Goal: Information Seeking & Learning: Check status

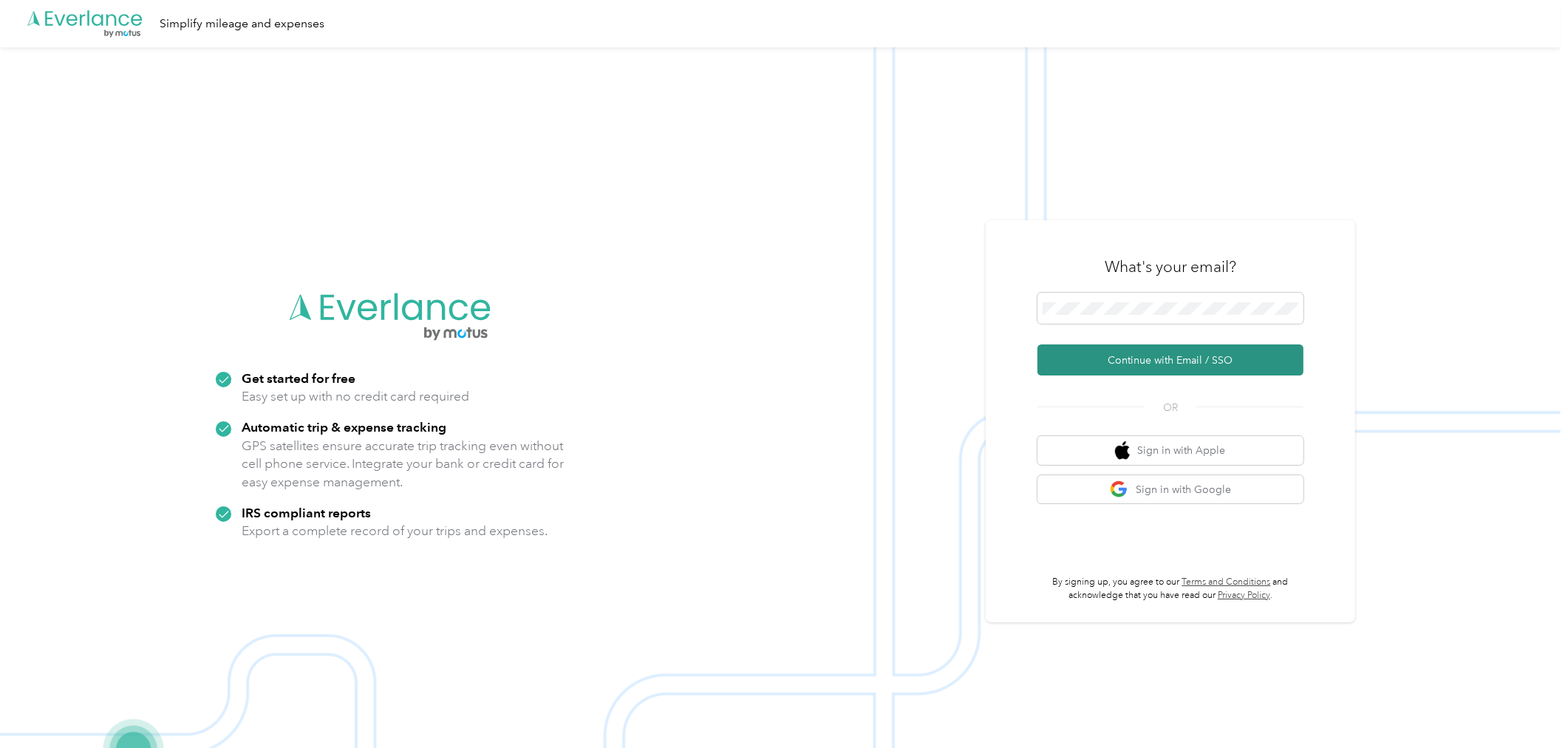
click at [1135, 345] on button "Continue with Email / SSO" at bounding box center [1170, 360] width 266 height 31
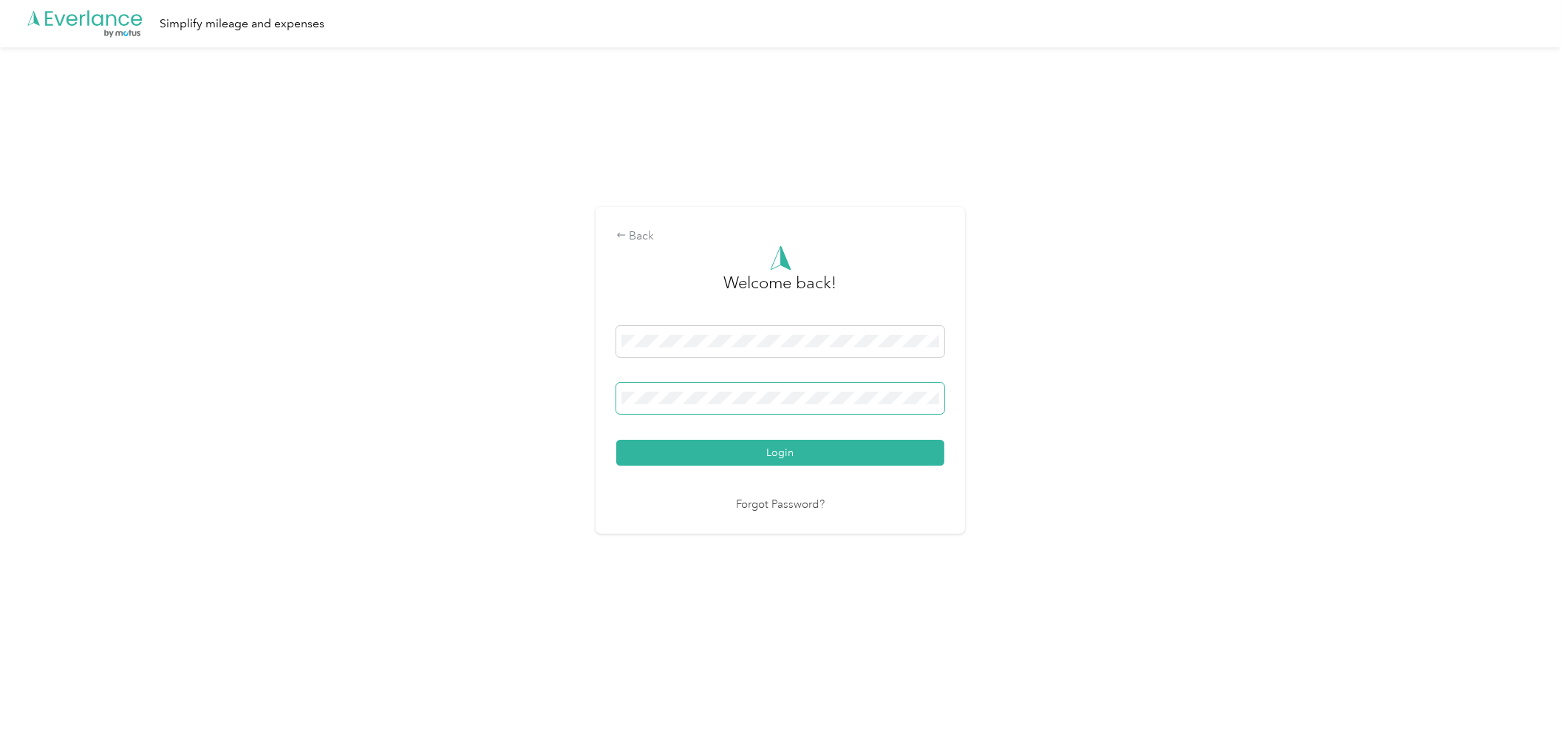
click at [736, 405] on span at bounding box center [780, 399] width 328 height 31
click at [753, 407] on span at bounding box center [780, 399] width 328 height 31
click at [811, 452] on button "Login" at bounding box center [780, 453] width 328 height 26
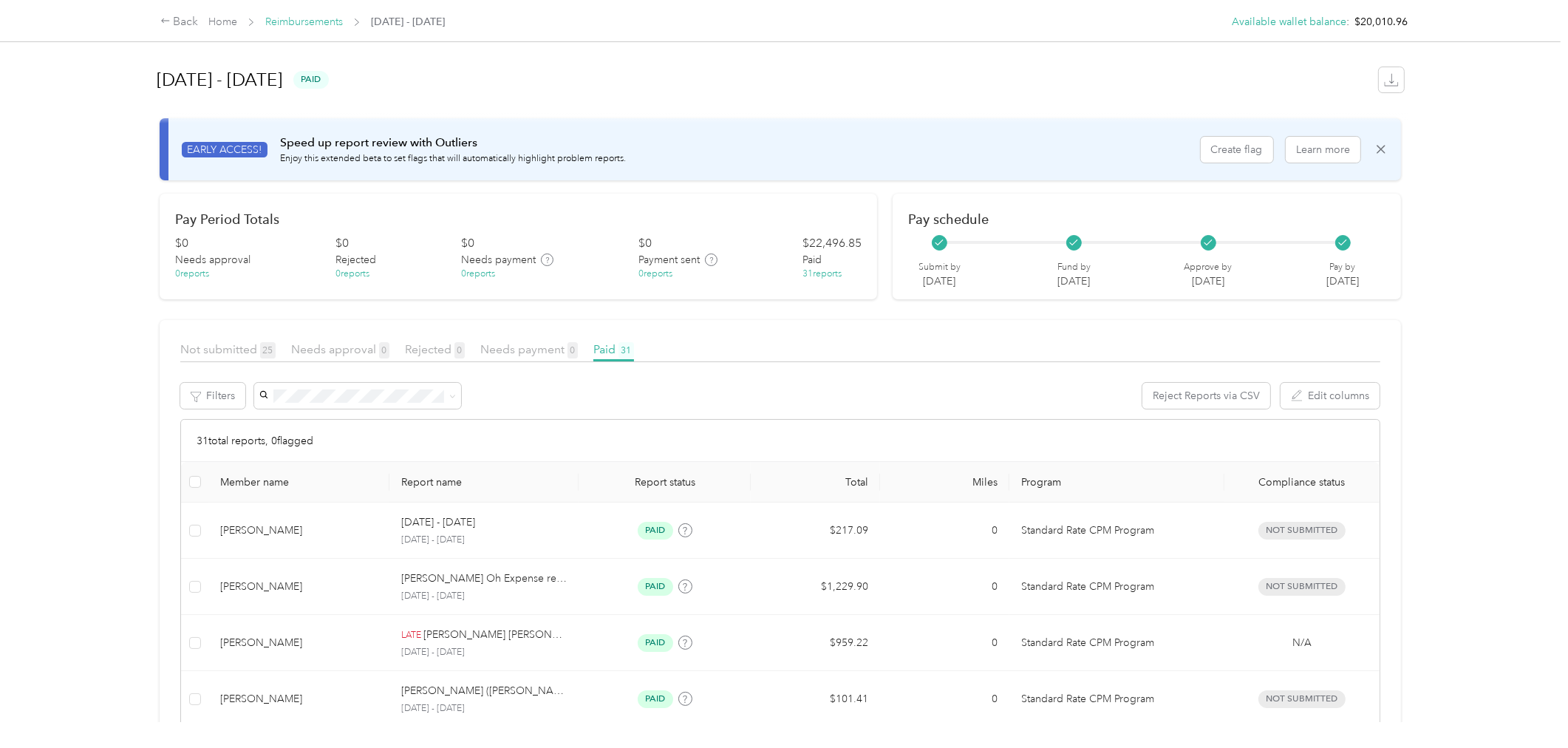
click at [301, 26] on link "Reimbursements" at bounding box center [304, 22] width 78 height 13
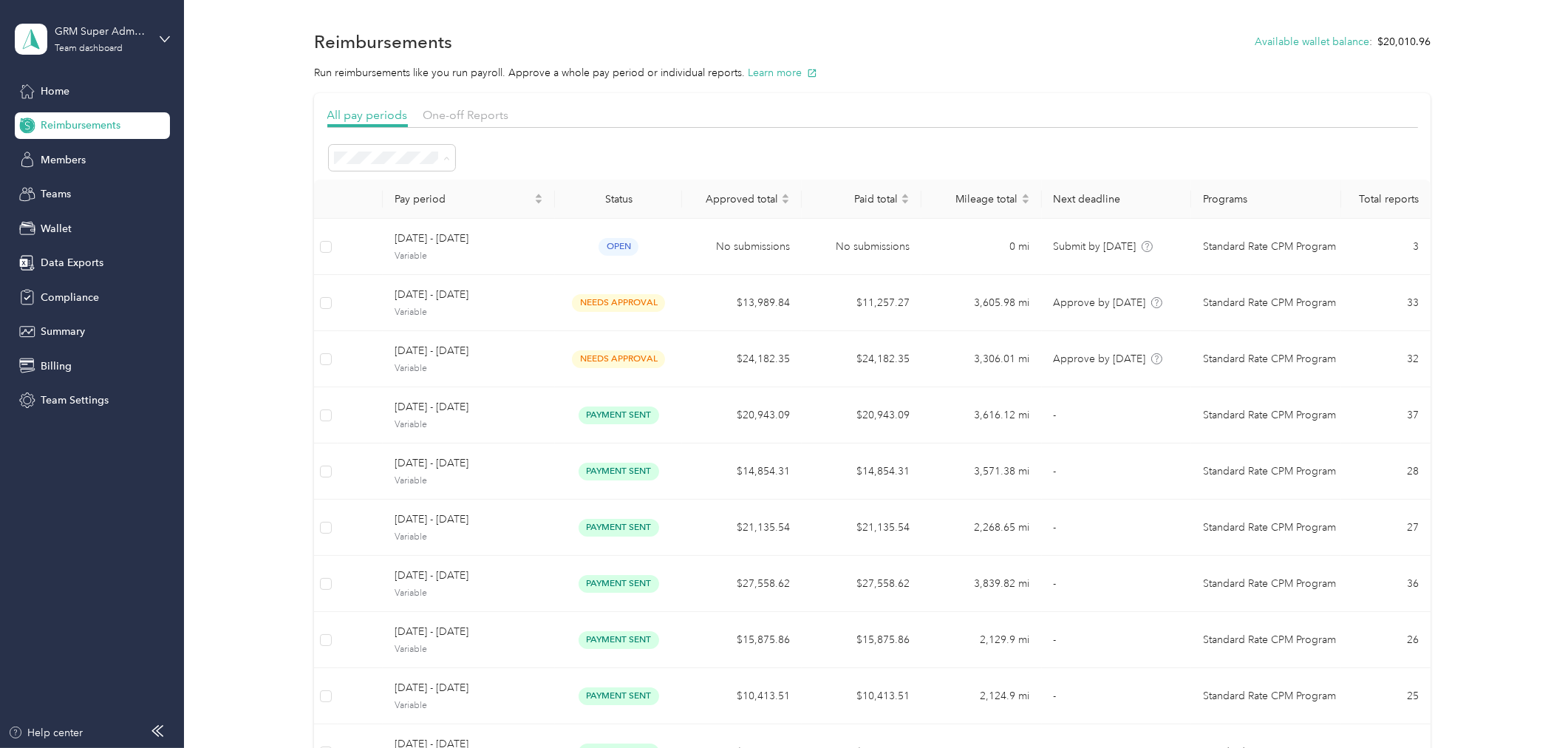
click at [394, 187] on div "All periods" at bounding box center [391, 184] width 106 height 15
click at [77, 164] on span "Members" at bounding box center [63, 159] width 45 height 15
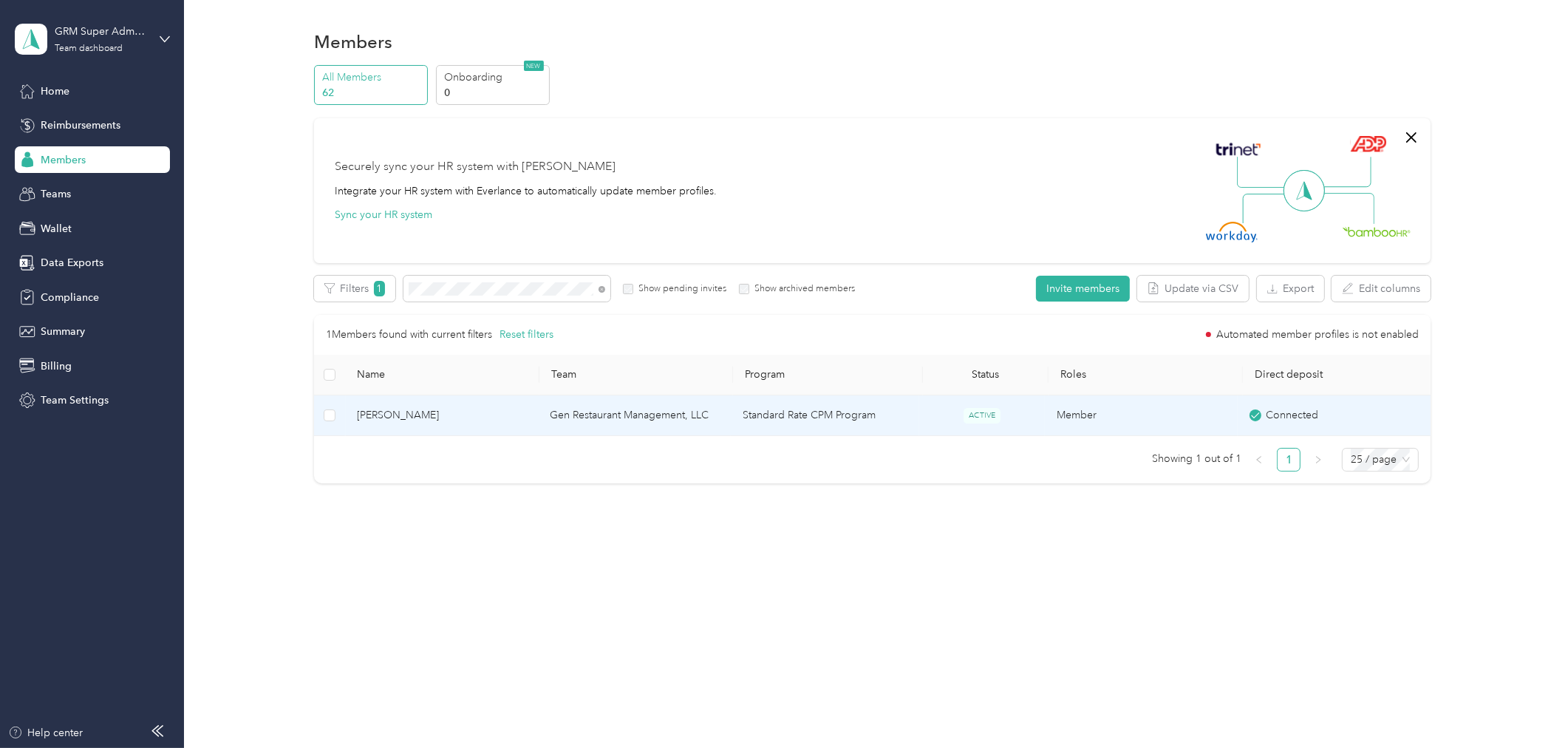
click at [486, 423] on span "[PERSON_NAME]" at bounding box center [441, 416] width 169 height 16
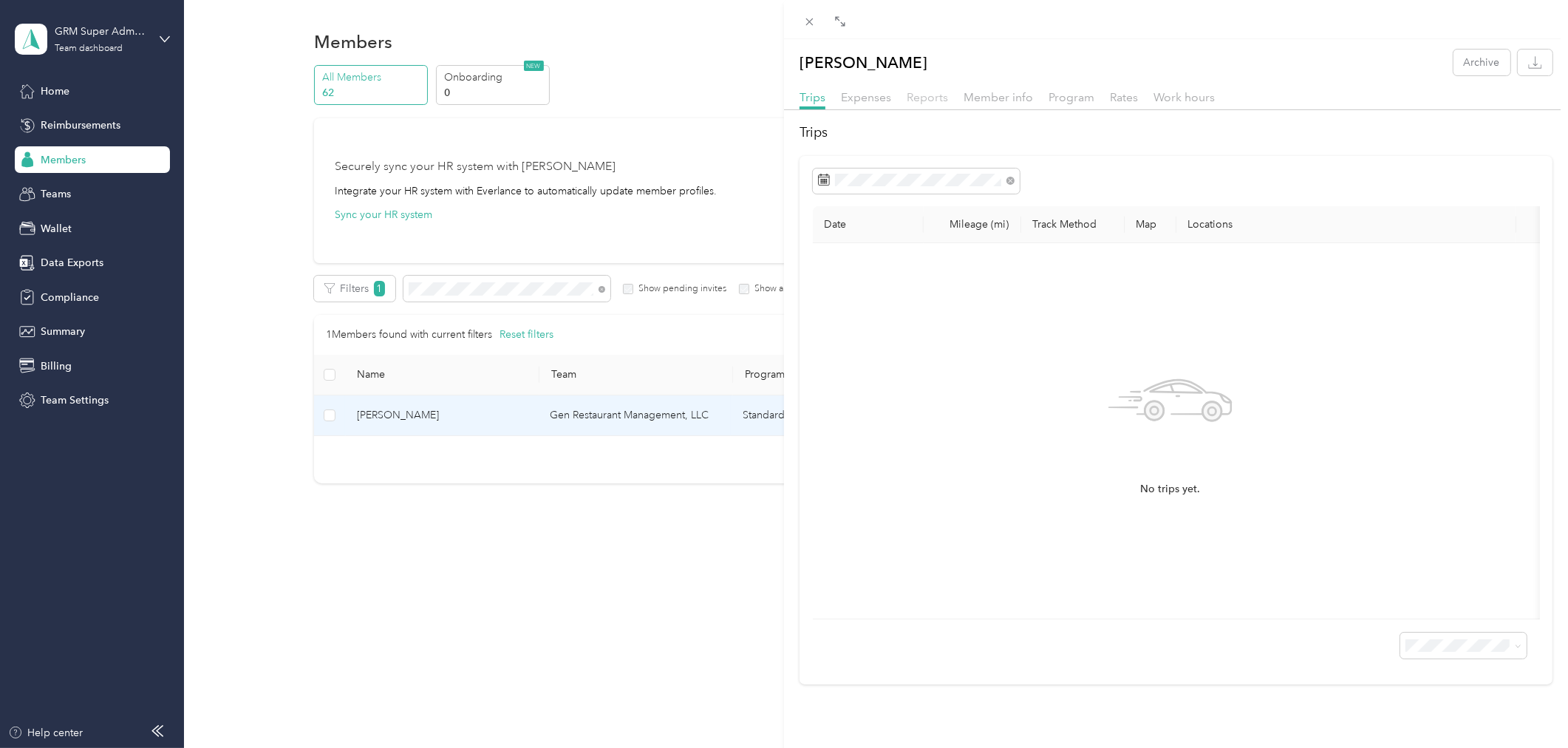
click at [936, 102] on span "Reports" at bounding box center [927, 97] width 41 height 14
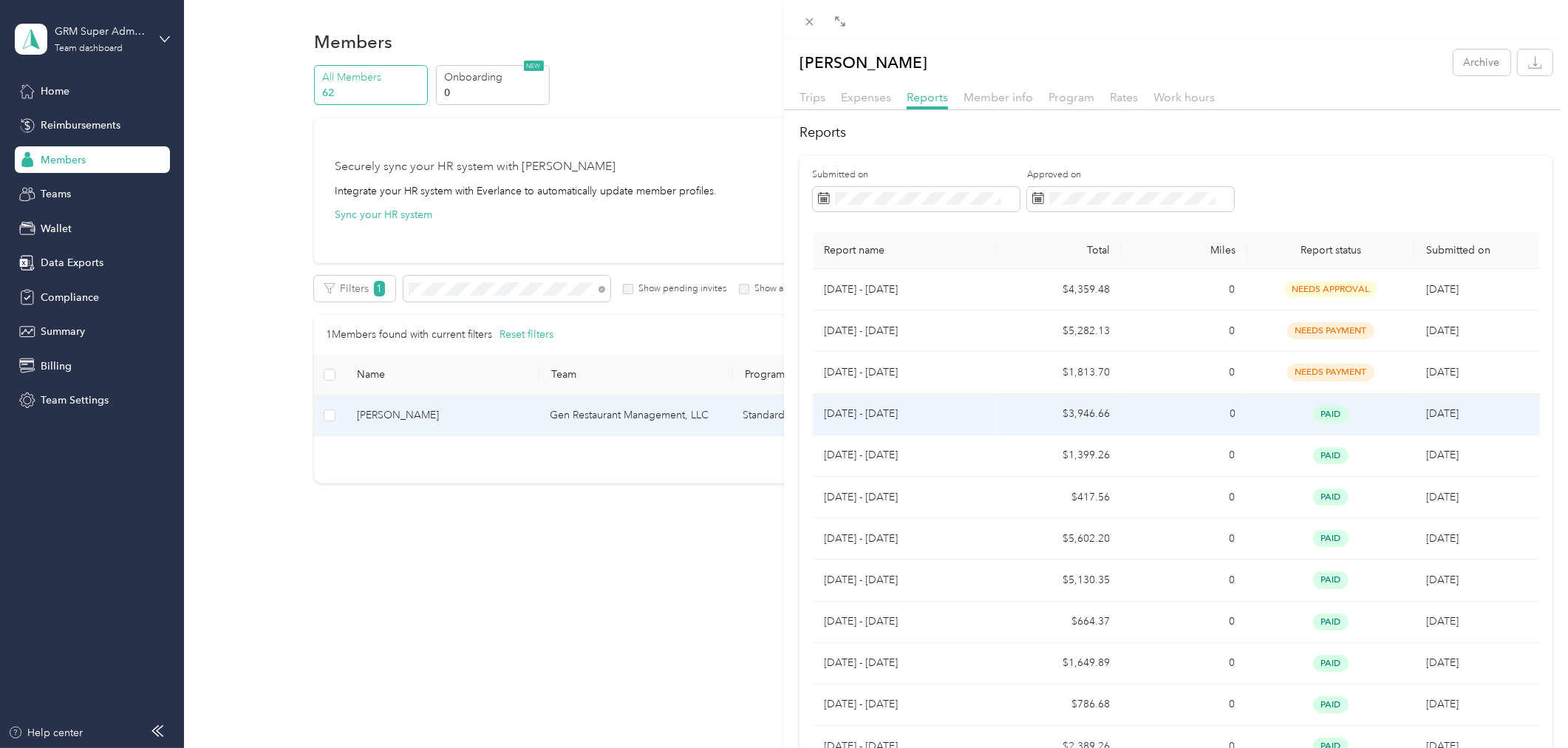
click at [1114, 417] on td "$3,946.66" at bounding box center [1058, 414] width 125 height 41
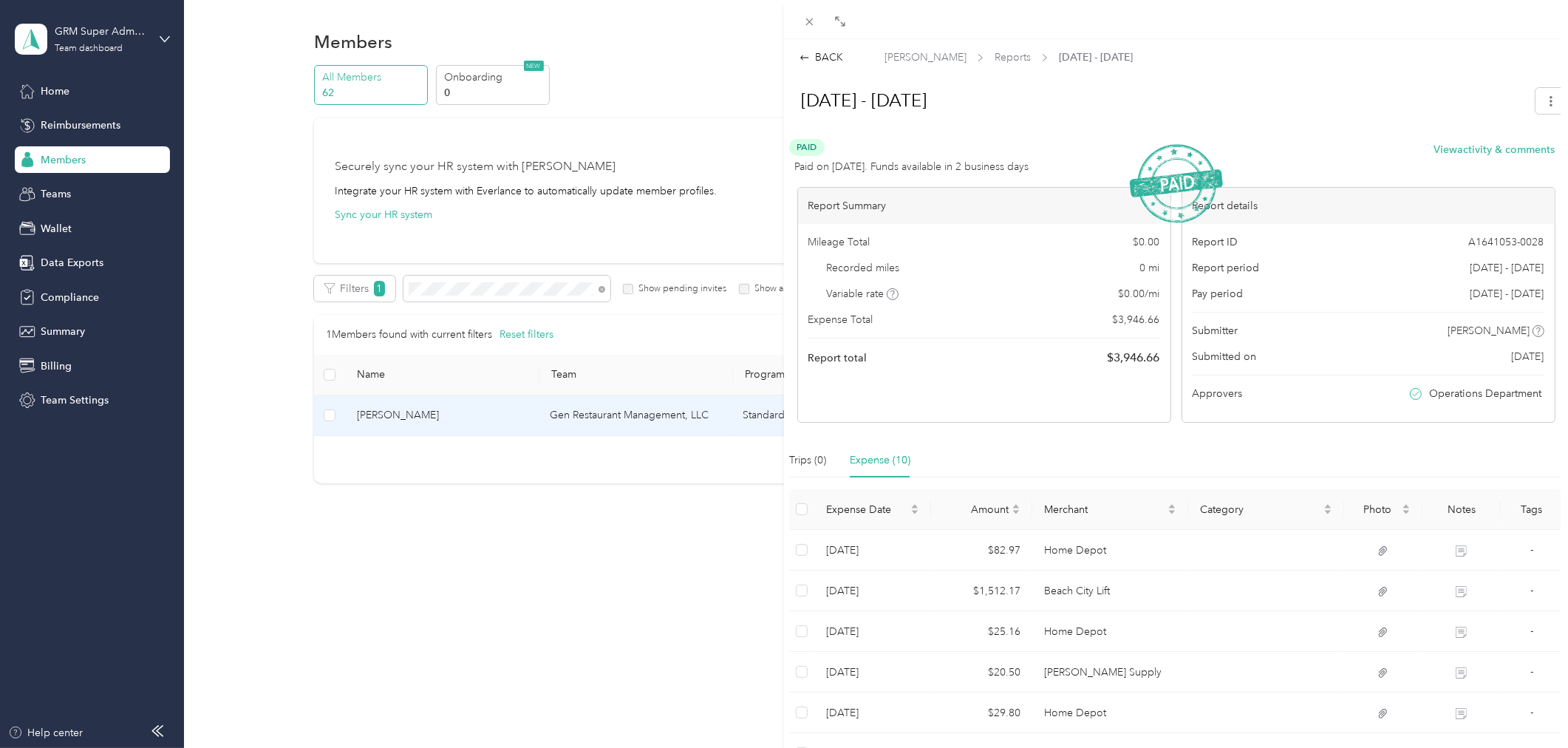
click at [73, 124] on div "BACK [PERSON_NAME] Reports [DATE] - [DATE] [DATE] - [DATE] Paid Paid on [DATE].…" at bounding box center [784, 374] width 1568 height 748
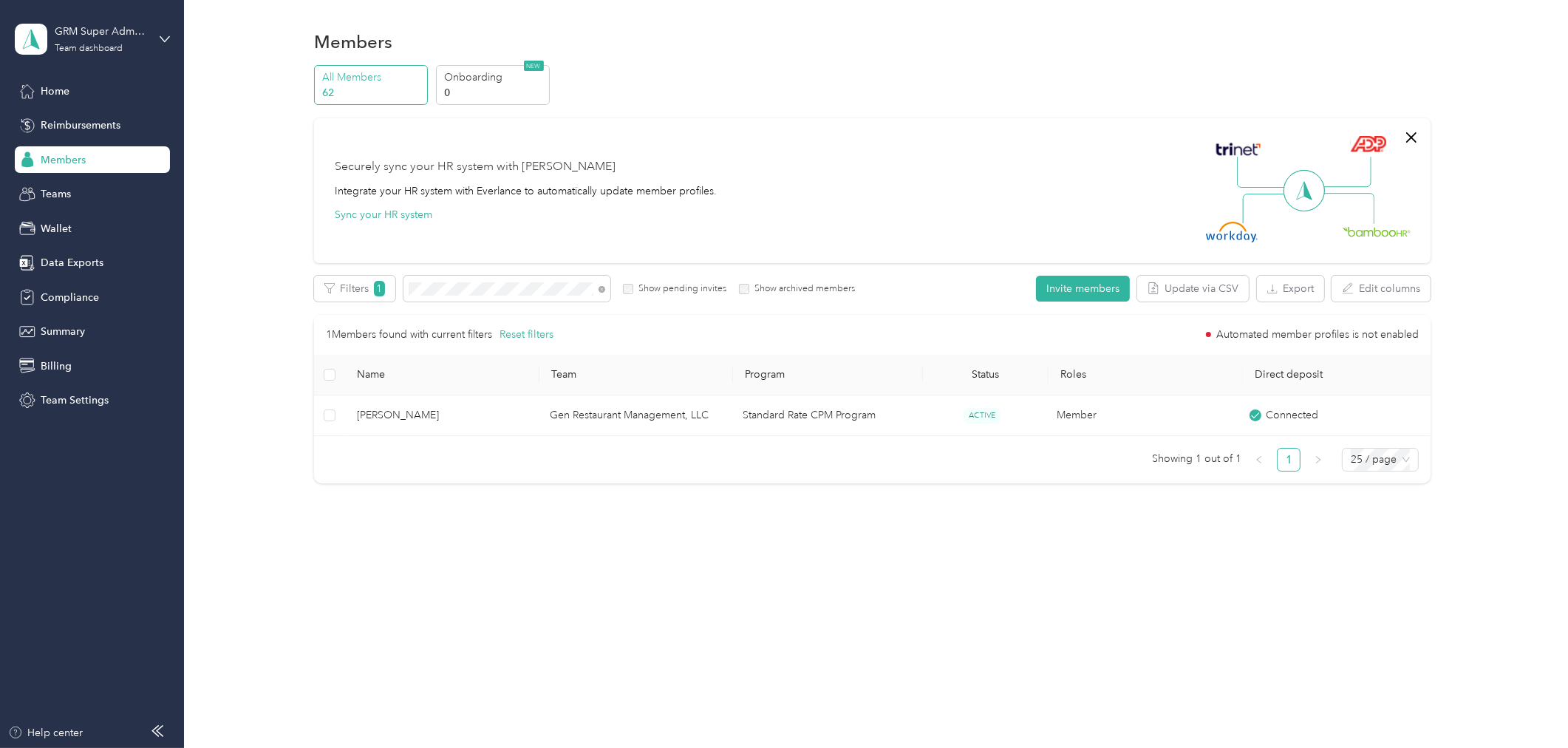
click at [78, 125] on span "Reimbursements" at bounding box center [80, 125] width 80 height 15
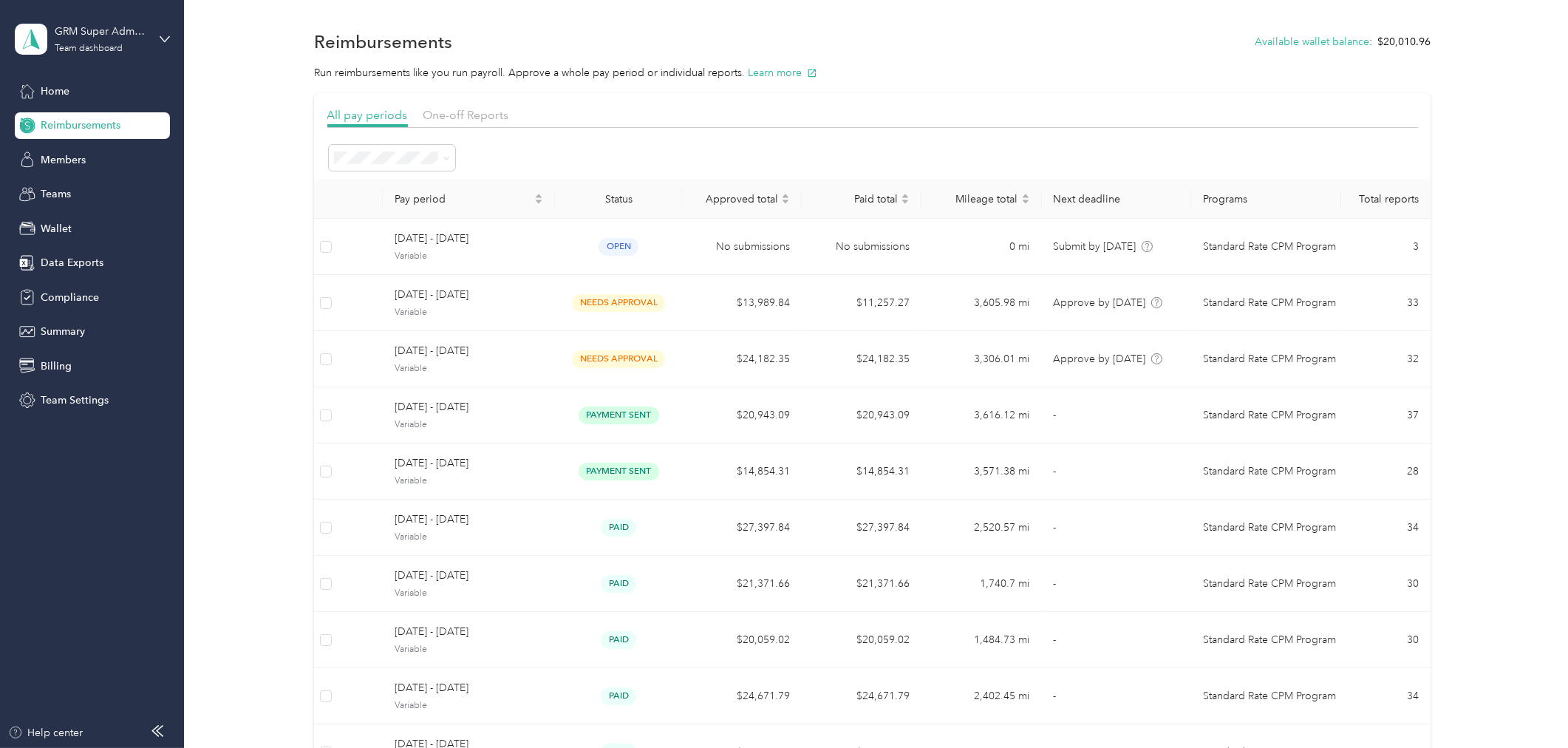
click at [109, 128] on span "Reimbursements" at bounding box center [80, 125] width 80 height 15
click at [515, 160] on div at bounding box center [872, 158] width 1090 height 29
click at [418, 190] on li "All periods" at bounding box center [391, 184] width 126 height 26
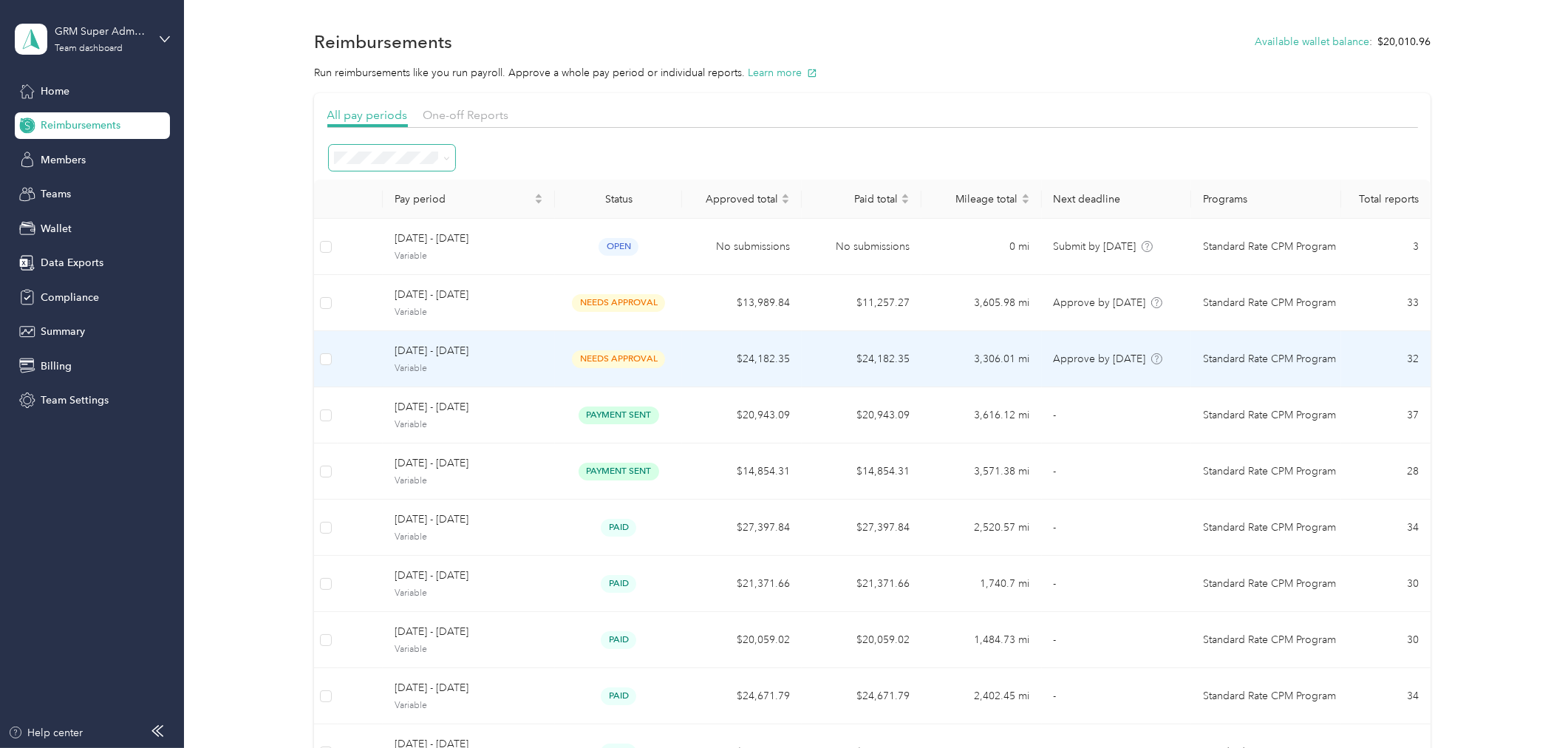
click at [470, 362] on span "Variable" at bounding box center [469, 369] width 149 height 13
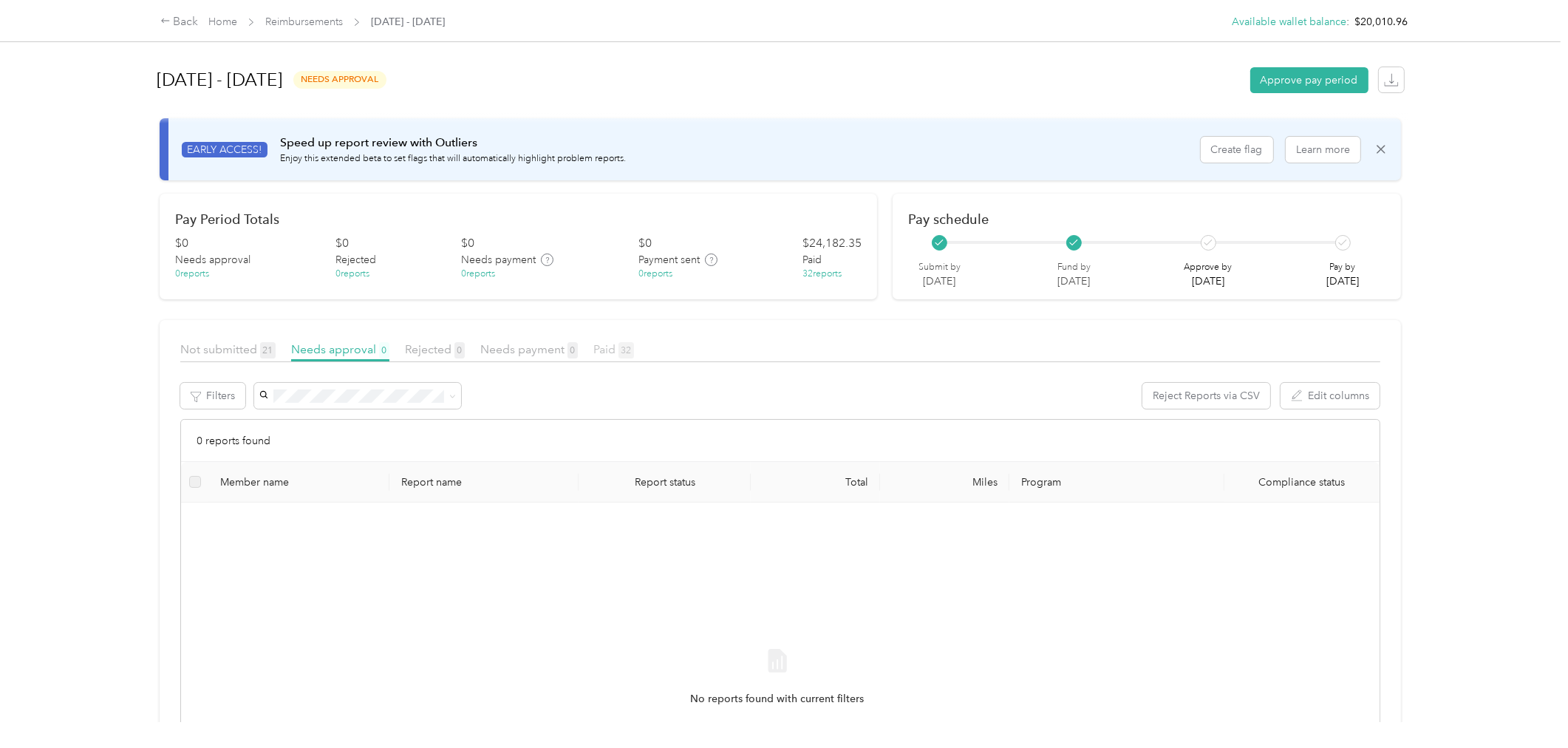
click at [606, 352] on span "Paid 32" at bounding box center [613, 349] width 40 height 14
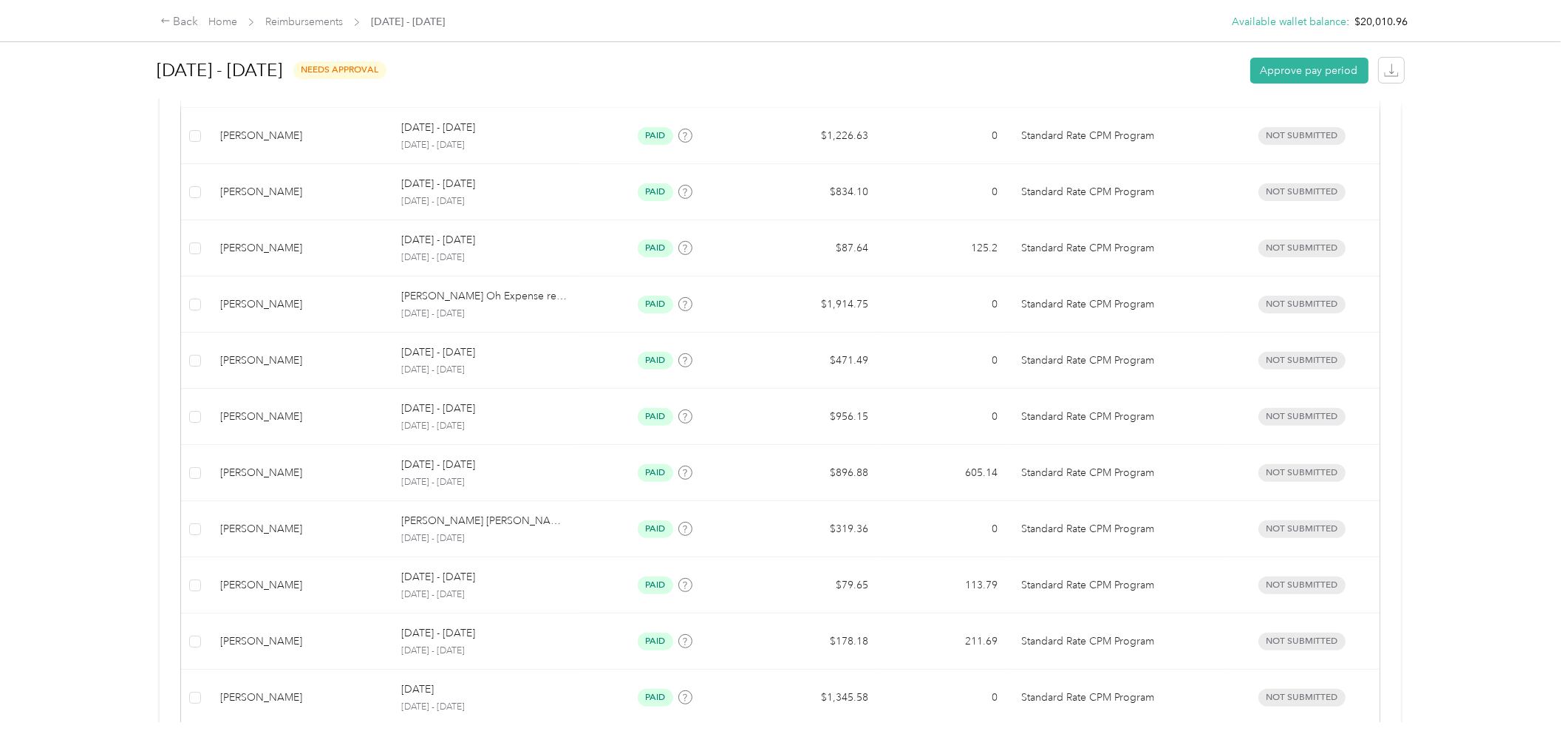
scroll to position [1278, 0]
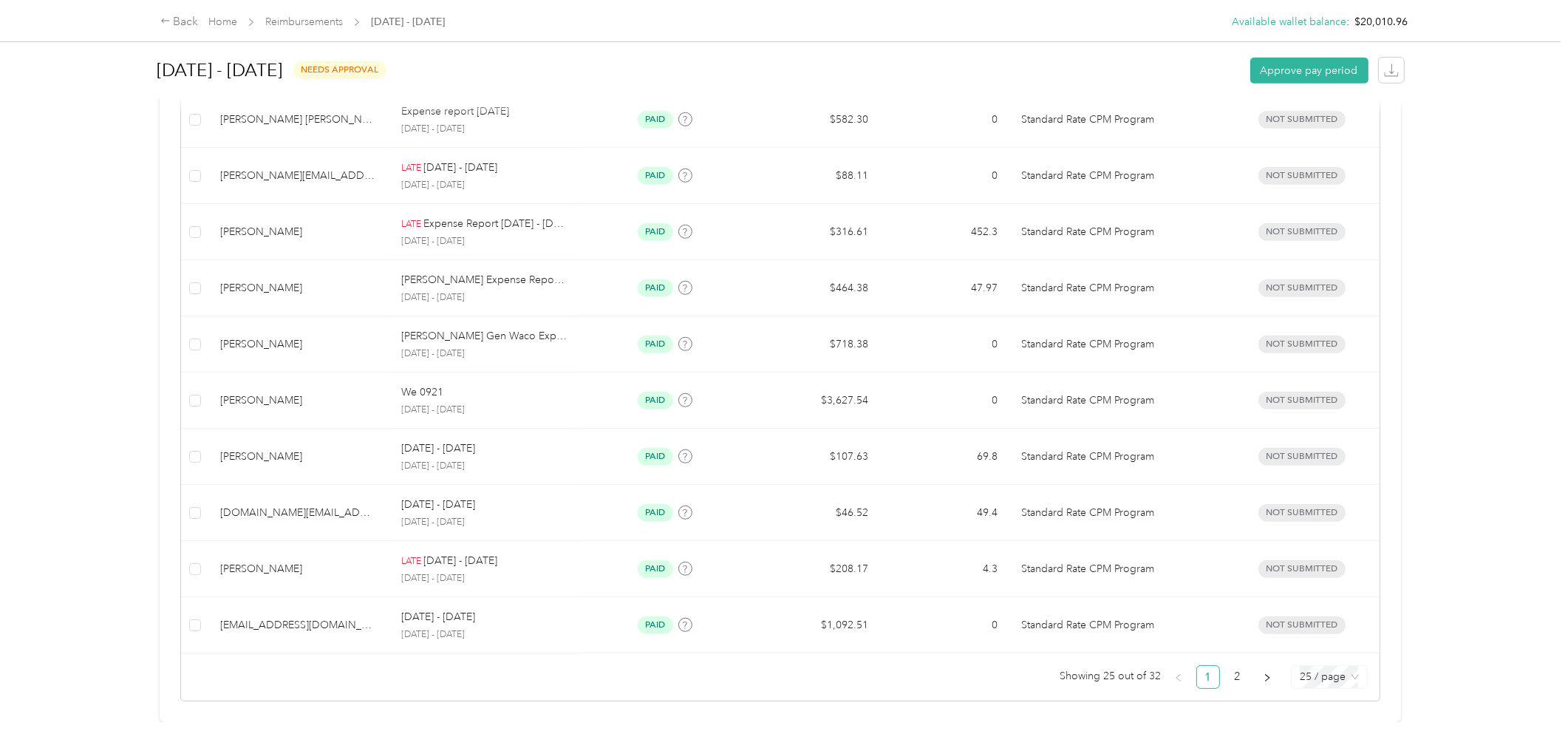
click at [1300, 666] on span "25 / page" at bounding box center [1329, 677] width 59 height 22
click at [1318, 640] on div "100 / page" at bounding box center [1329, 648] width 53 height 16
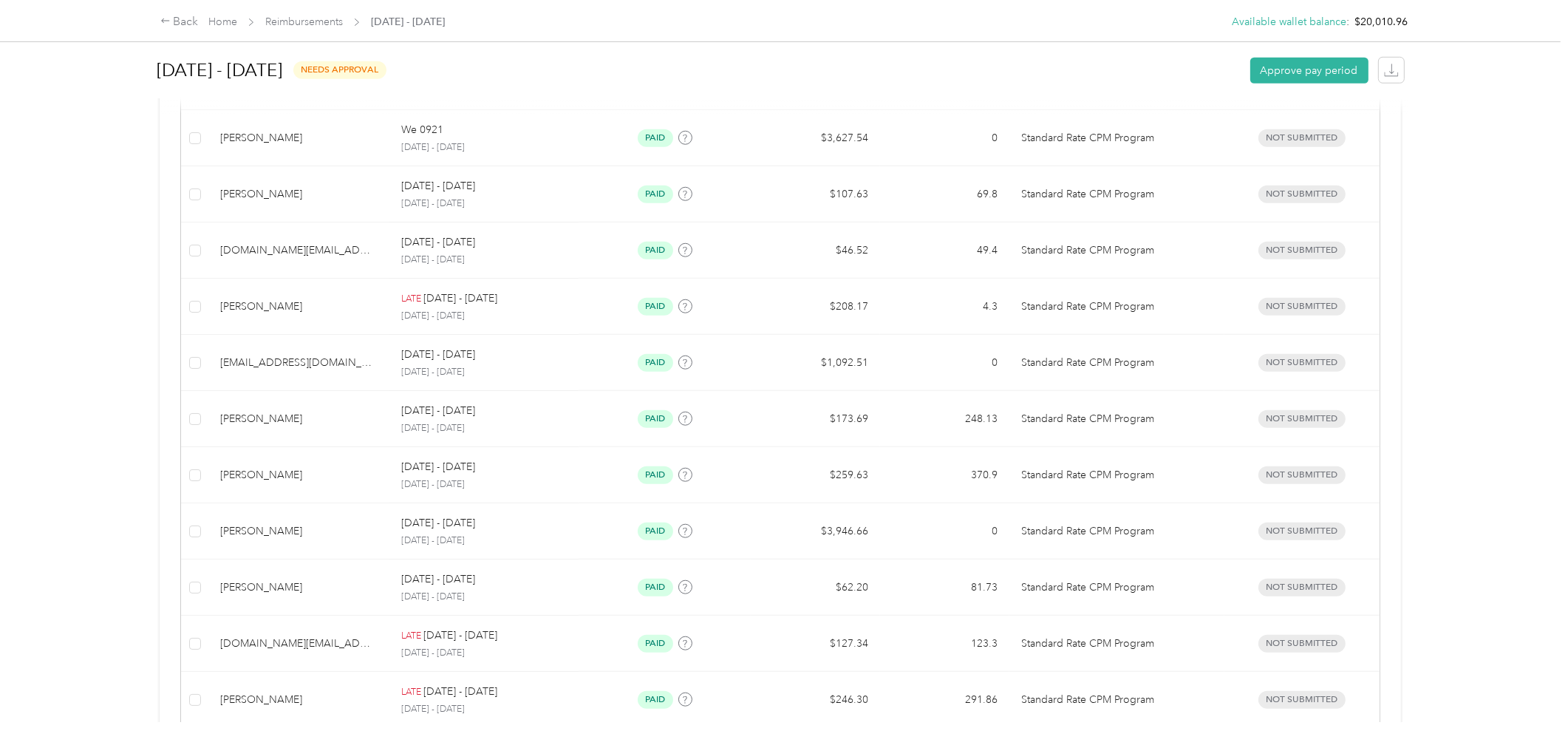
scroll to position [1672, 0]
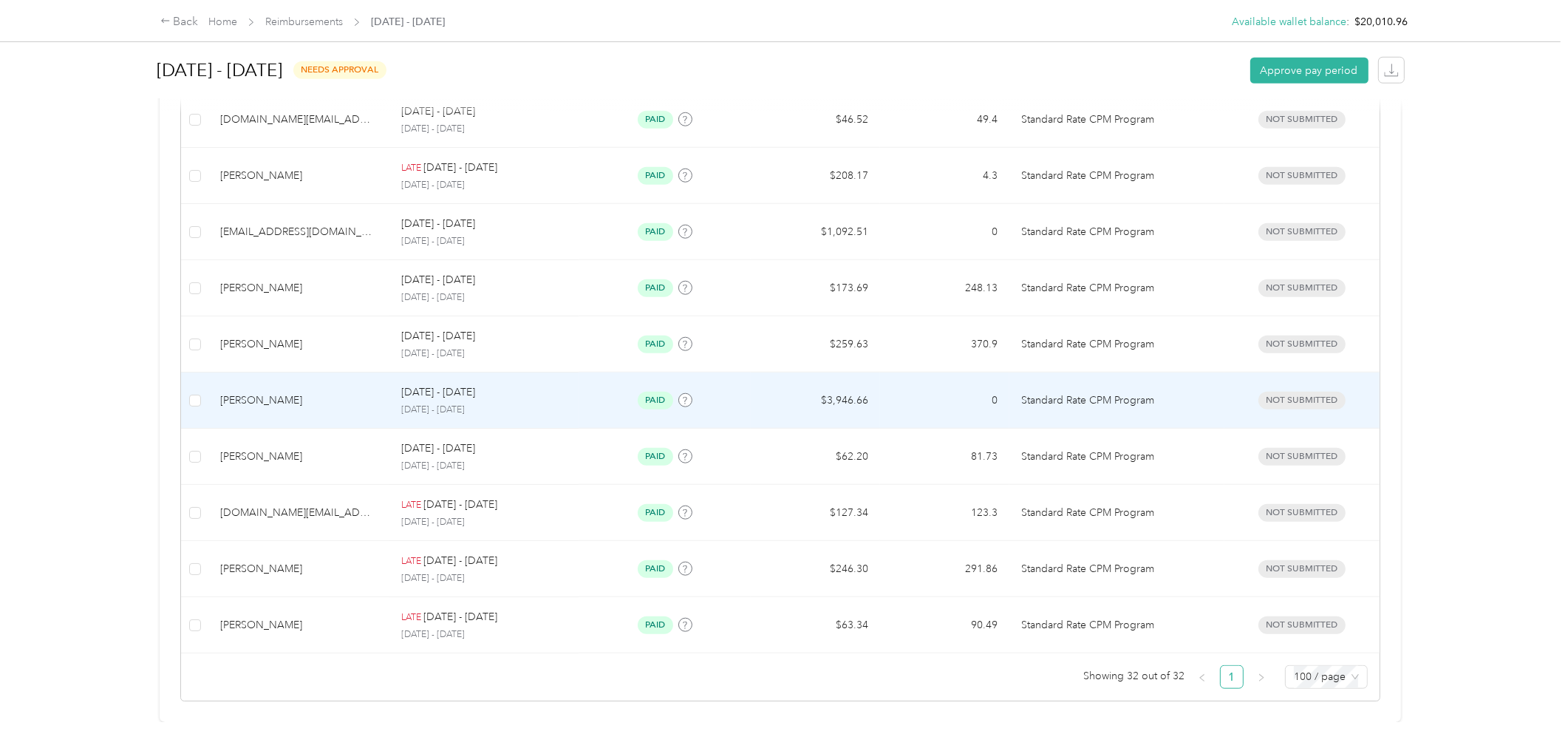
click at [523, 404] on p "[DATE] - [DATE]" at bounding box center [483, 410] width 166 height 13
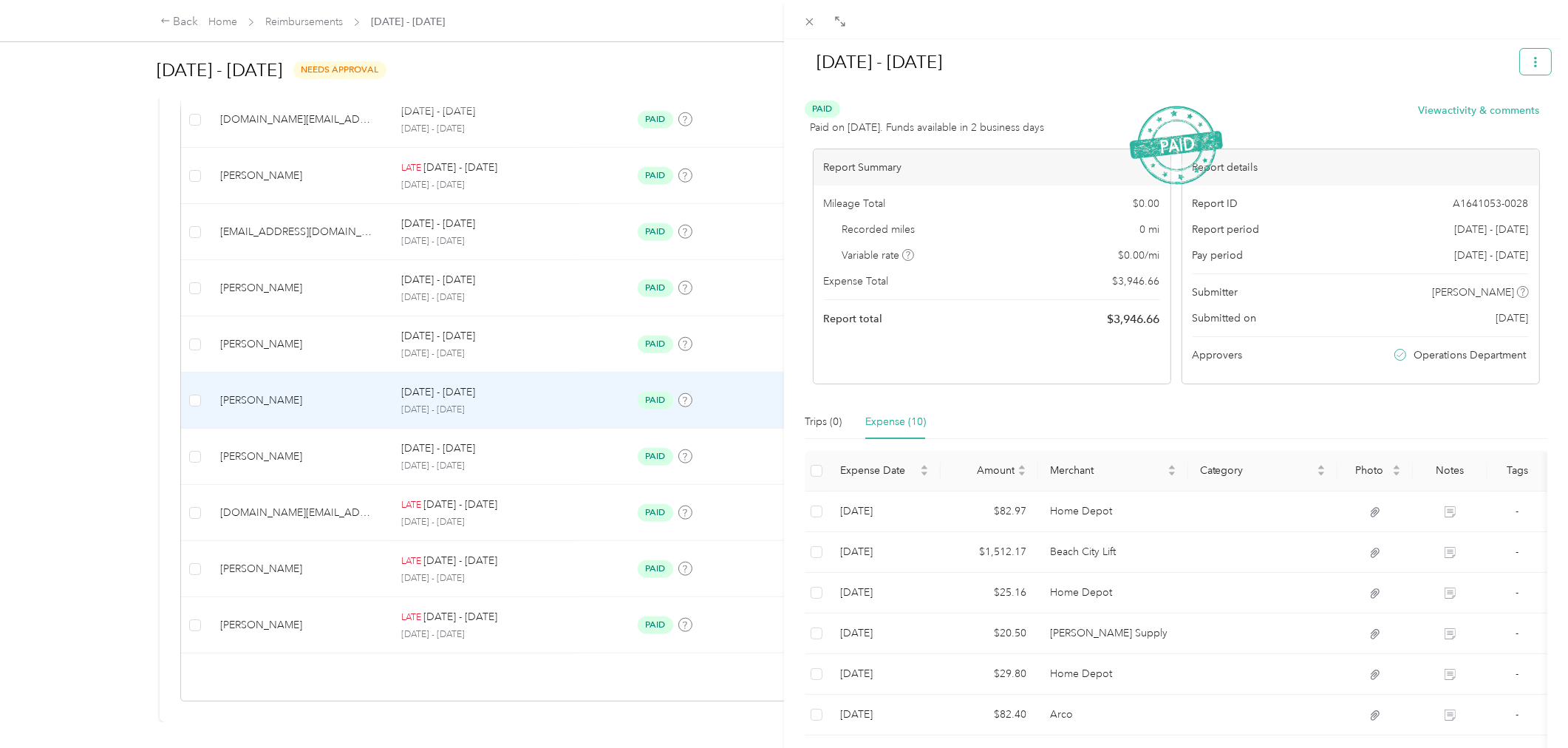
click at [1526, 69] on button "button" at bounding box center [1535, 61] width 31 height 26
click at [1476, 120] on span "Download" at bounding box center [1482, 115] width 48 height 15
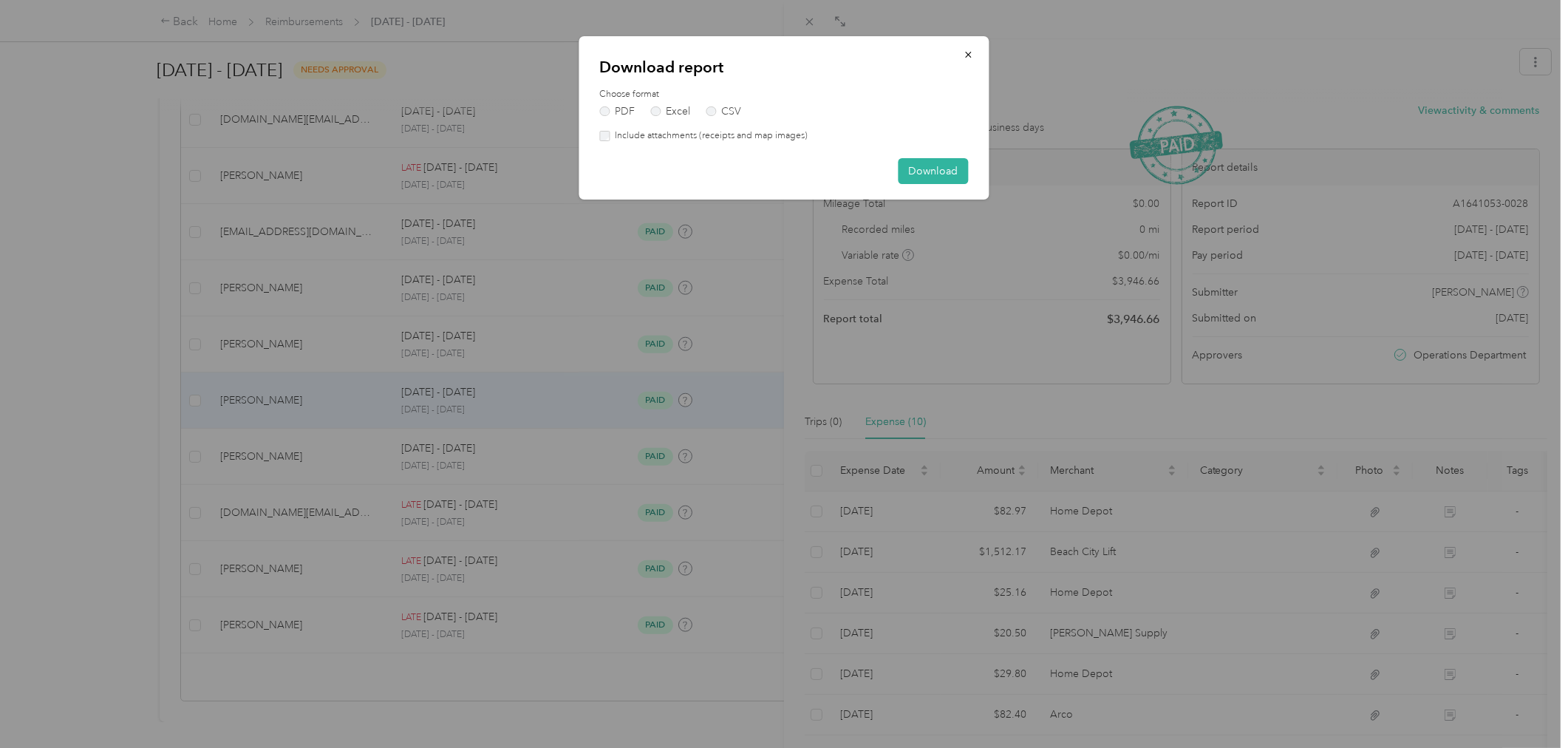
click at [773, 132] on label "Include attachments (receipts and map images)" at bounding box center [708, 136] width 198 height 13
click at [922, 167] on button "Download" at bounding box center [934, 171] width 70 height 26
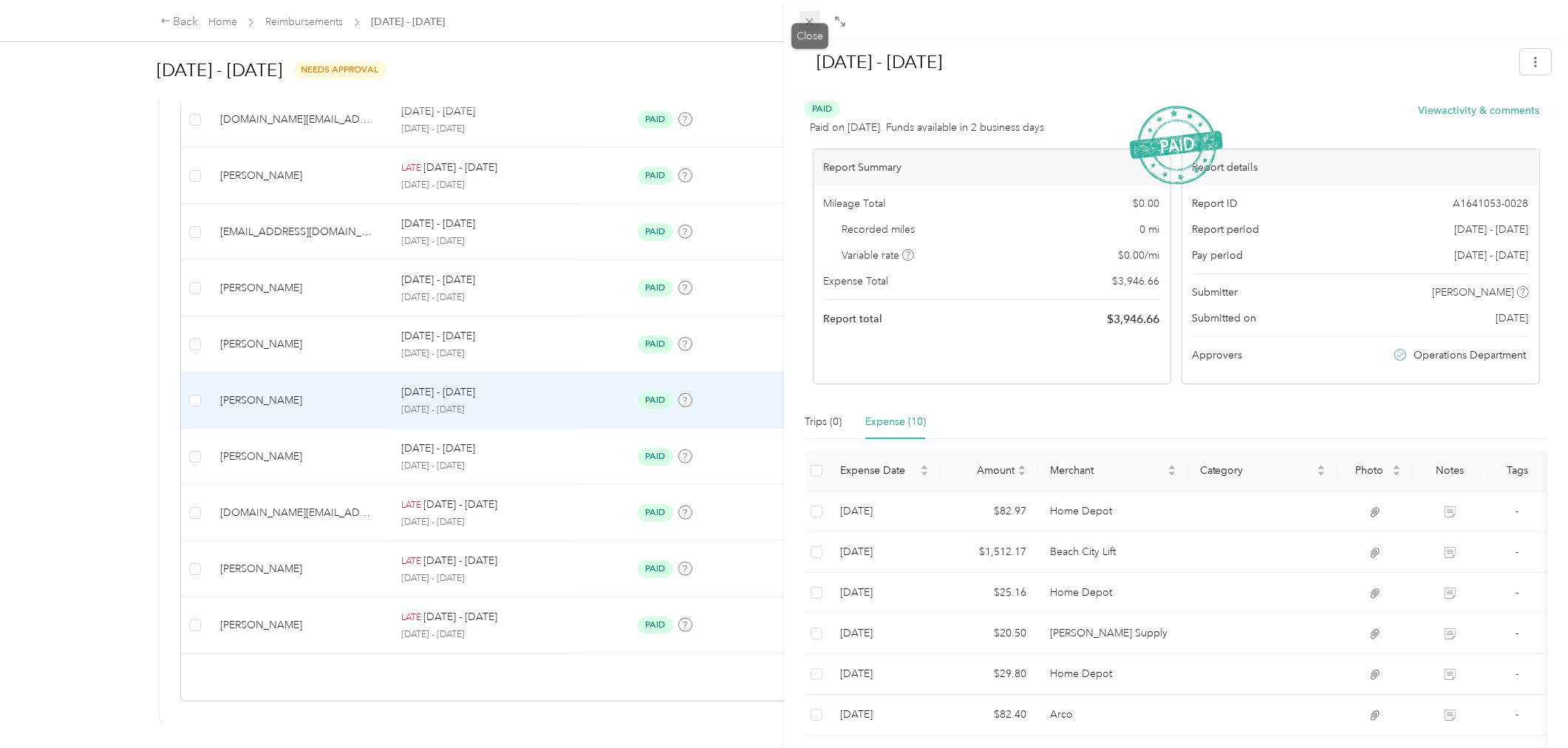
click at [805, 17] on icon at bounding box center [810, 22] width 13 height 13
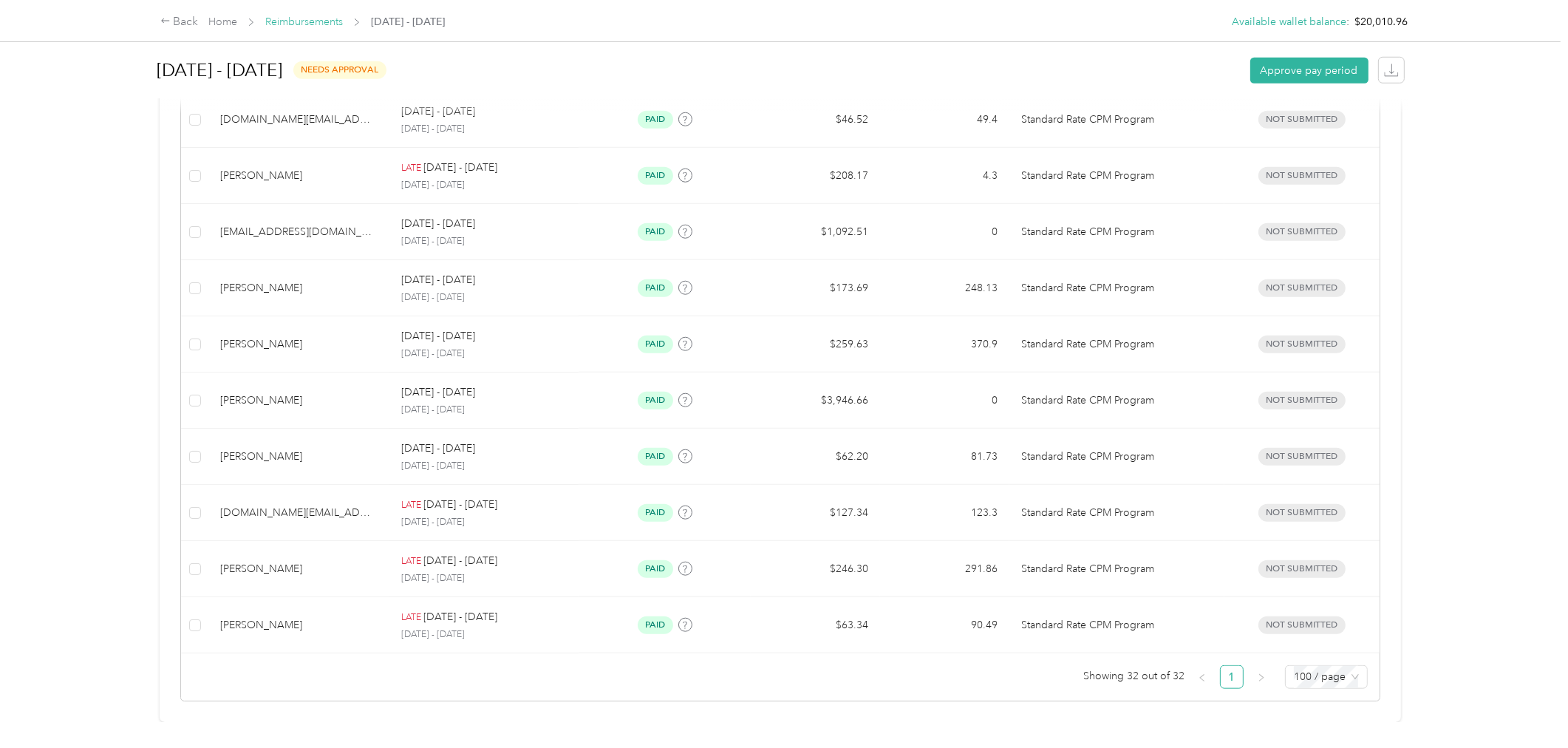
click at [289, 26] on link "Reimbursements" at bounding box center [304, 22] width 78 height 13
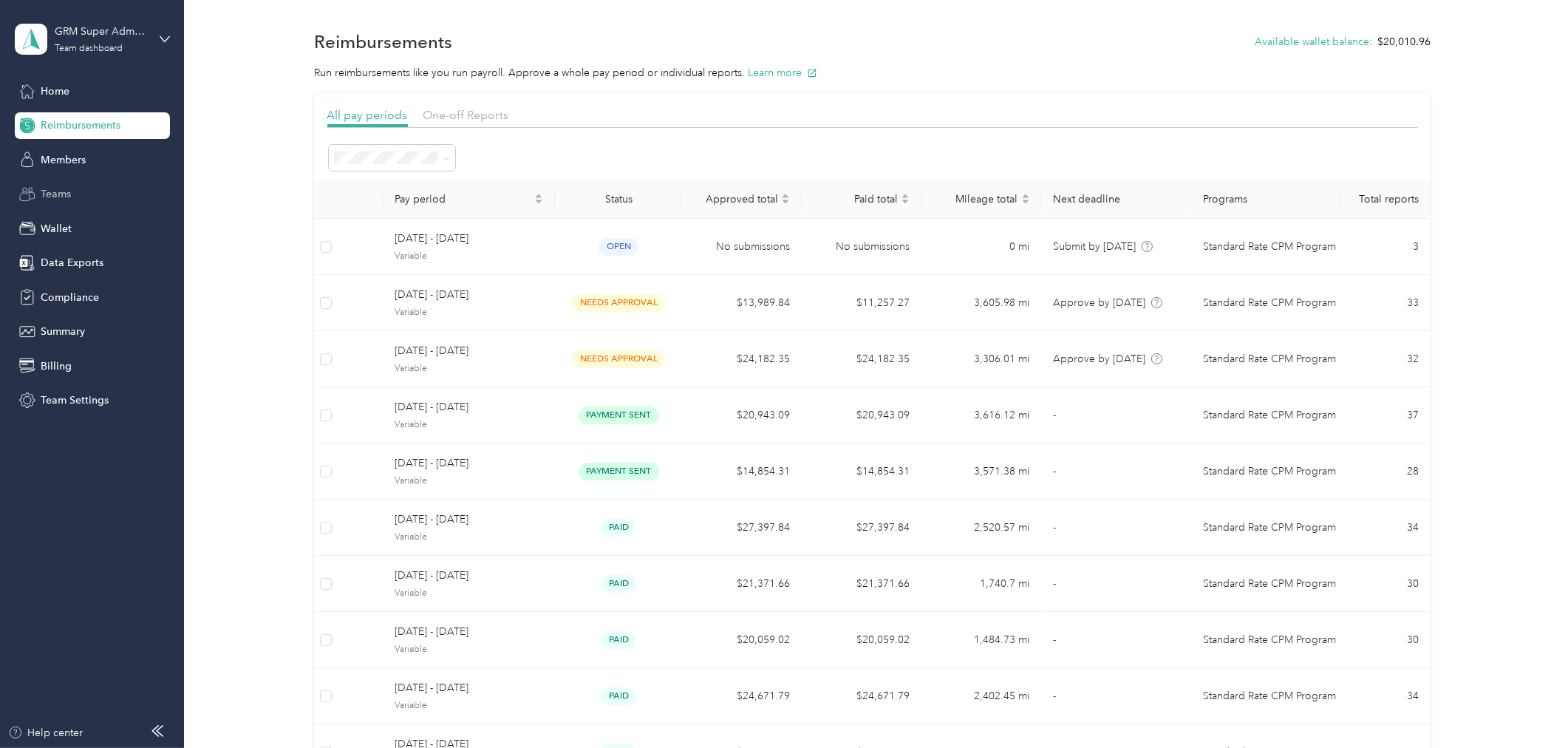
click at [70, 201] on div "Teams" at bounding box center [92, 194] width 155 height 27
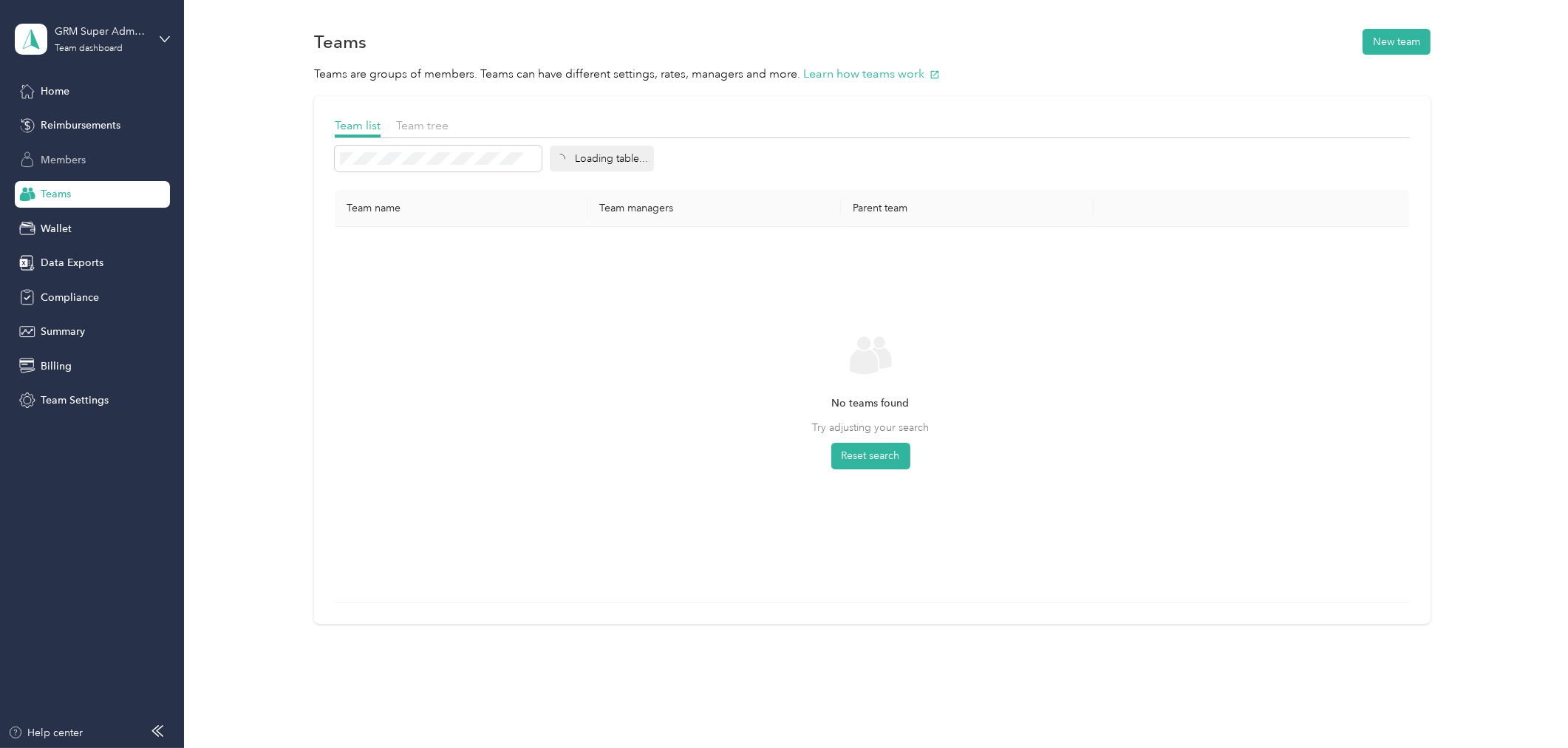
click at [76, 167] on div "Members" at bounding box center [92, 159] width 155 height 27
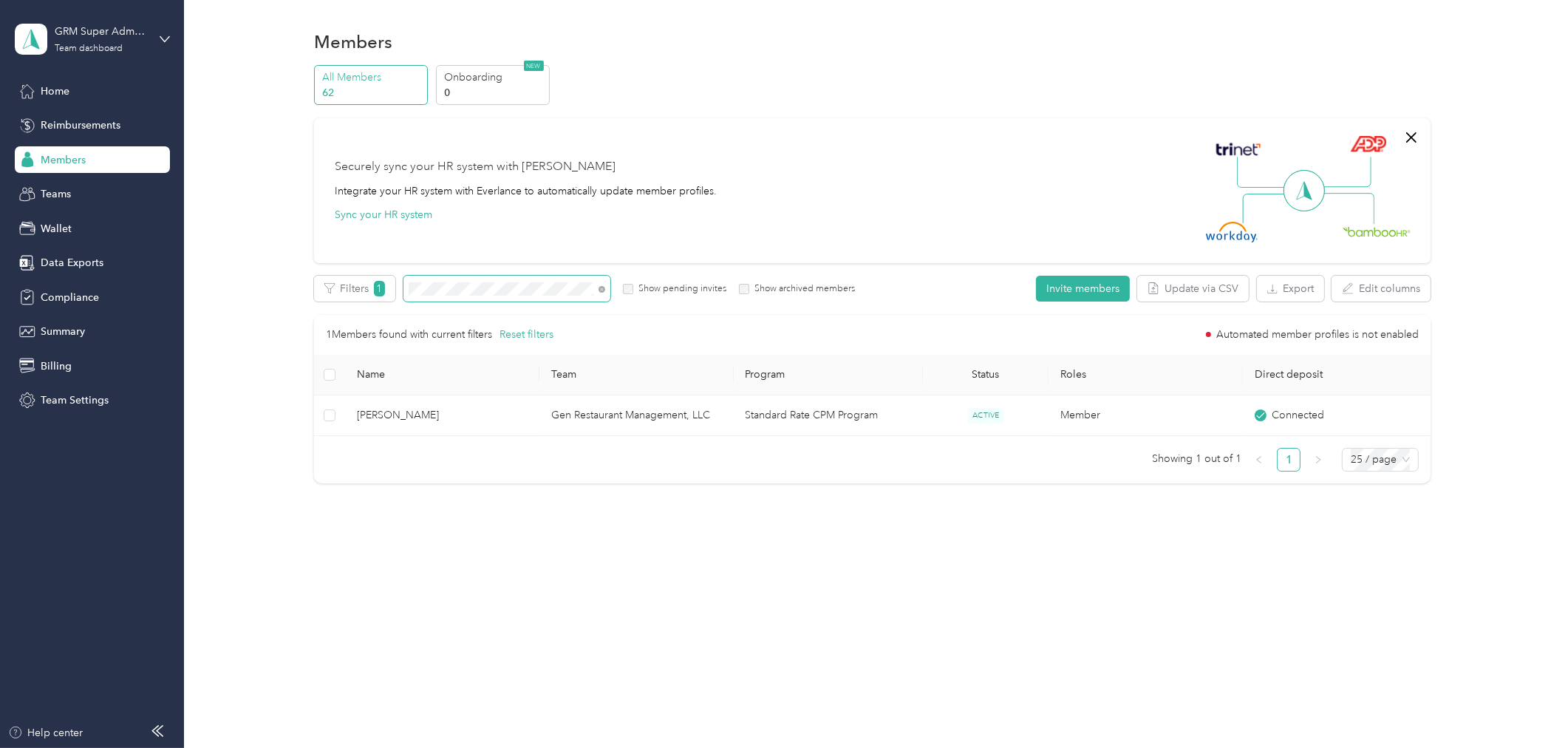
click at [478, 297] on span at bounding box center [507, 289] width 207 height 26
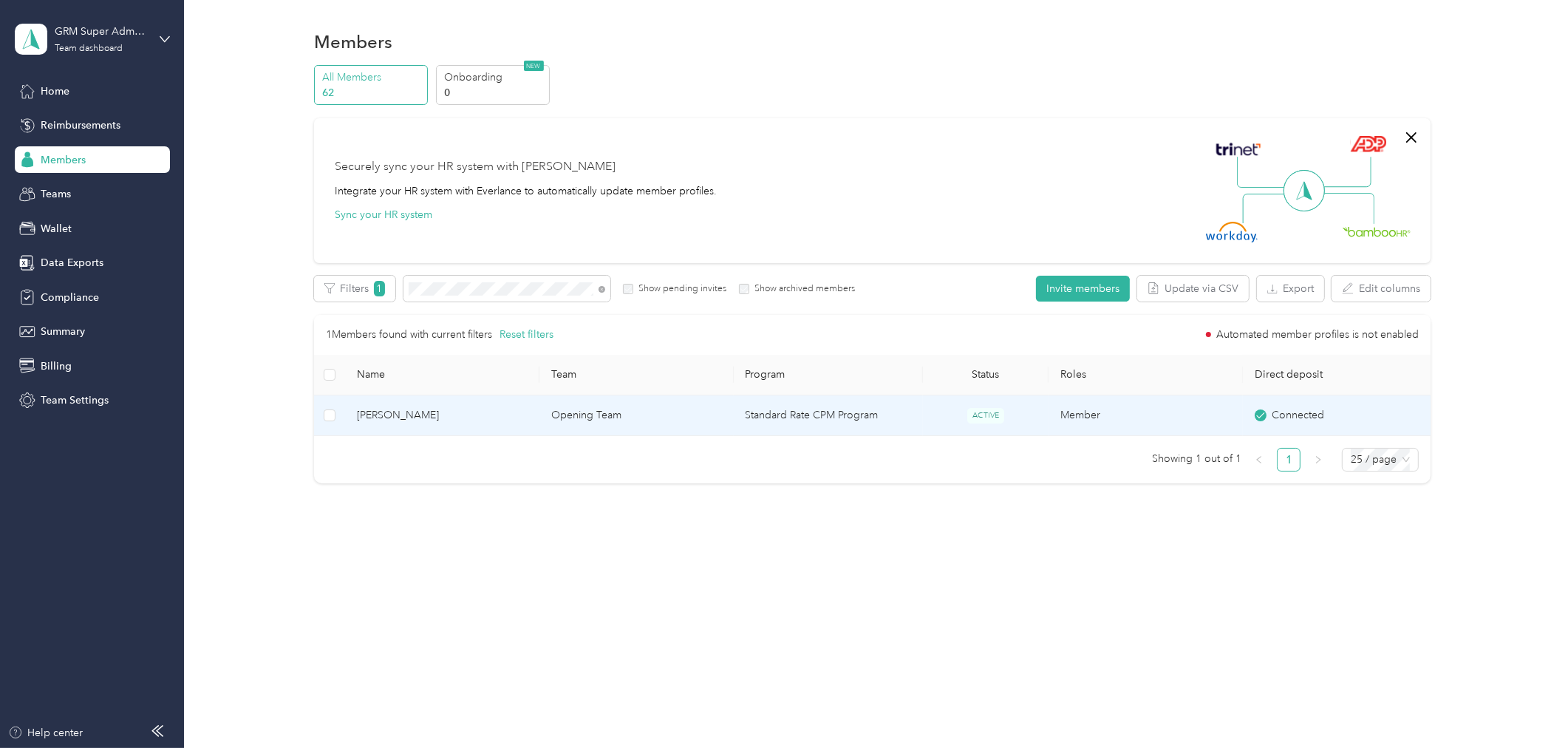
click at [641, 421] on td "Opening Team" at bounding box center [636, 416] width 194 height 40
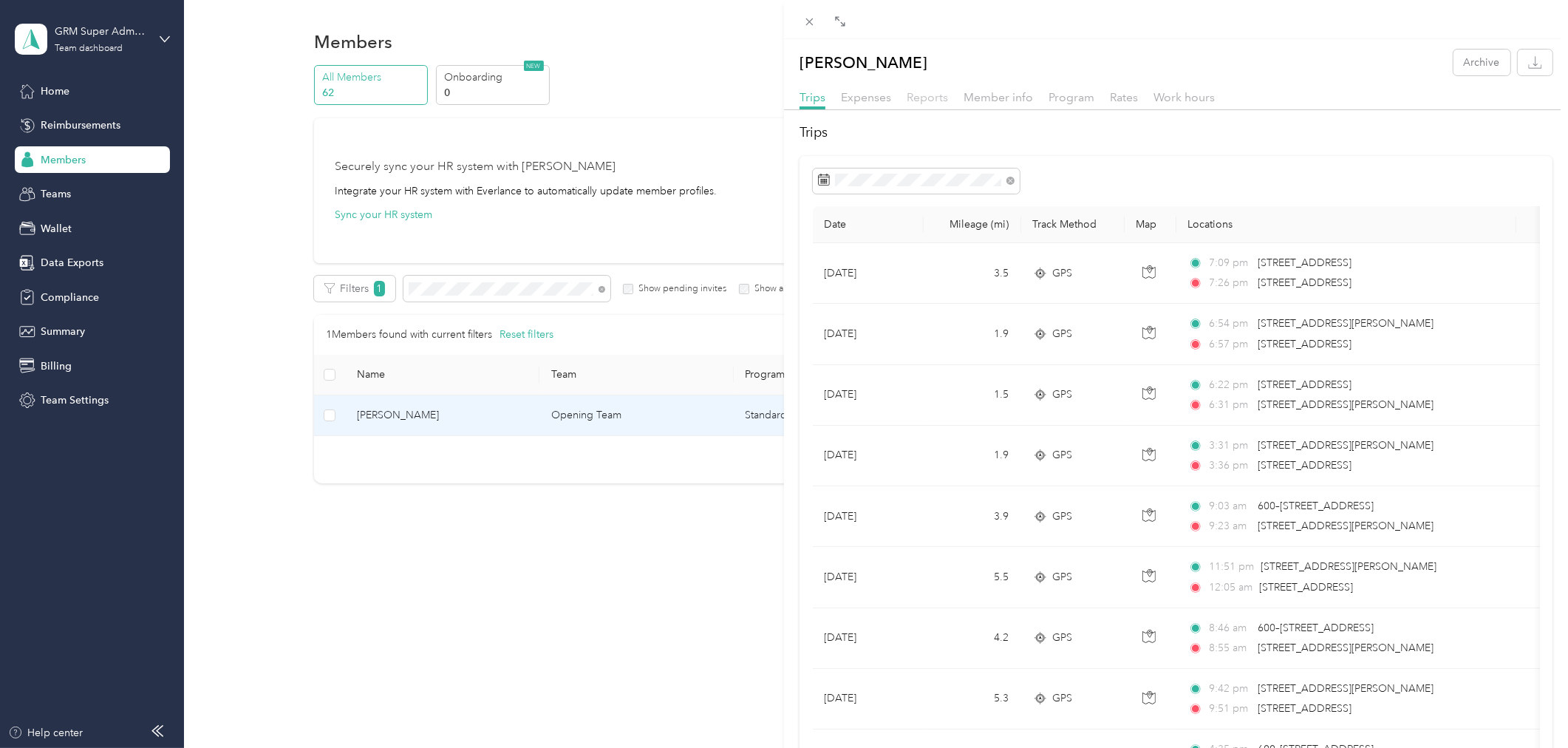
click at [934, 93] on span "Reports" at bounding box center [927, 97] width 41 height 14
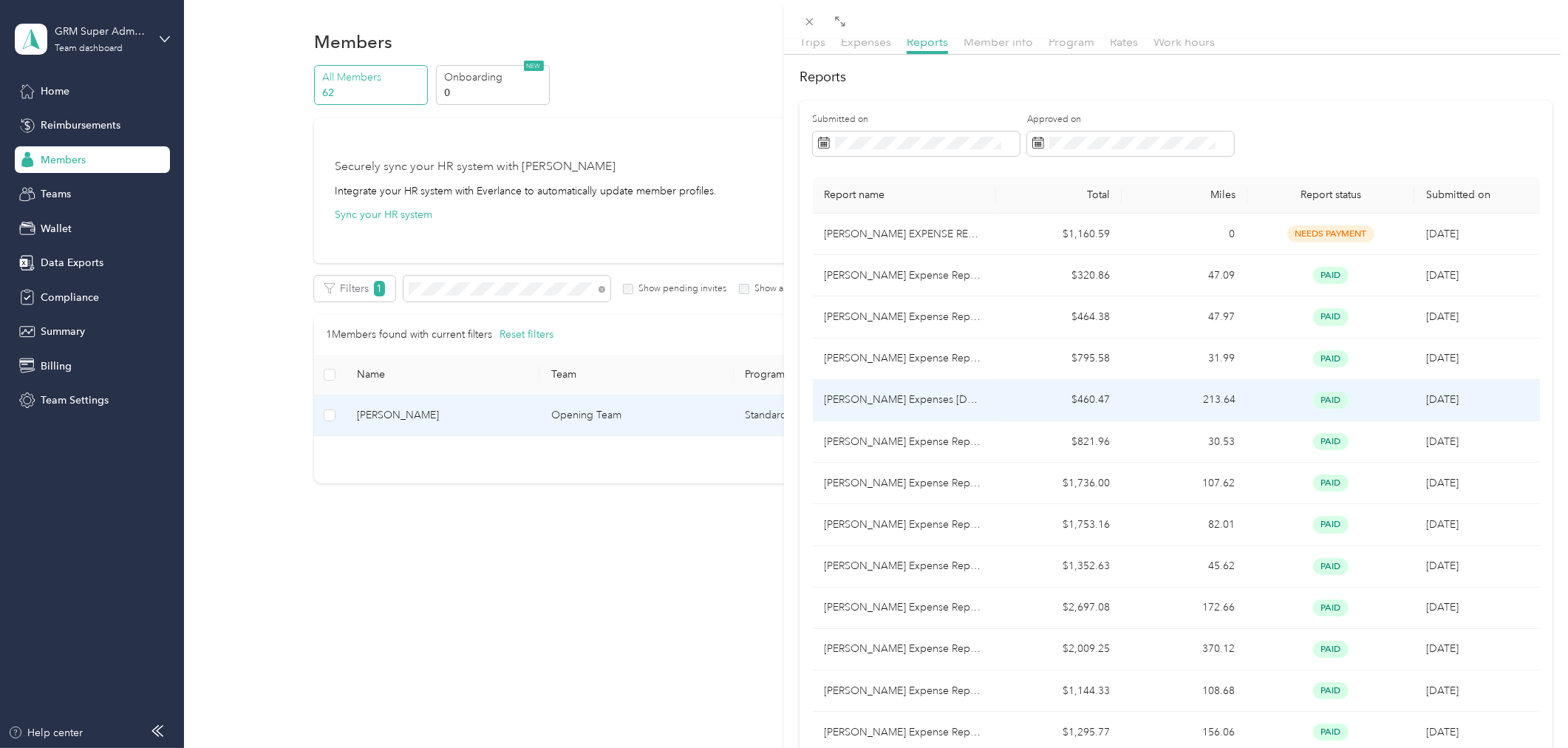
scroll to position [82, 0]
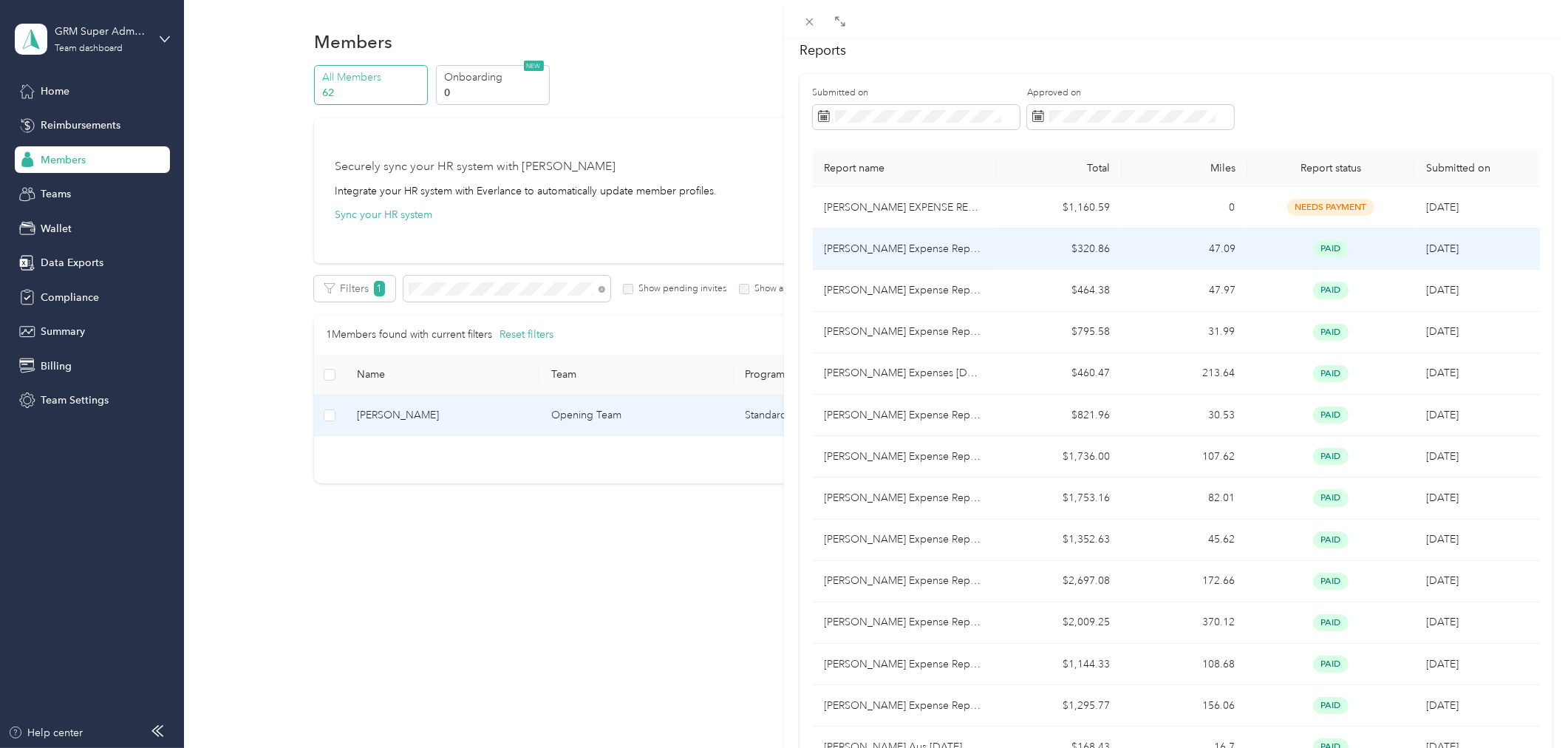
click at [1167, 245] on td "47.09" at bounding box center [1184, 248] width 125 height 41
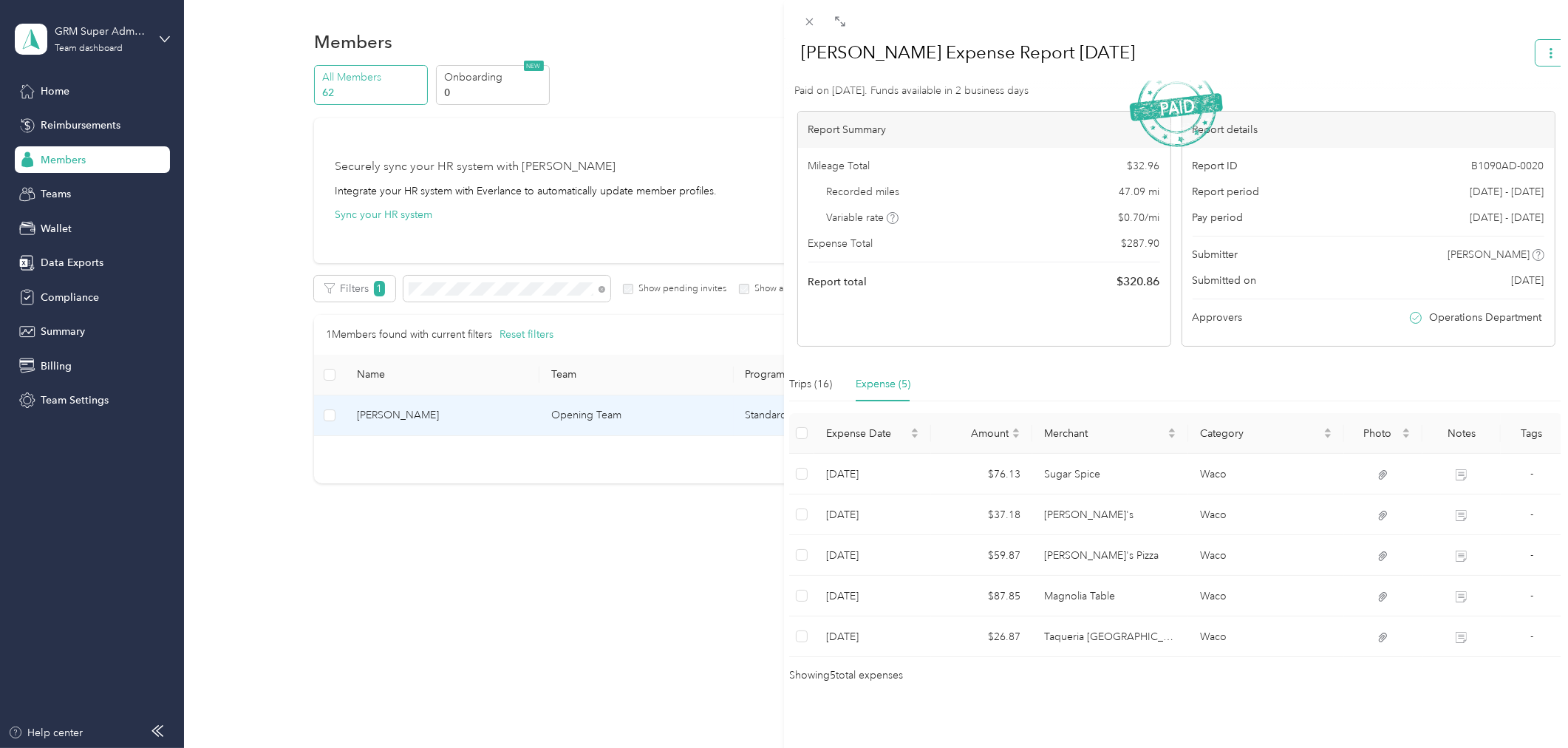
click at [1545, 48] on icon "button" at bounding box center [1550, 53] width 11 height 11
click at [1500, 96] on li "Download" at bounding box center [1501, 106] width 108 height 26
click at [1513, 104] on span "Download" at bounding box center [1497, 106] width 48 height 15
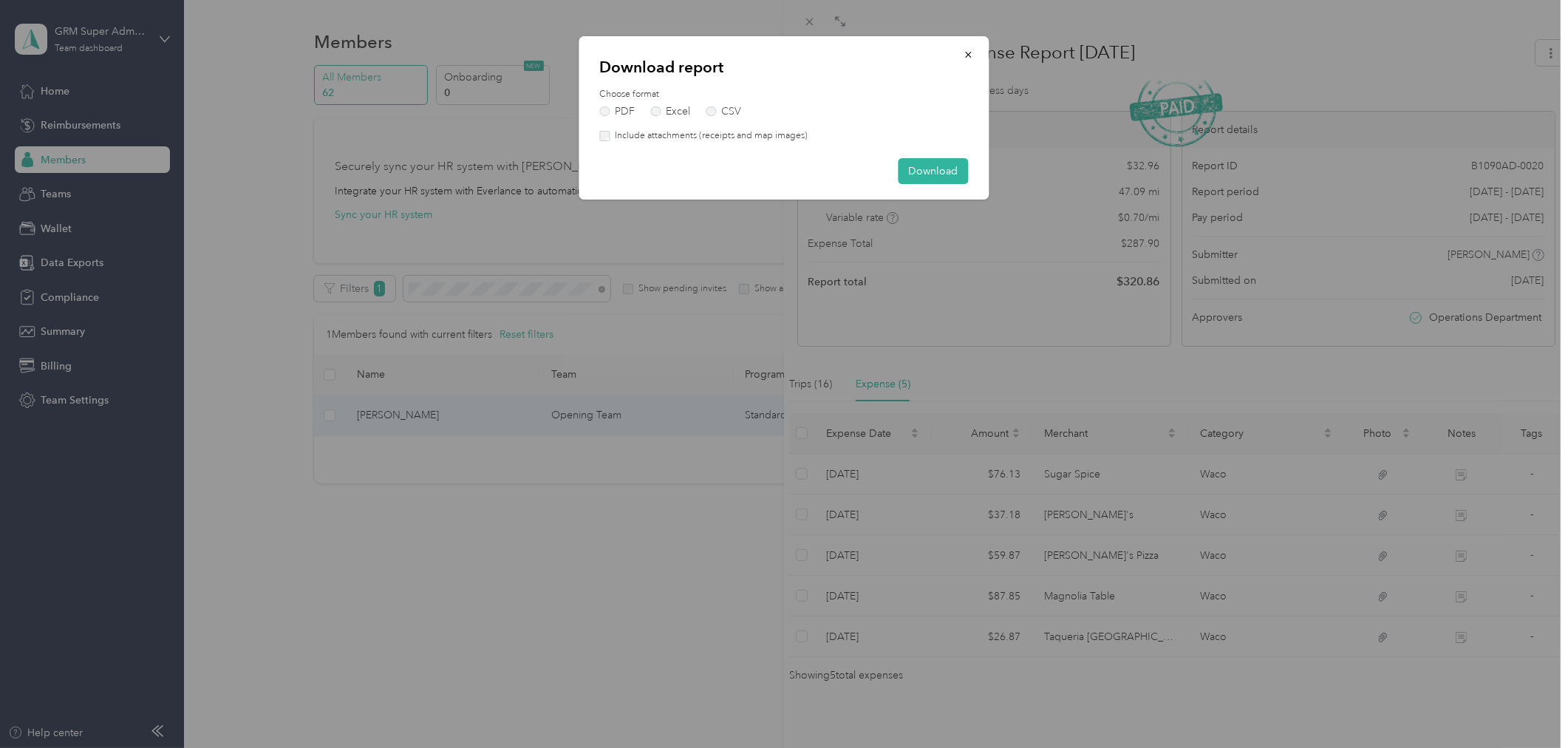
click at [731, 137] on label "Include attachments (receipts and map images)" at bounding box center [708, 136] width 198 height 13
click at [942, 172] on button "Download" at bounding box center [934, 171] width 70 height 26
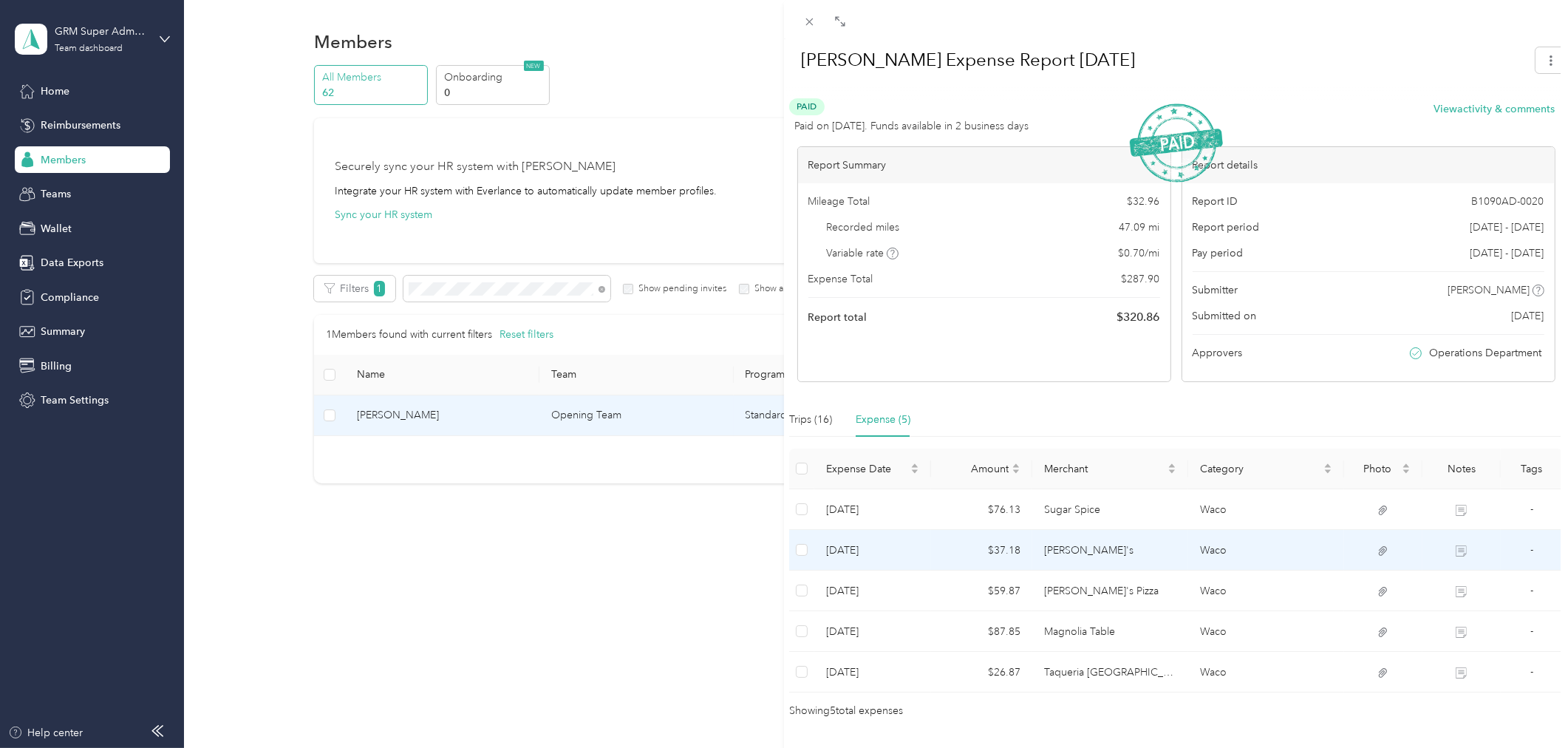
scroll to position [0, 0]
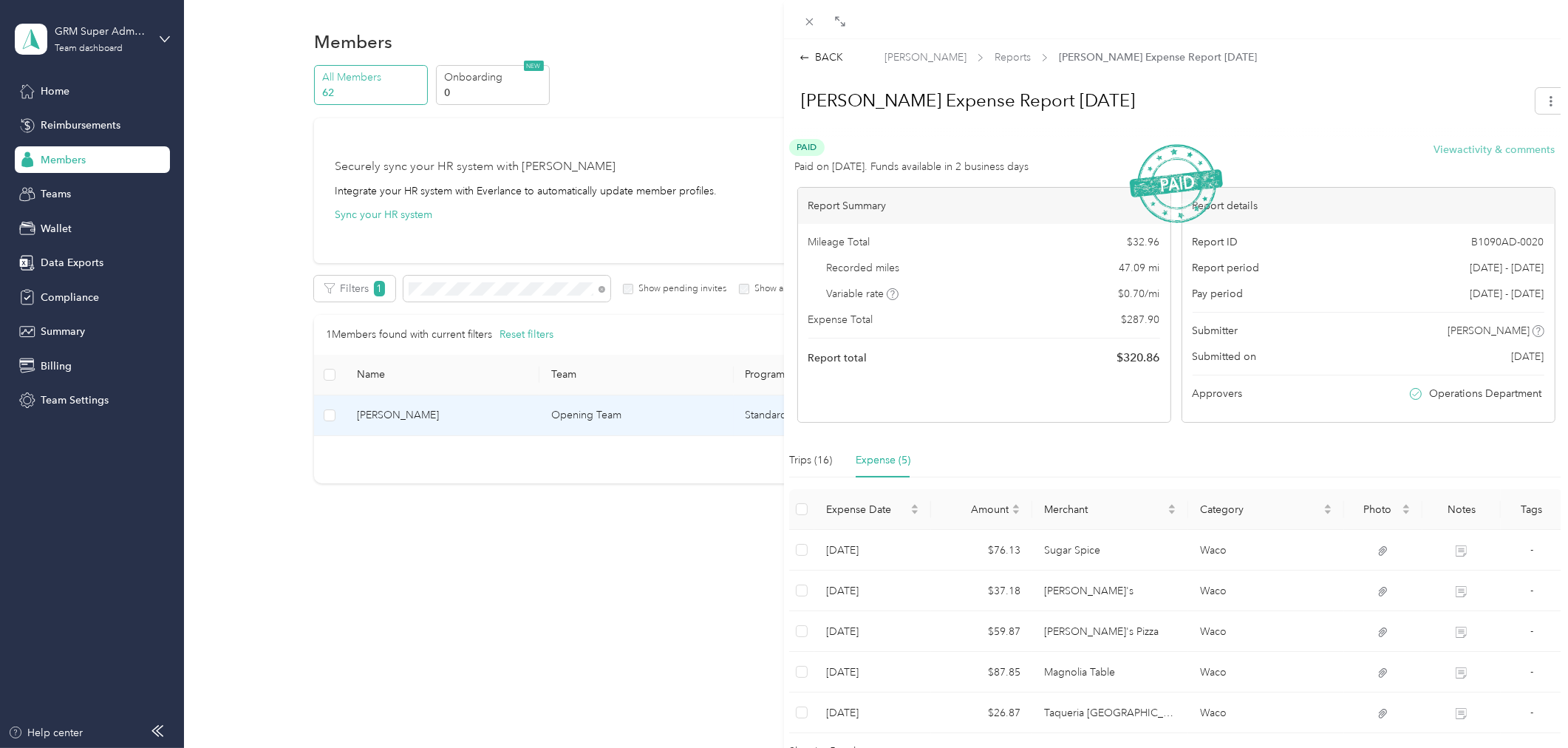
click at [1482, 143] on button "View activity & comments" at bounding box center [1494, 150] width 121 height 15
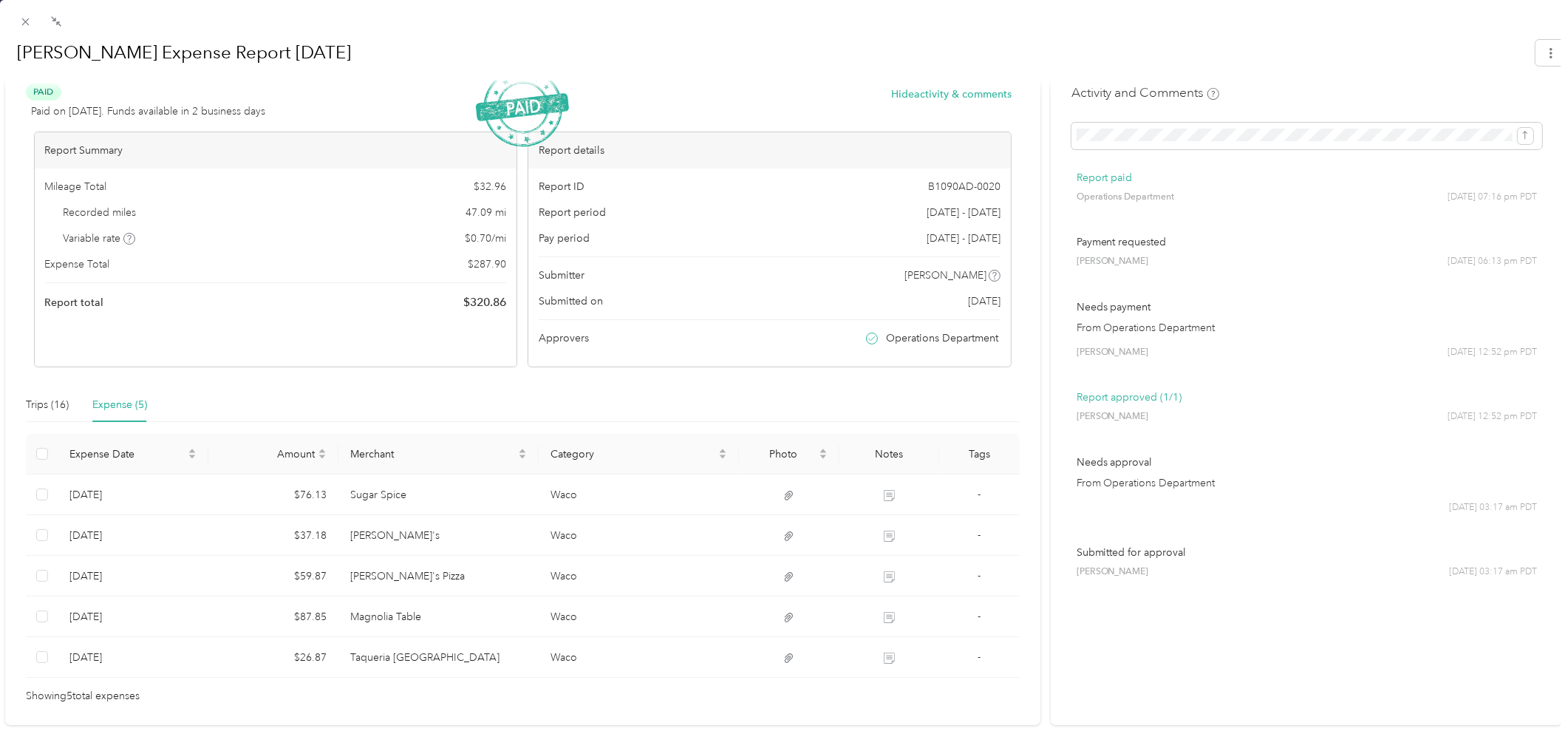
scroll to position [48, 0]
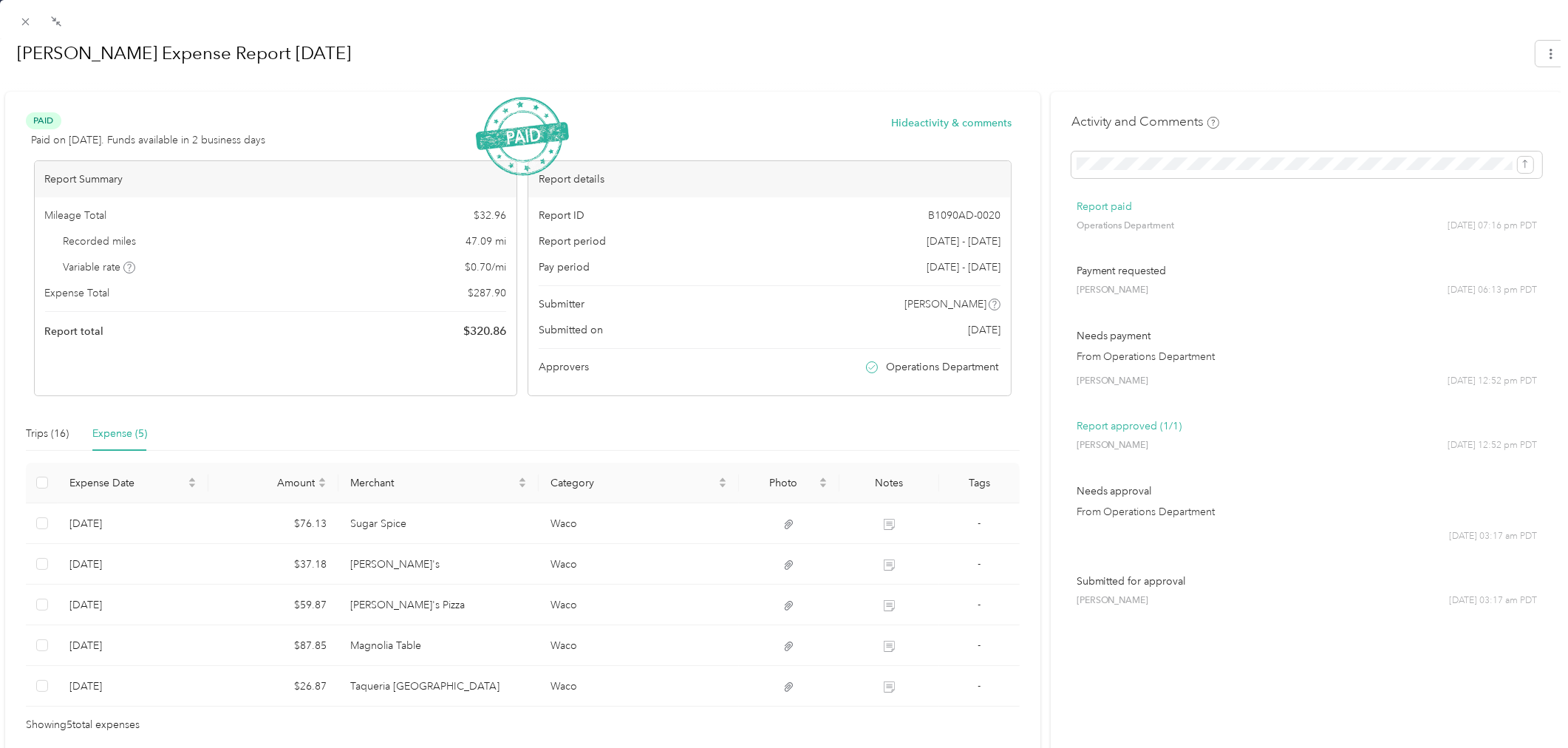
click at [932, 431] on div "Trips (16) Expense (5)" at bounding box center [522, 434] width 993 height 34
click at [607, 87] on div at bounding box center [784, 85] width 1565 height 15
click at [26, 22] on icon at bounding box center [25, 22] width 7 height 7
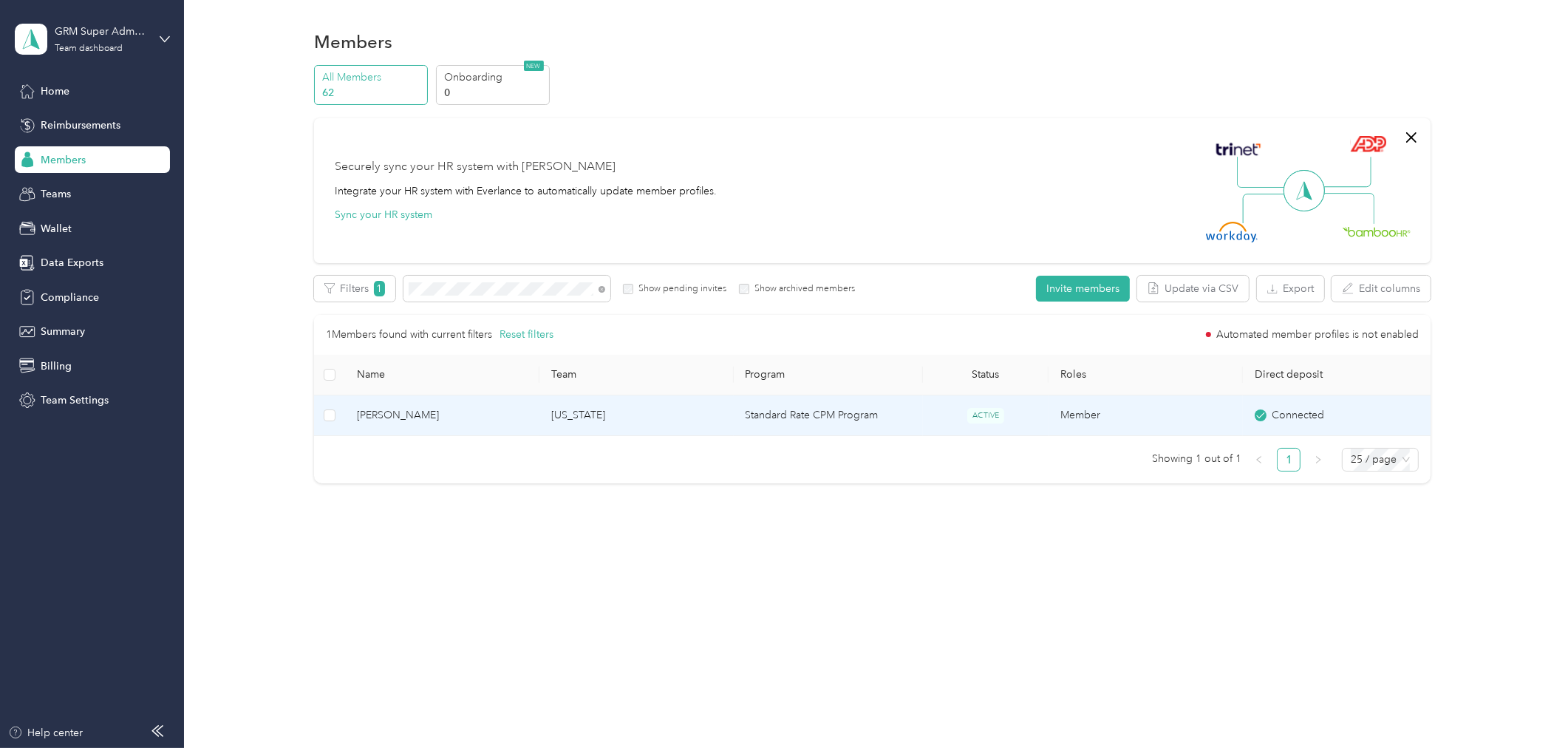
click at [469, 429] on td "[PERSON_NAME]" at bounding box center [442, 416] width 194 height 40
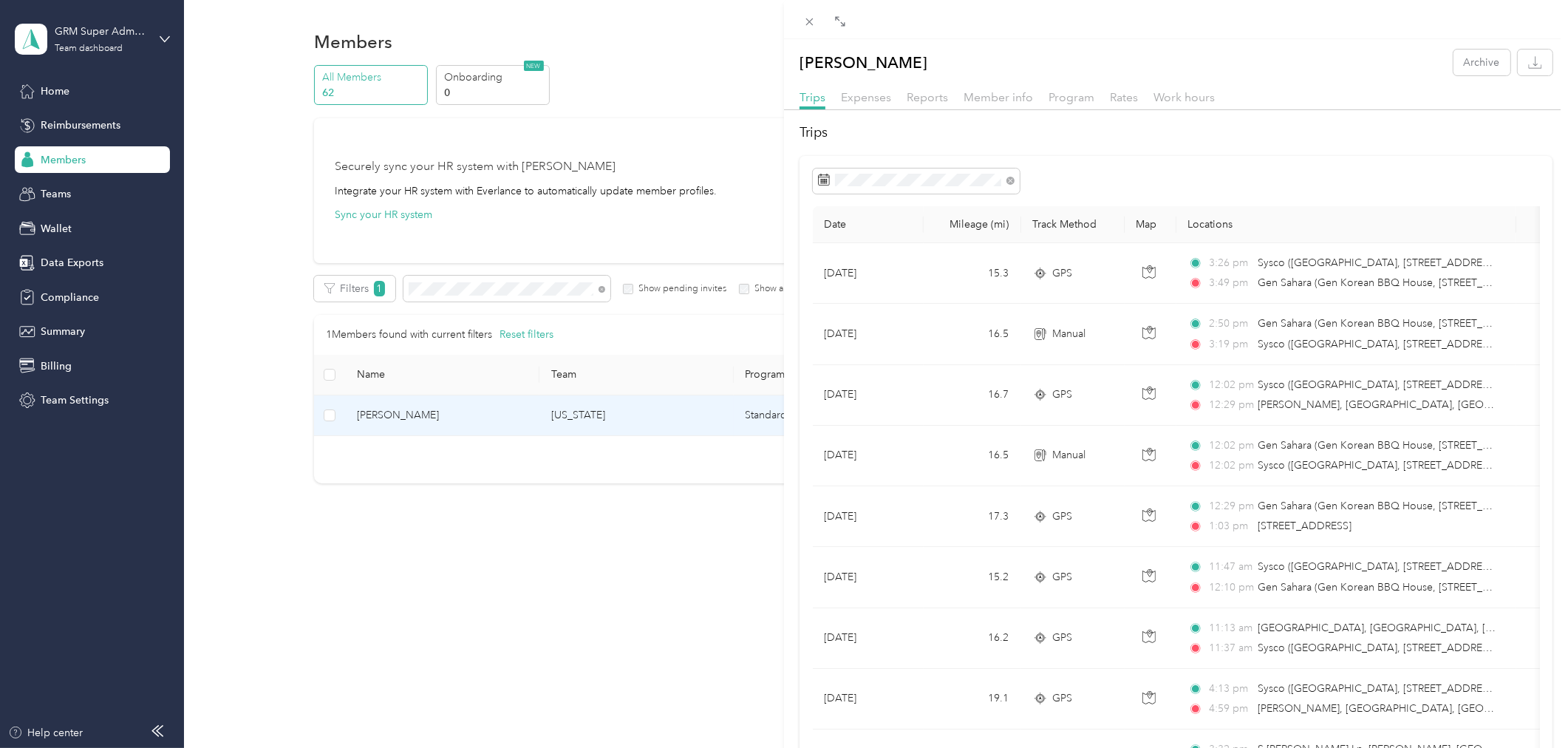
click at [532, 509] on div "[PERSON_NAME] Archive Trips Expenses Reports Member info Program Rates Work hou…" at bounding box center [784, 374] width 1568 height 748
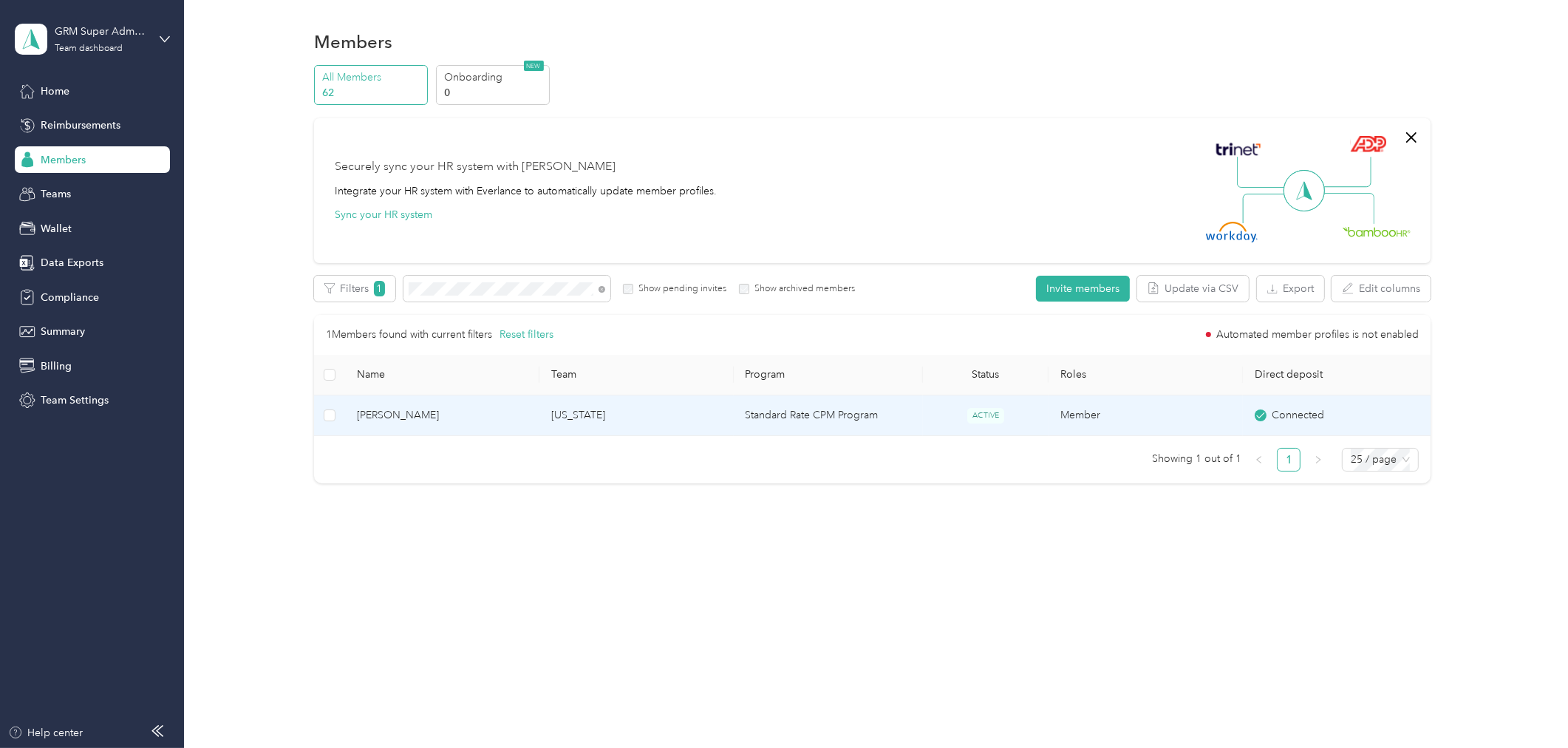
click at [717, 421] on td "[US_STATE]" at bounding box center [636, 416] width 194 height 40
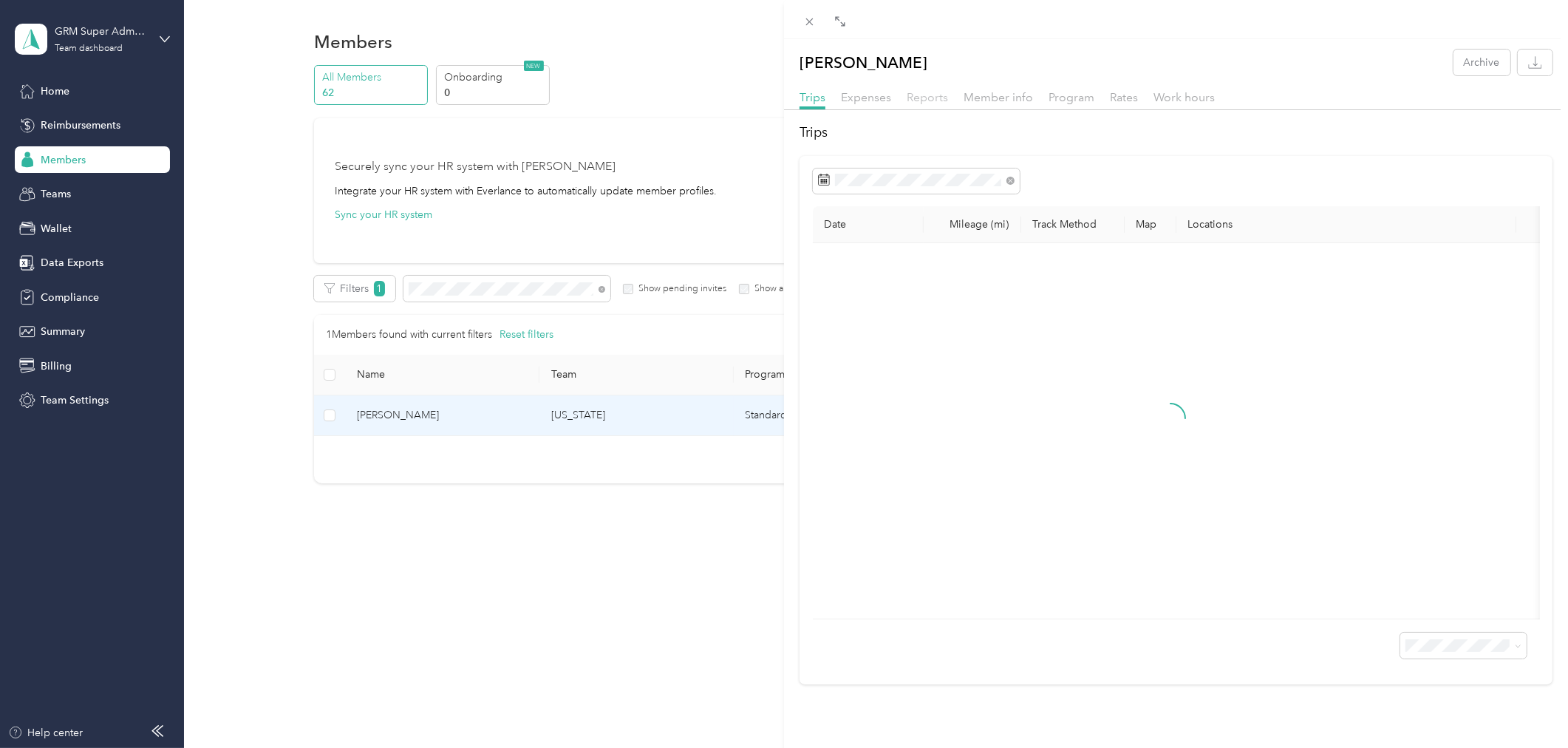
click at [924, 97] on span "Reports" at bounding box center [927, 97] width 41 height 14
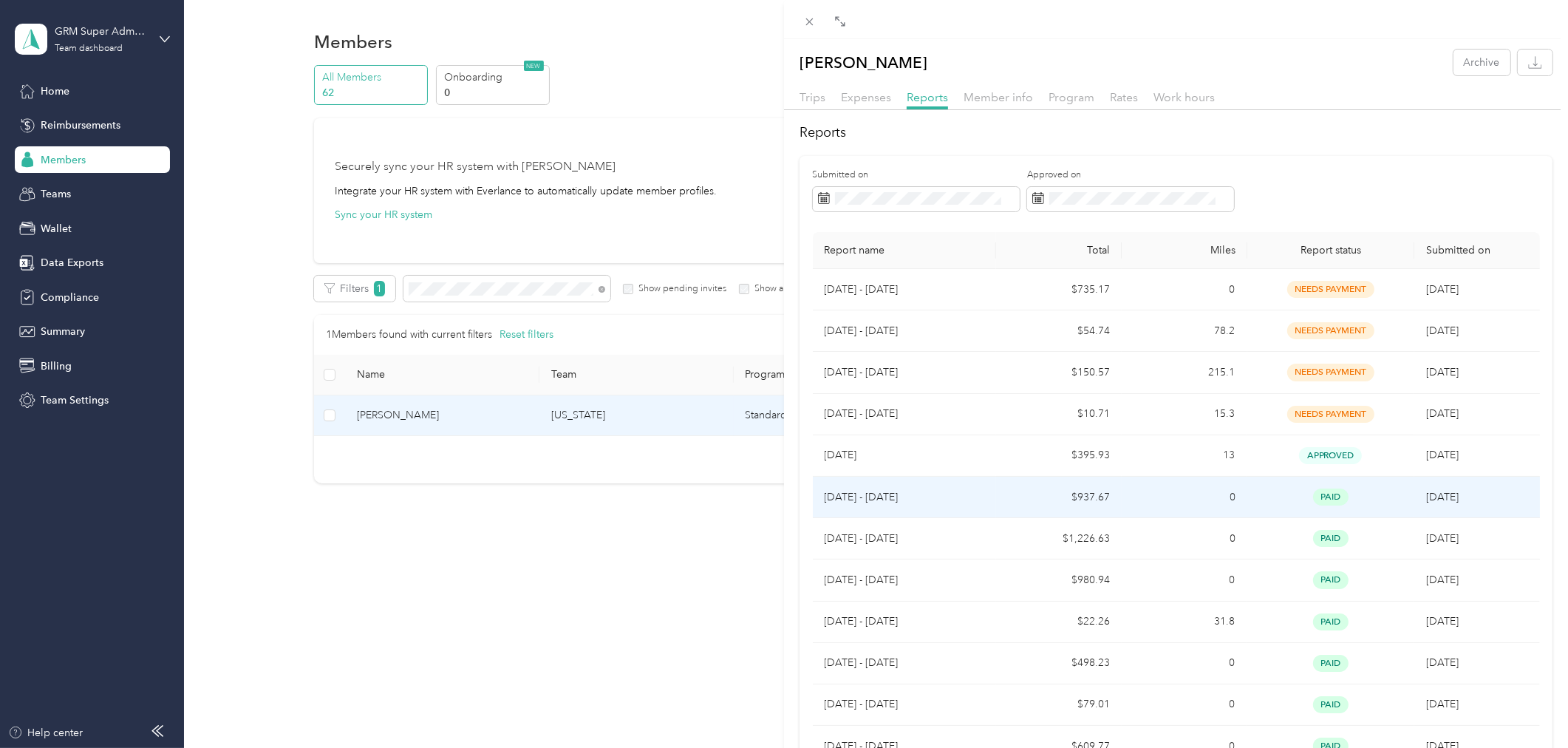
click at [1126, 503] on td "0" at bounding box center [1184, 497] width 125 height 41
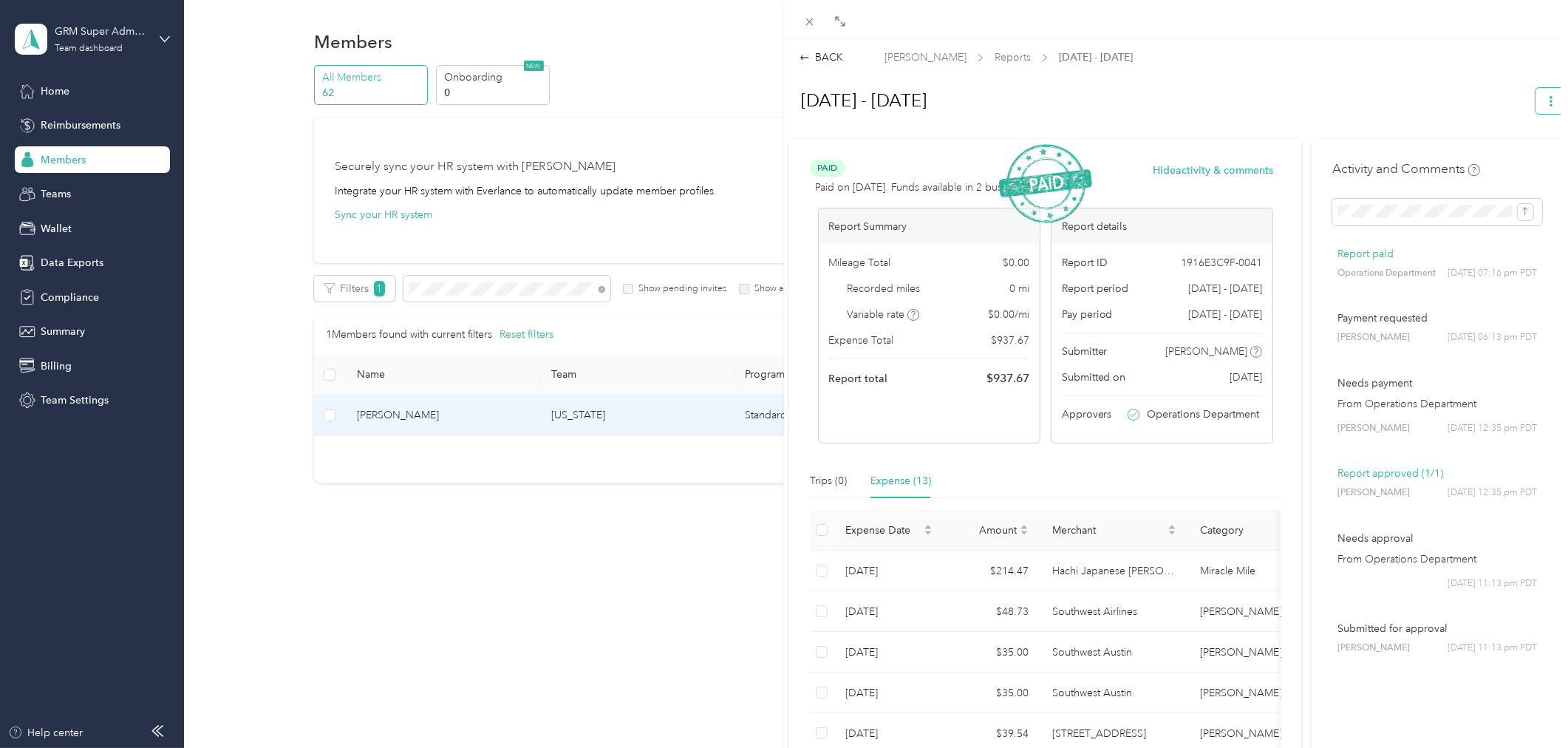
click at [1536, 93] on button "button" at bounding box center [1551, 101] width 31 height 26
click at [1486, 154] on span "Download" at bounding box center [1497, 154] width 48 height 15
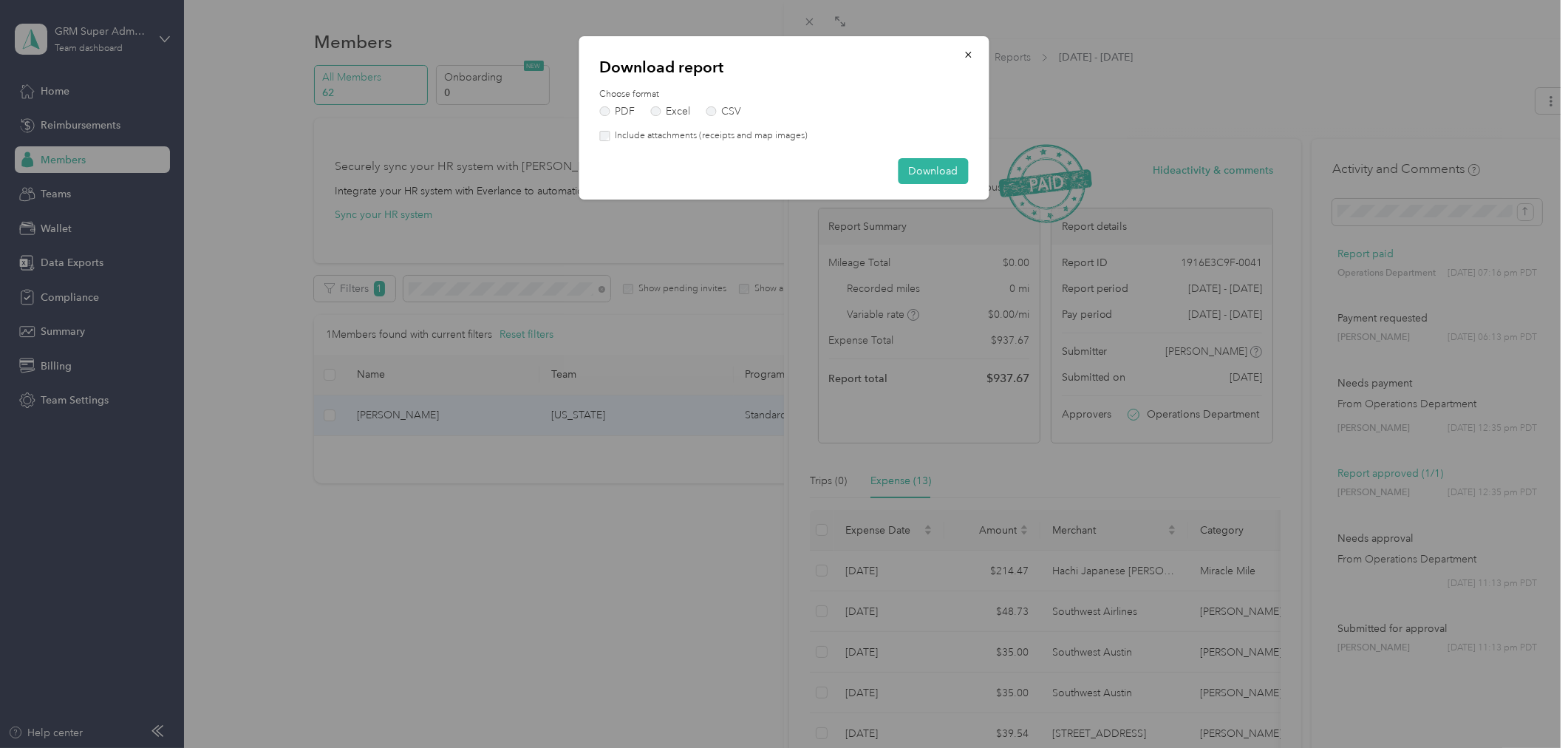
click at [741, 136] on label "Include attachments (receipts and map images)" at bounding box center [708, 136] width 198 height 13
click at [942, 171] on button "Download" at bounding box center [934, 171] width 70 height 26
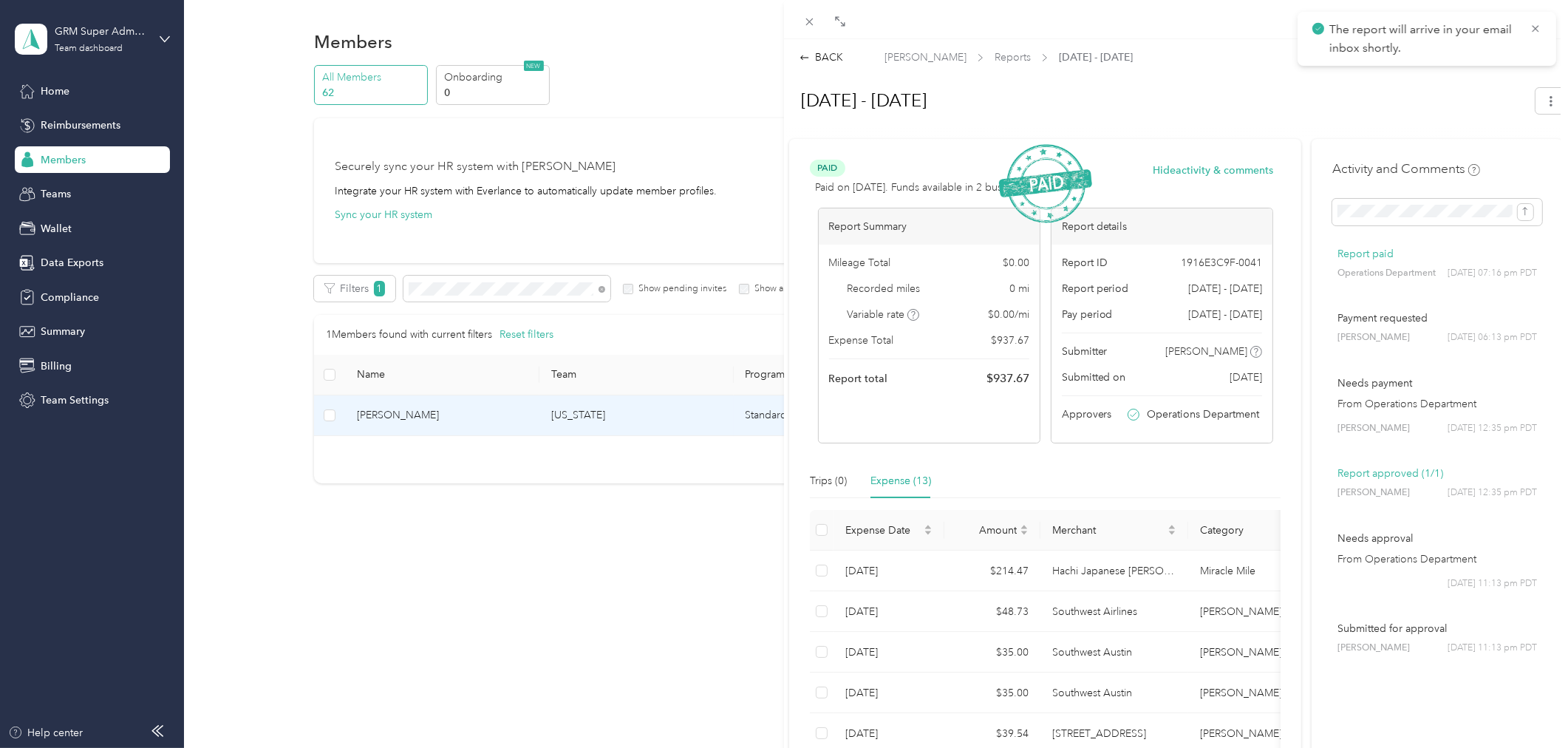
click at [702, 573] on div "BACK [PERSON_NAME] Reports [DATE] - [DATE] [DATE] - [DATE] Paid Paid on [DATE].…" at bounding box center [784, 374] width 1568 height 748
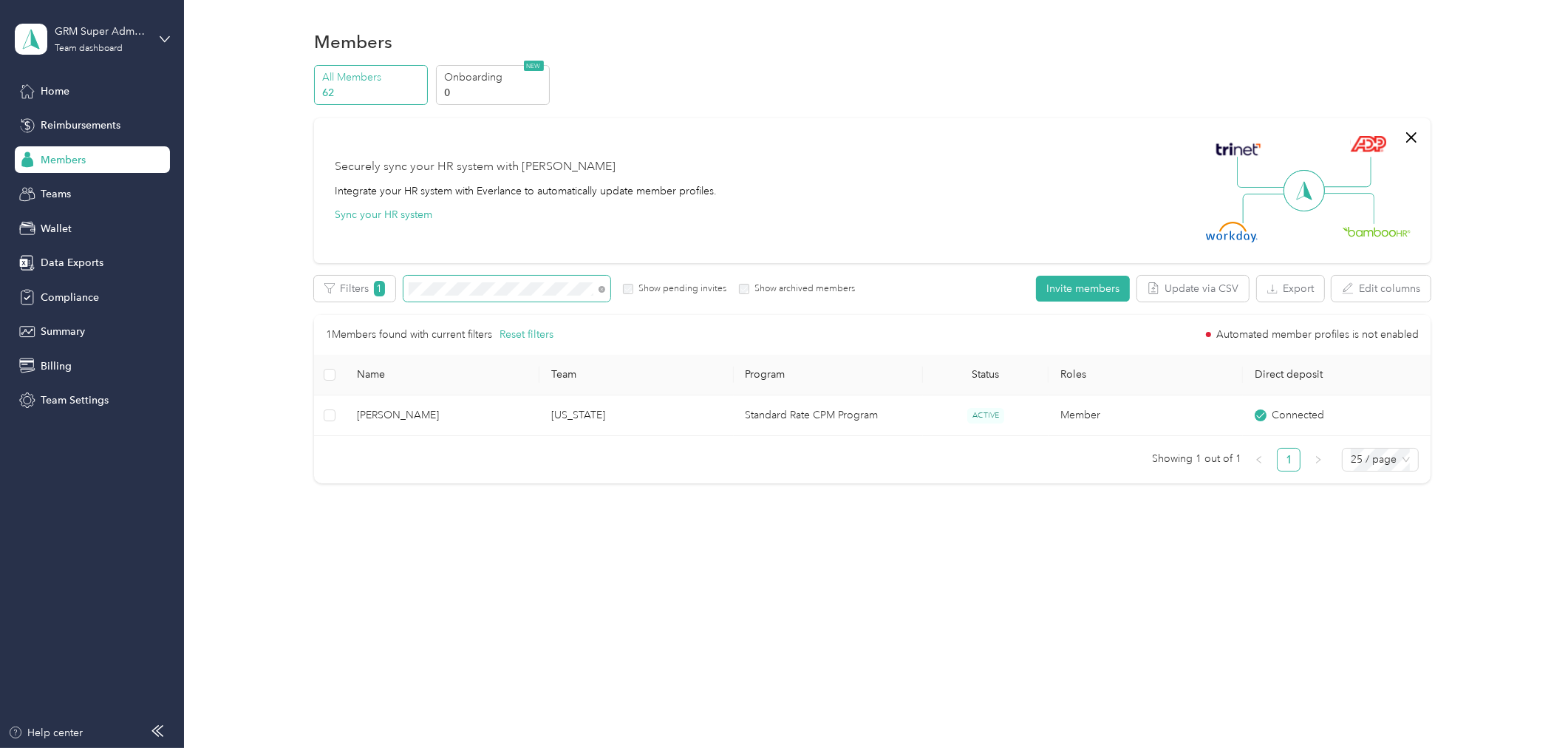
click at [477, 278] on span at bounding box center [507, 289] width 207 height 26
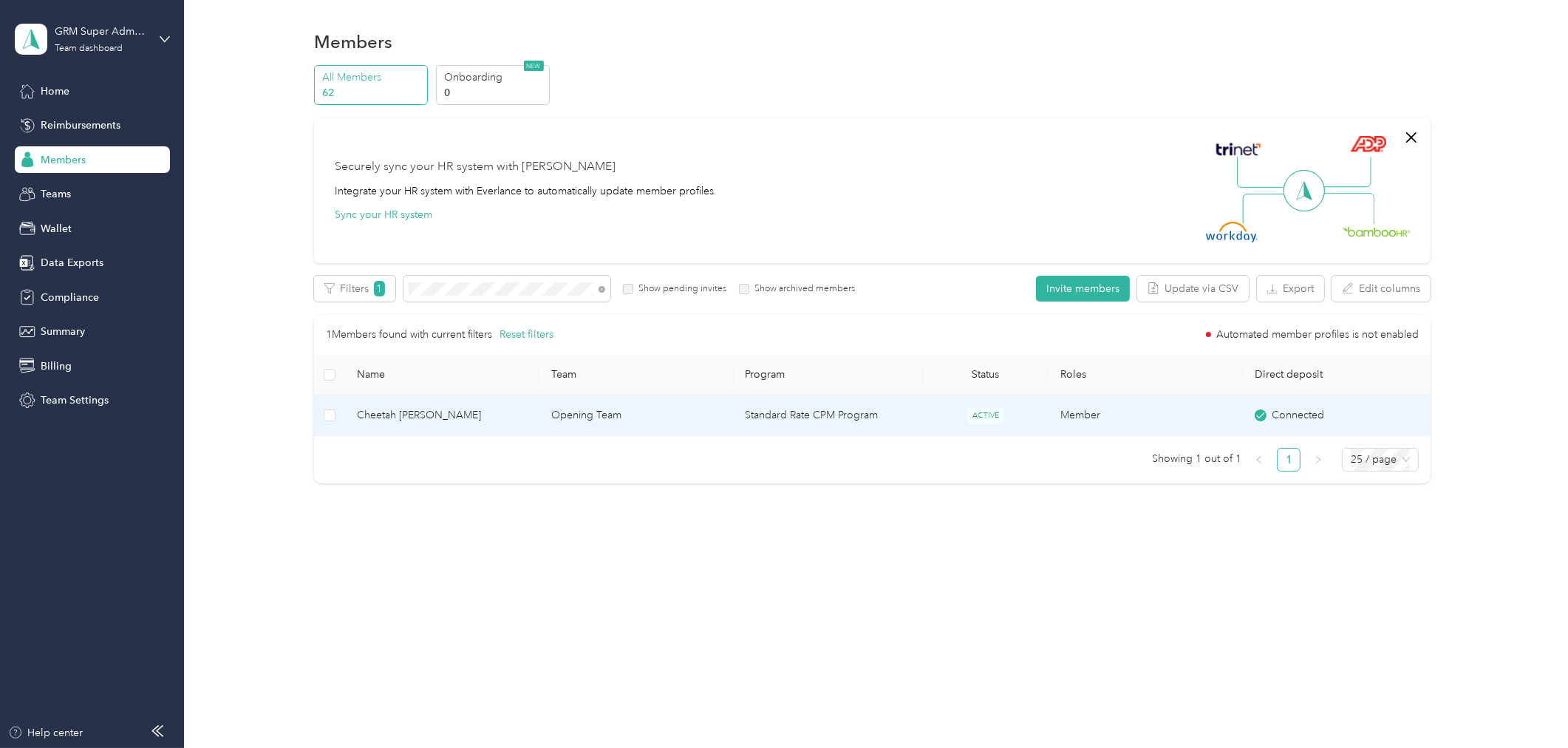
click at [410, 416] on span "Cheetah [PERSON_NAME]" at bounding box center [442, 416] width 171 height 16
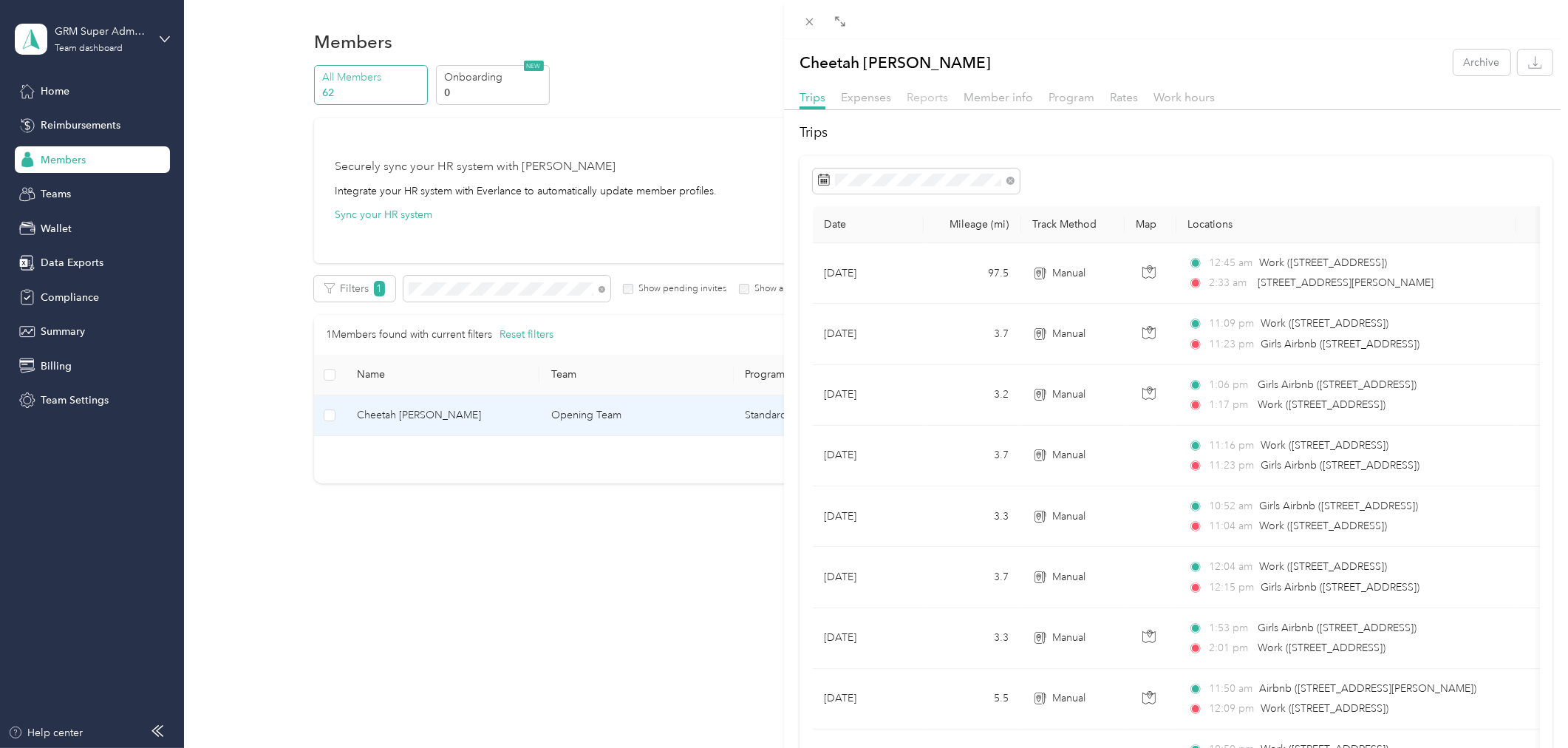
click at [929, 99] on span "Reports" at bounding box center [927, 97] width 41 height 14
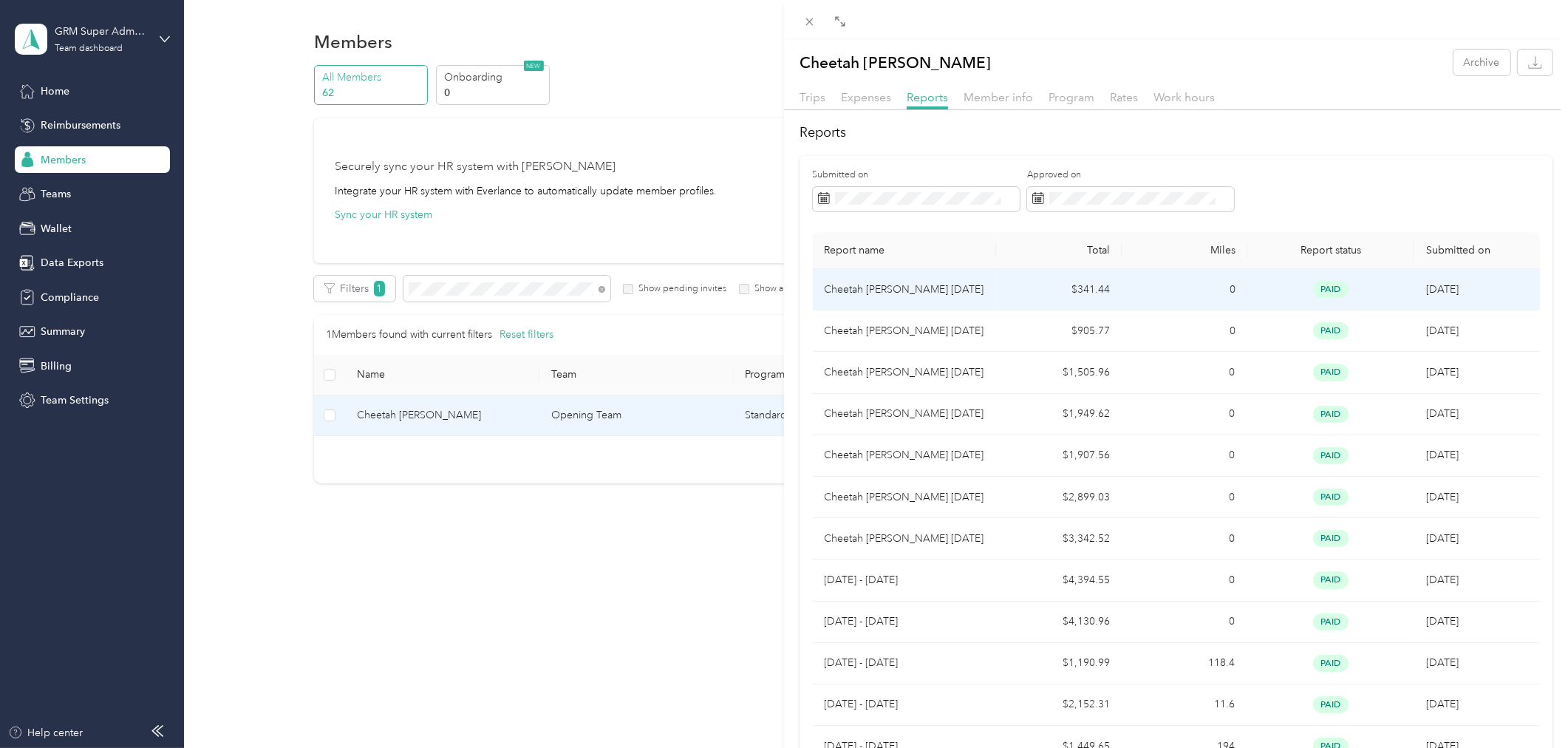
click at [1108, 297] on td "$341.44" at bounding box center [1058, 289] width 125 height 41
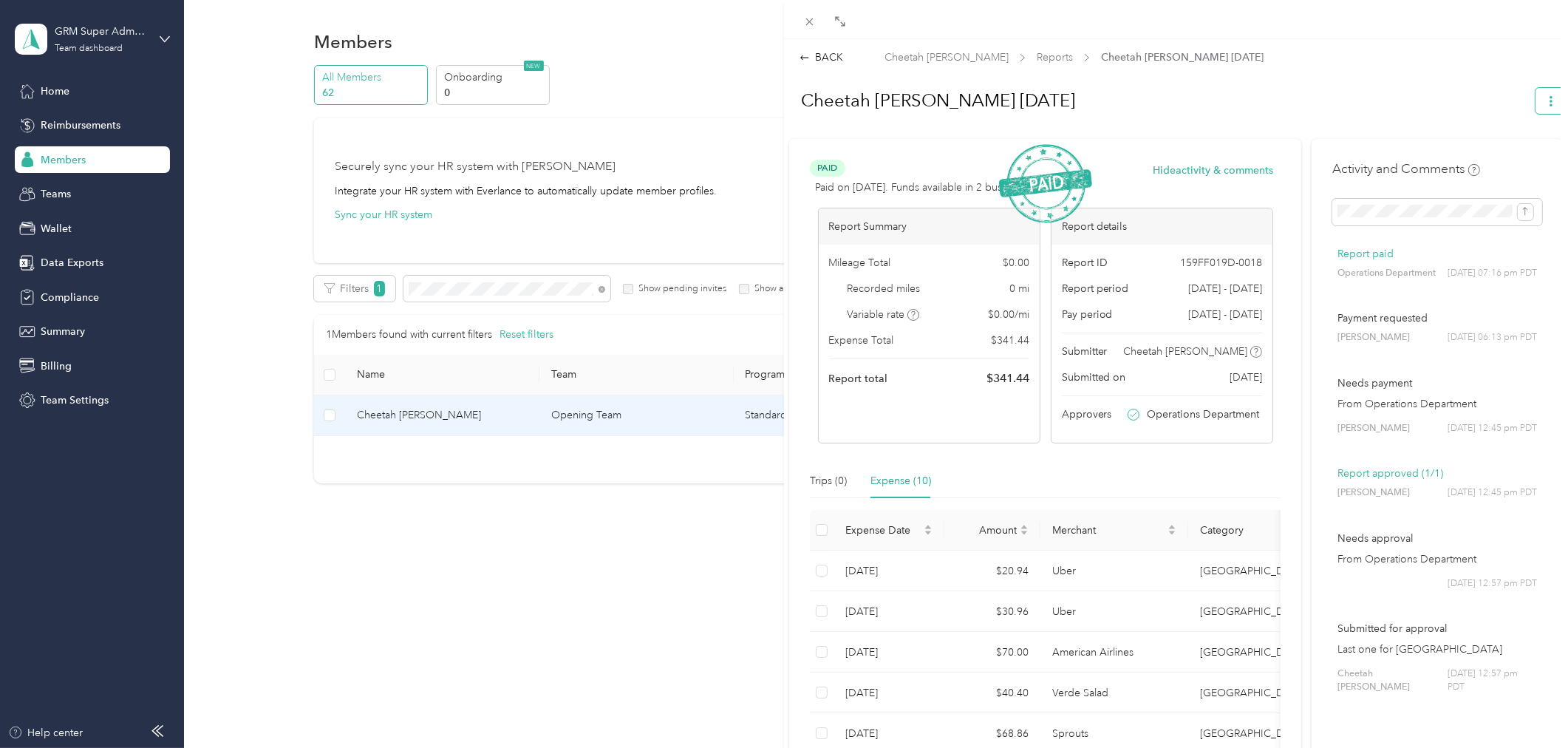
click at [1549, 106] on icon "button" at bounding box center [1551, 101] width 3 height 11
click at [1495, 149] on span "Download" at bounding box center [1497, 154] width 48 height 15
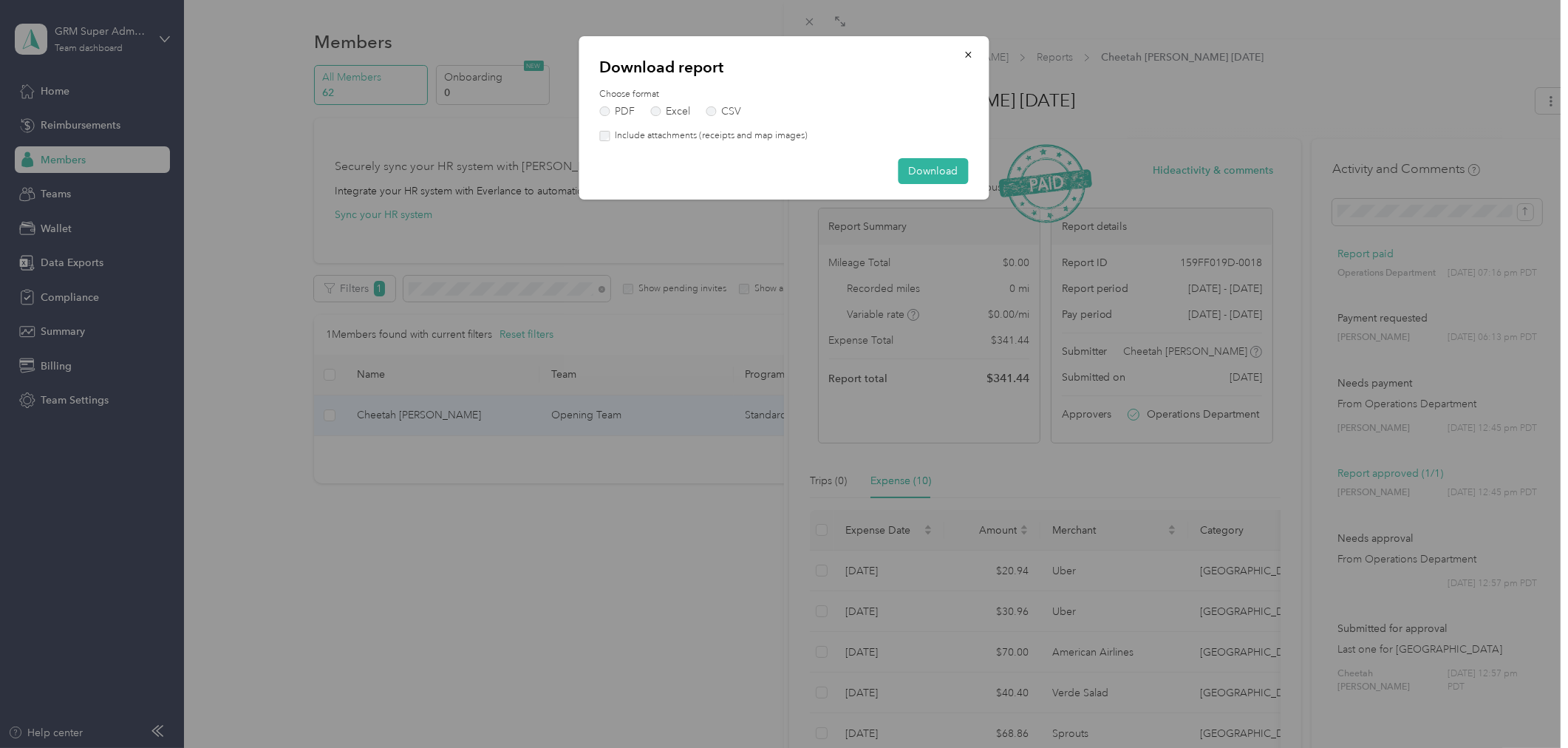
click at [731, 137] on label "Include attachments (receipts and map images)" at bounding box center [708, 136] width 198 height 13
click at [915, 166] on button "Download" at bounding box center [934, 171] width 70 height 26
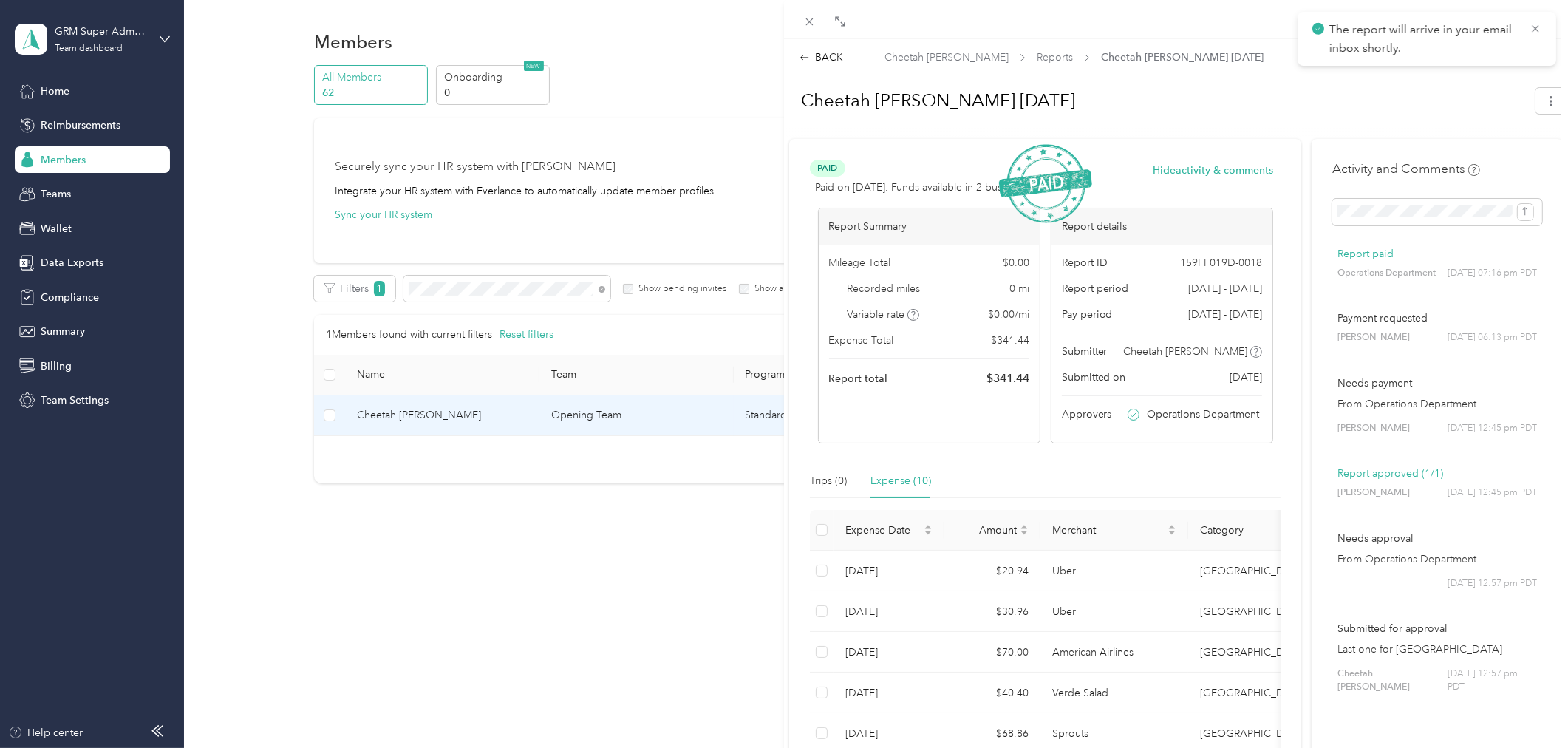
click at [701, 546] on div "BACK Cheetah [PERSON_NAME] Reports Cheetah [PERSON_NAME] [DATE] Cheetah [PERSON…" at bounding box center [784, 374] width 1568 height 748
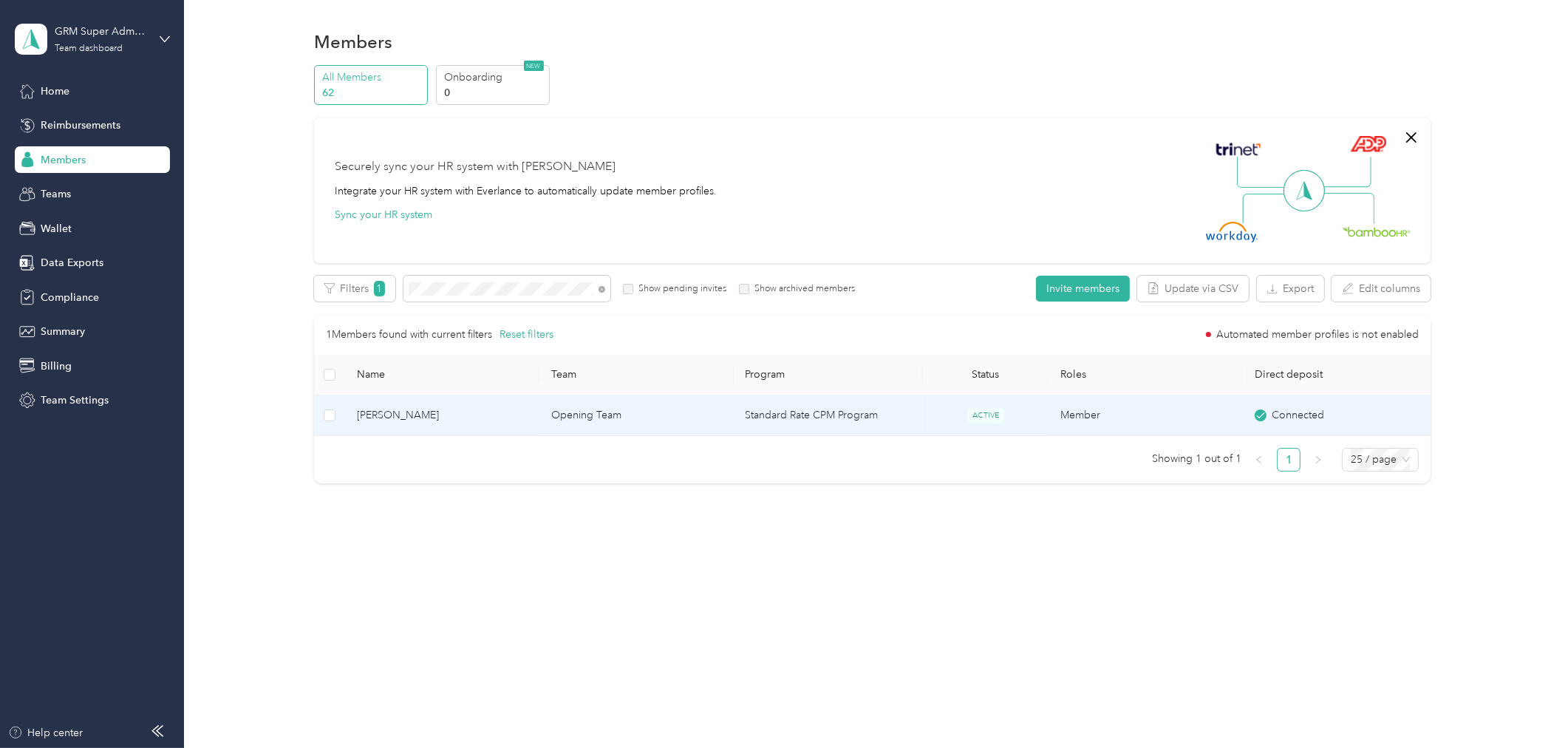
click at [449, 424] on td "[PERSON_NAME]" at bounding box center [442, 416] width 194 height 40
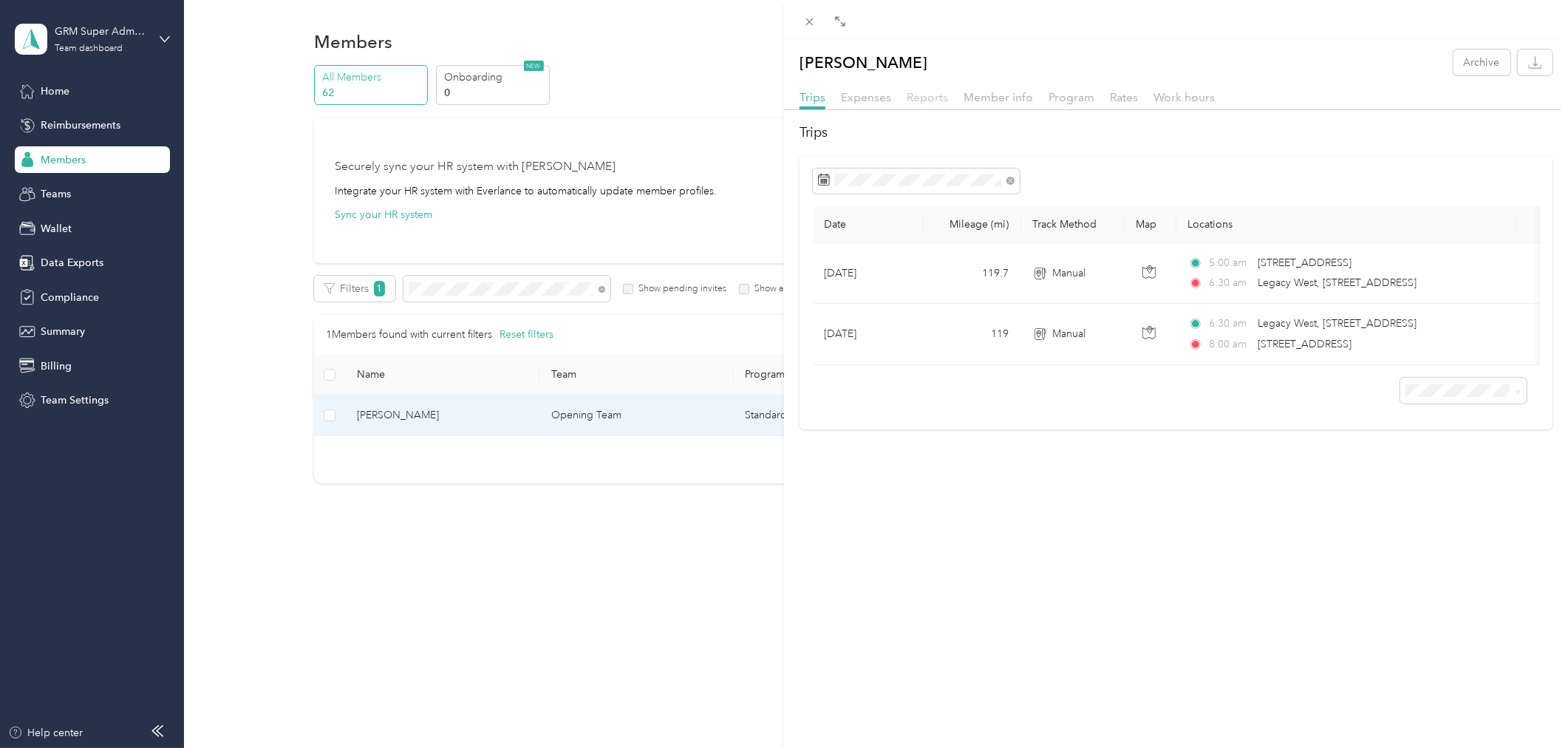
click at [912, 99] on span "Reports" at bounding box center [927, 97] width 41 height 14
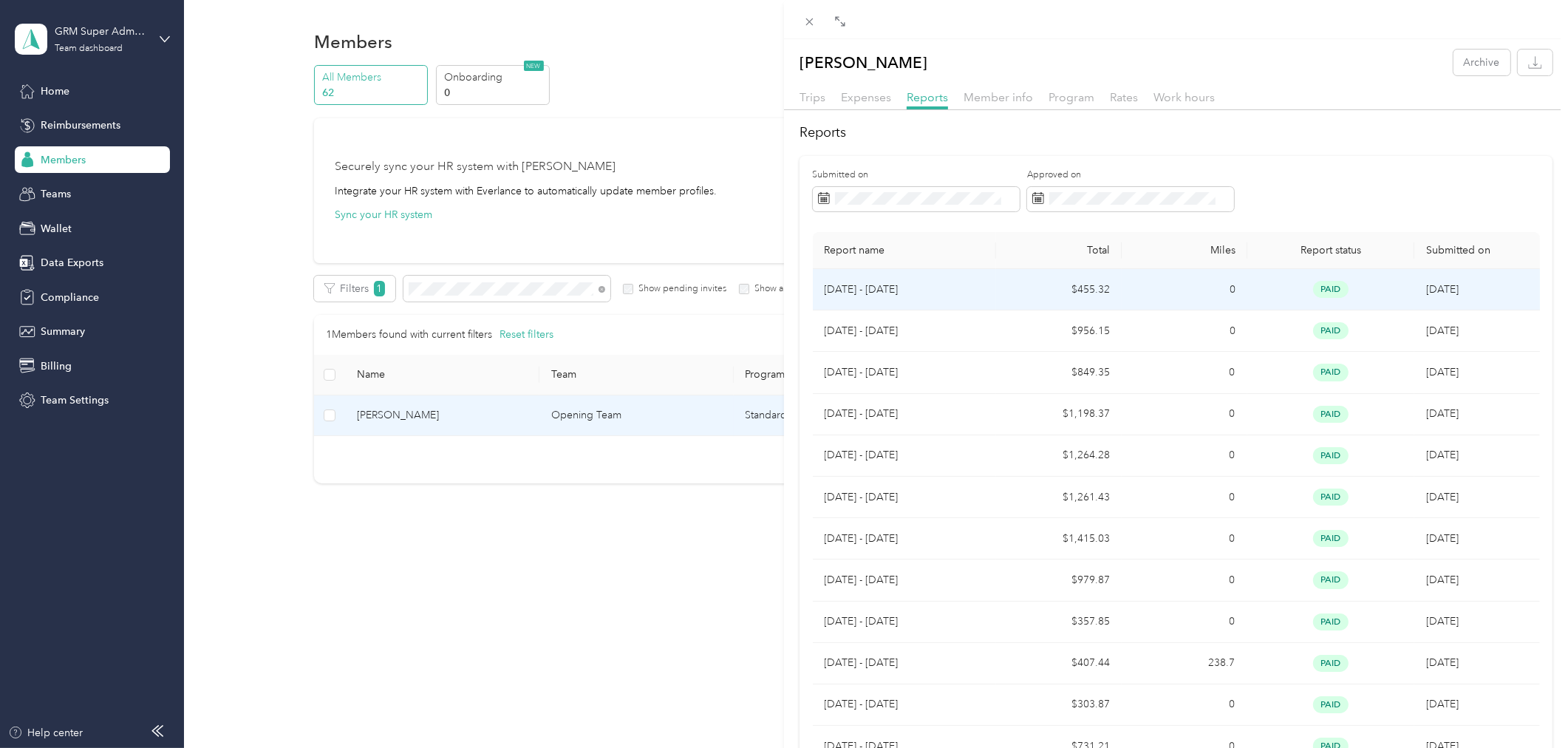
click at [1123, 298] on td "0" at bounding box center [1184, 289] width 125 height 41
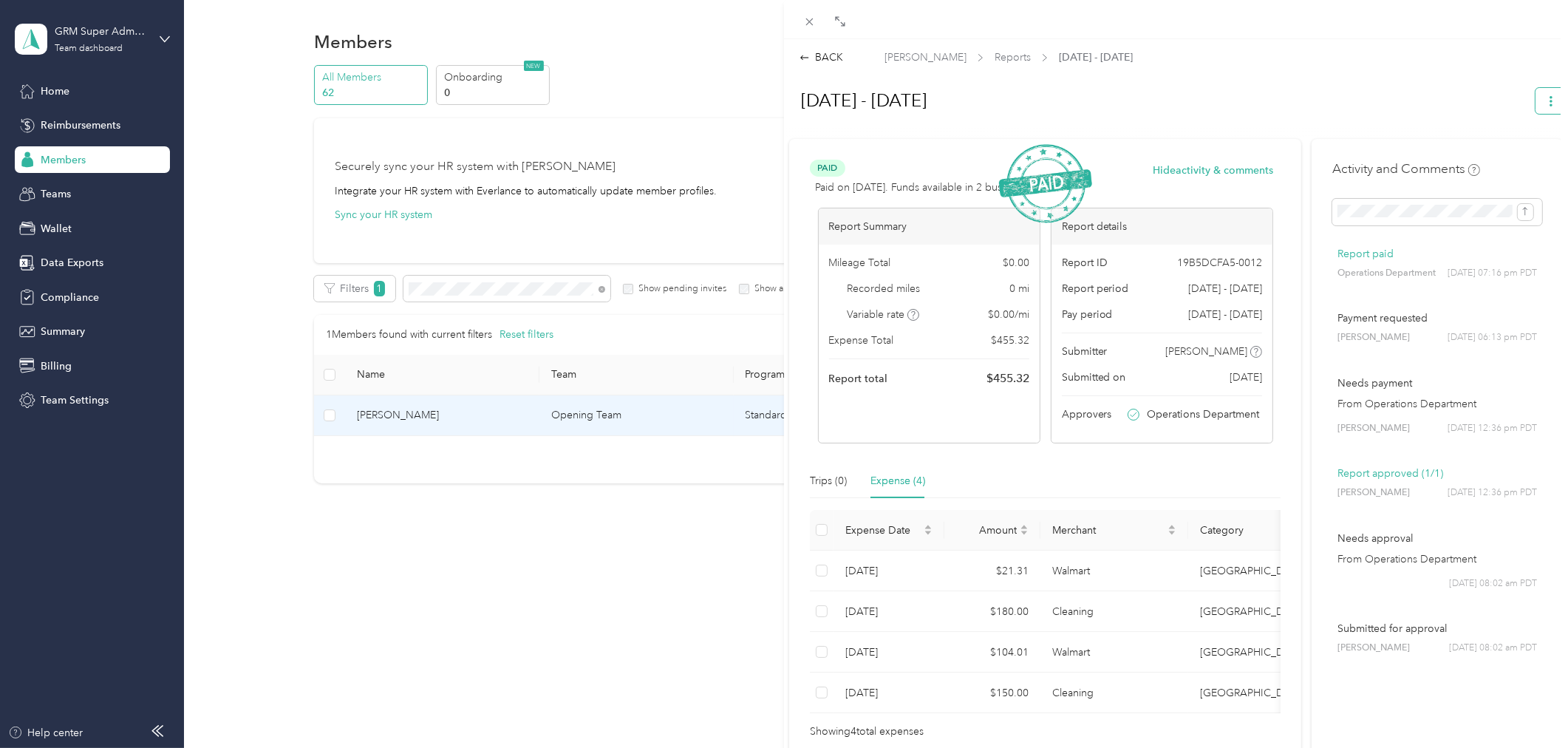
click at [1536, 100] on button "button" at bounding box center [1551, 101] width 31 height 26
click at [1496, 146] on span "Download" at bounding box center [1497, 154] width 48 height 15
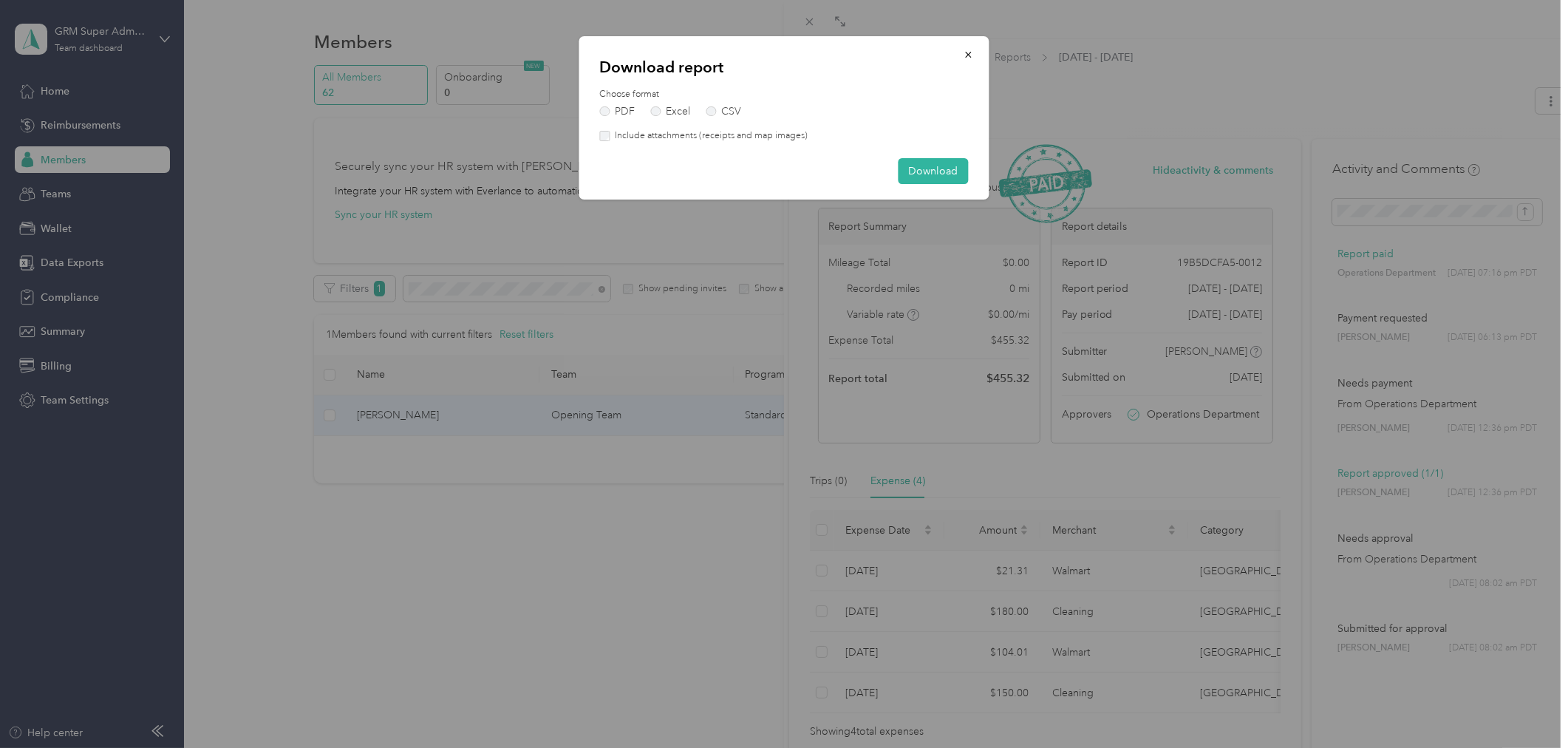
click at [759, 142] on div "Download report Choose format PDF Excel CSV Include attachments (receipts and m…" at bounding box center [784, 118] width 410 height 163
click at [765, 133] on label "Include attachments (receipts and map images)" at bounding box center [708, 136] width 198 height 13
click at [938, 168] on button "Download" at bounding box center [934, 171] width 70 height 26
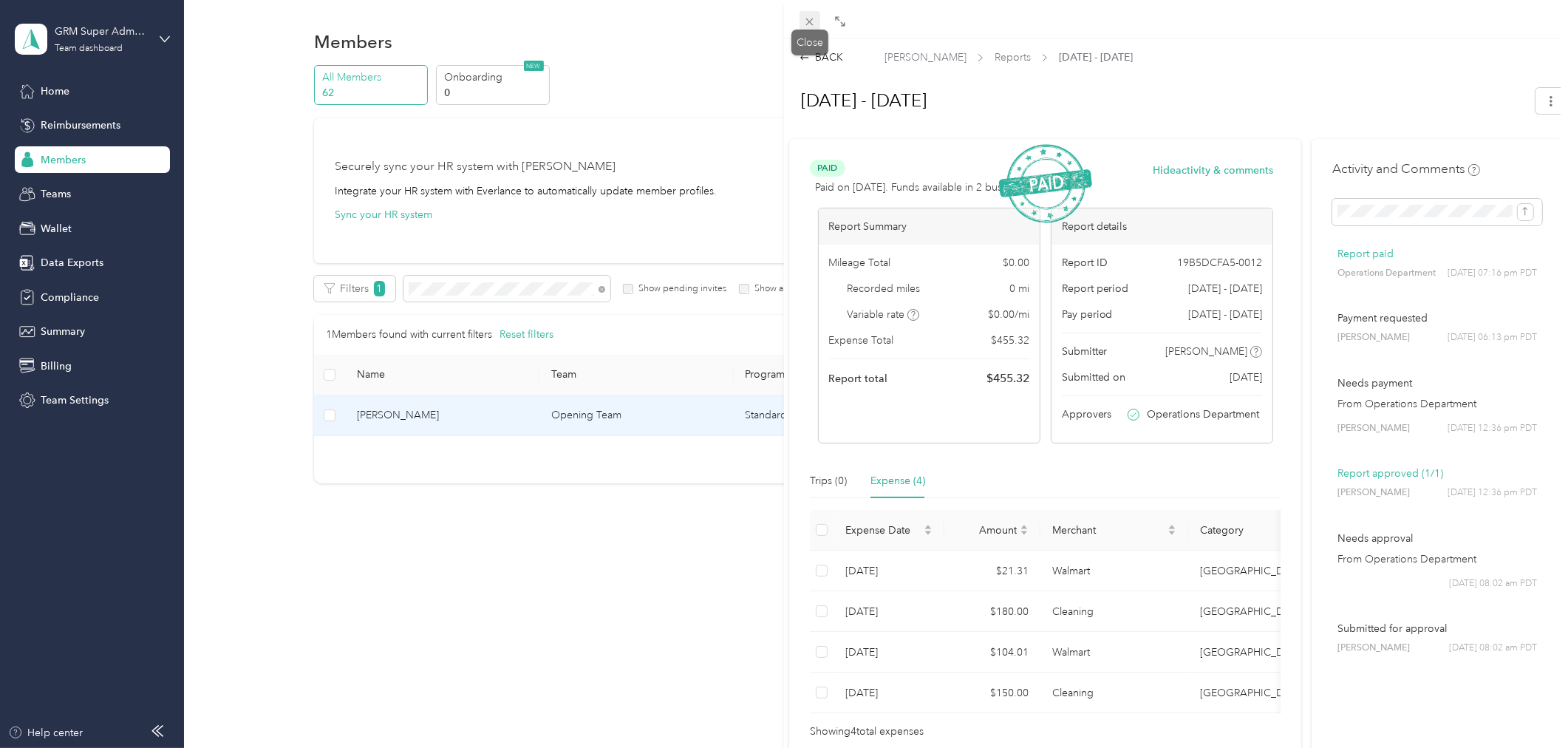
click at [813, 16] on icon at bounding box center [810, 22] width 13 height 13
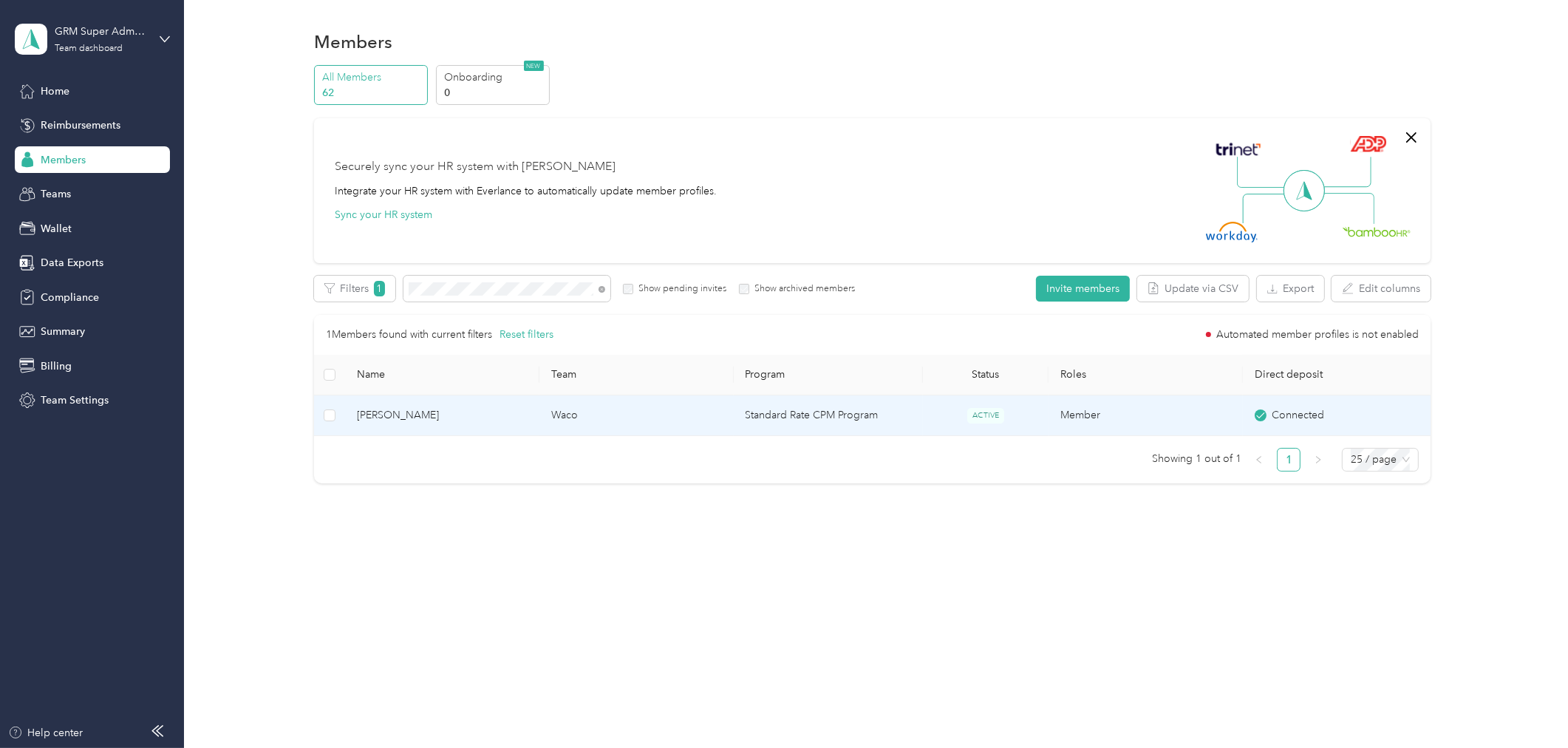
click at [496, 421] on span "[PERSON_NAME]" at bounding box center [442, 416] width 171 height 16
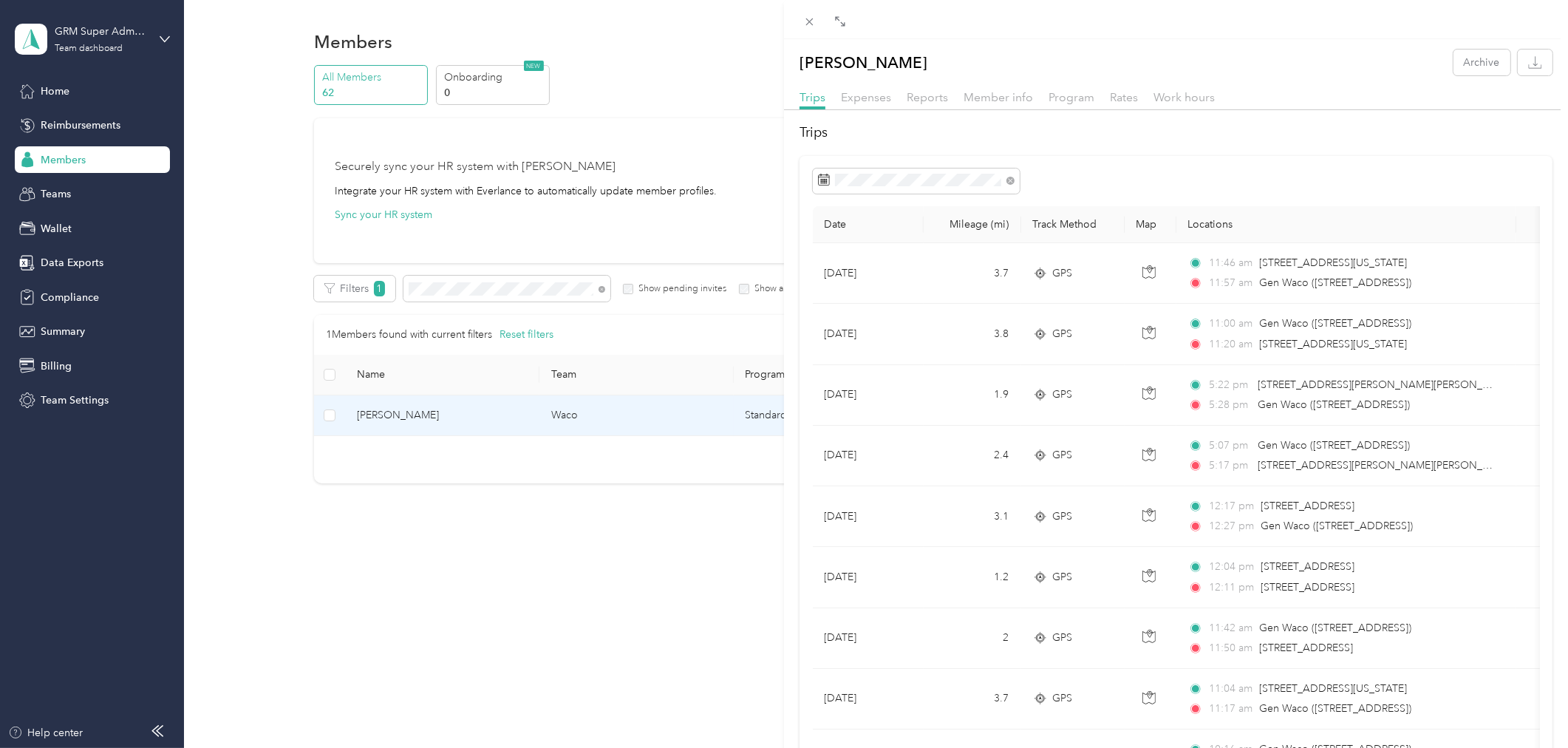
click at [914, 106] on div "Reports" at bounding box center [927, 98] width 41 height 19
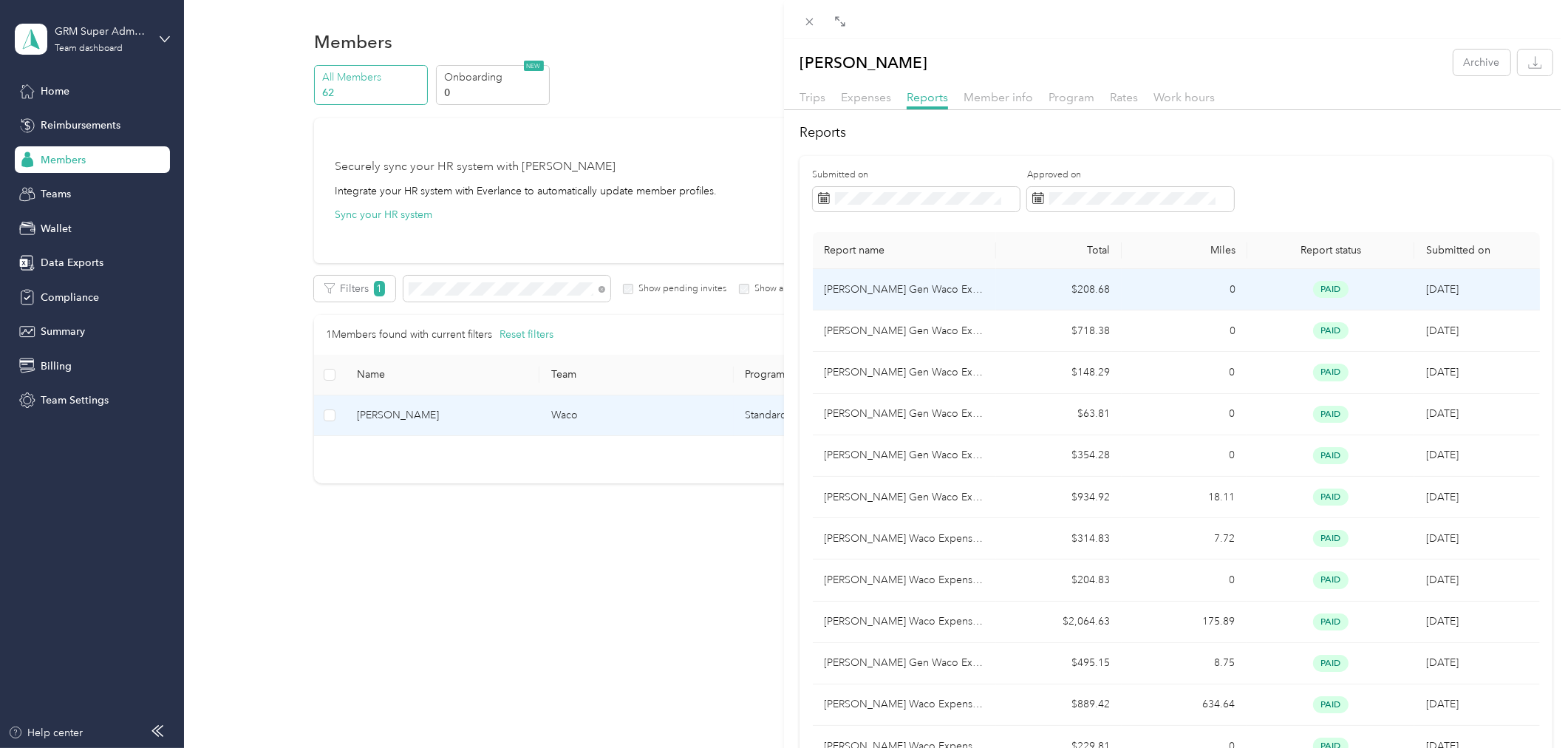
click at [1055, 292] on td "$208.68" at bounding box center [1058, 289] width 125 height 41
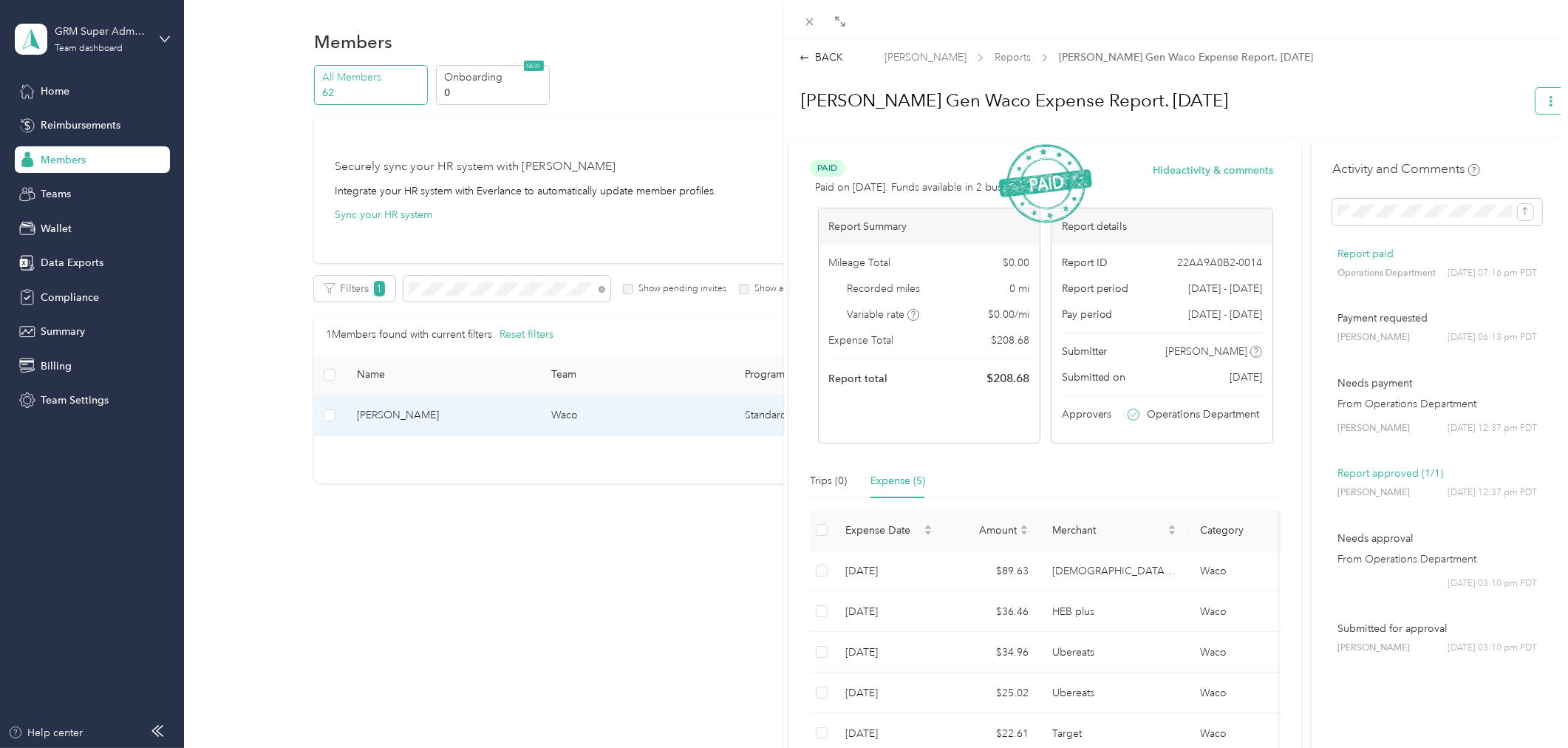
click at [1539, 113] on button "button" at bounding box center [1551, 101] width 31 height 26
click at [1505, 158] on span "Download" at bounding box center [1497, 154] width 48 height 15
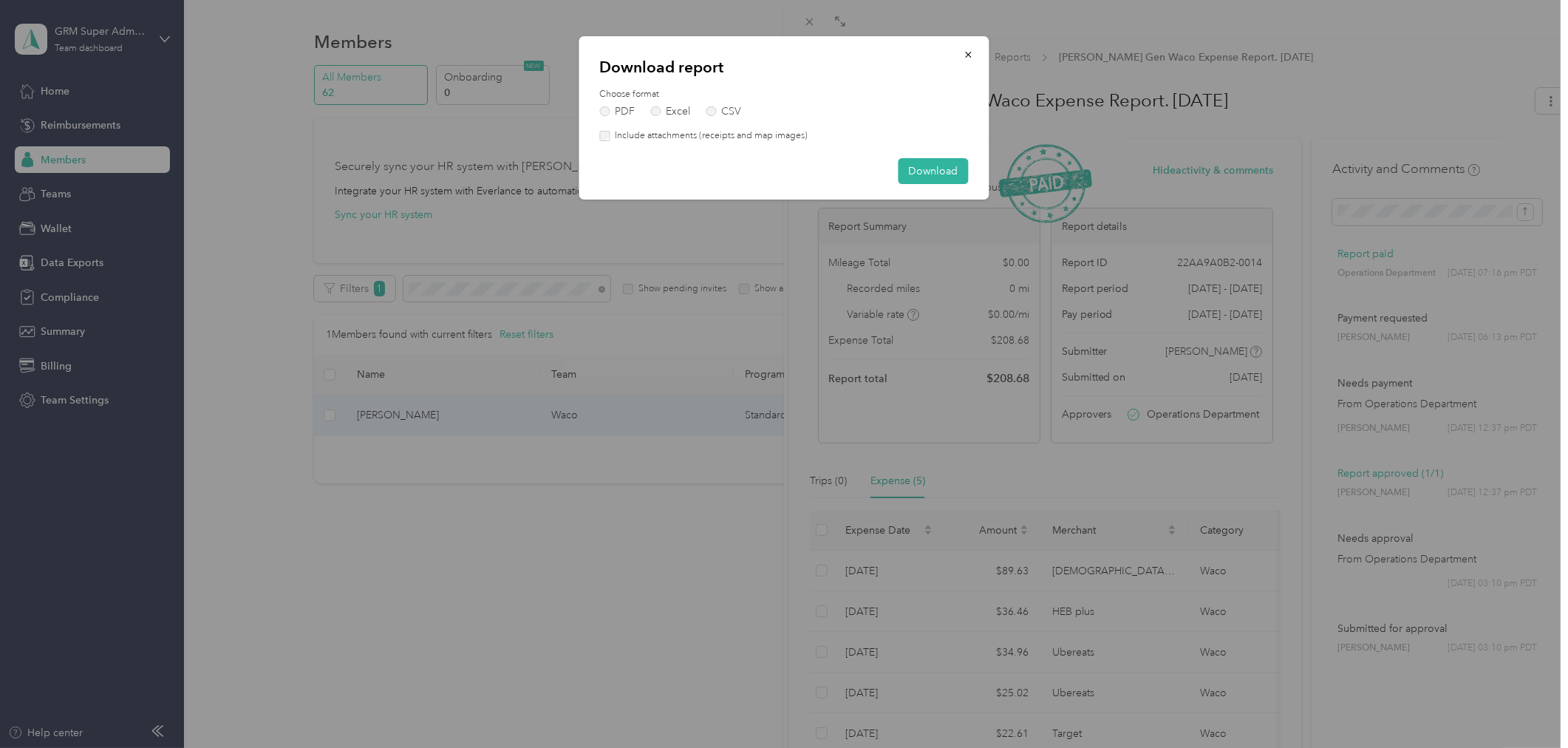
click at [776, 137] on label "Include attachments (receipts and map images)" at bounding box center [708, 136] width 198 height 13
click at [935, 174] on button "Download" at bounding box center [934, 171] width 70 height 26
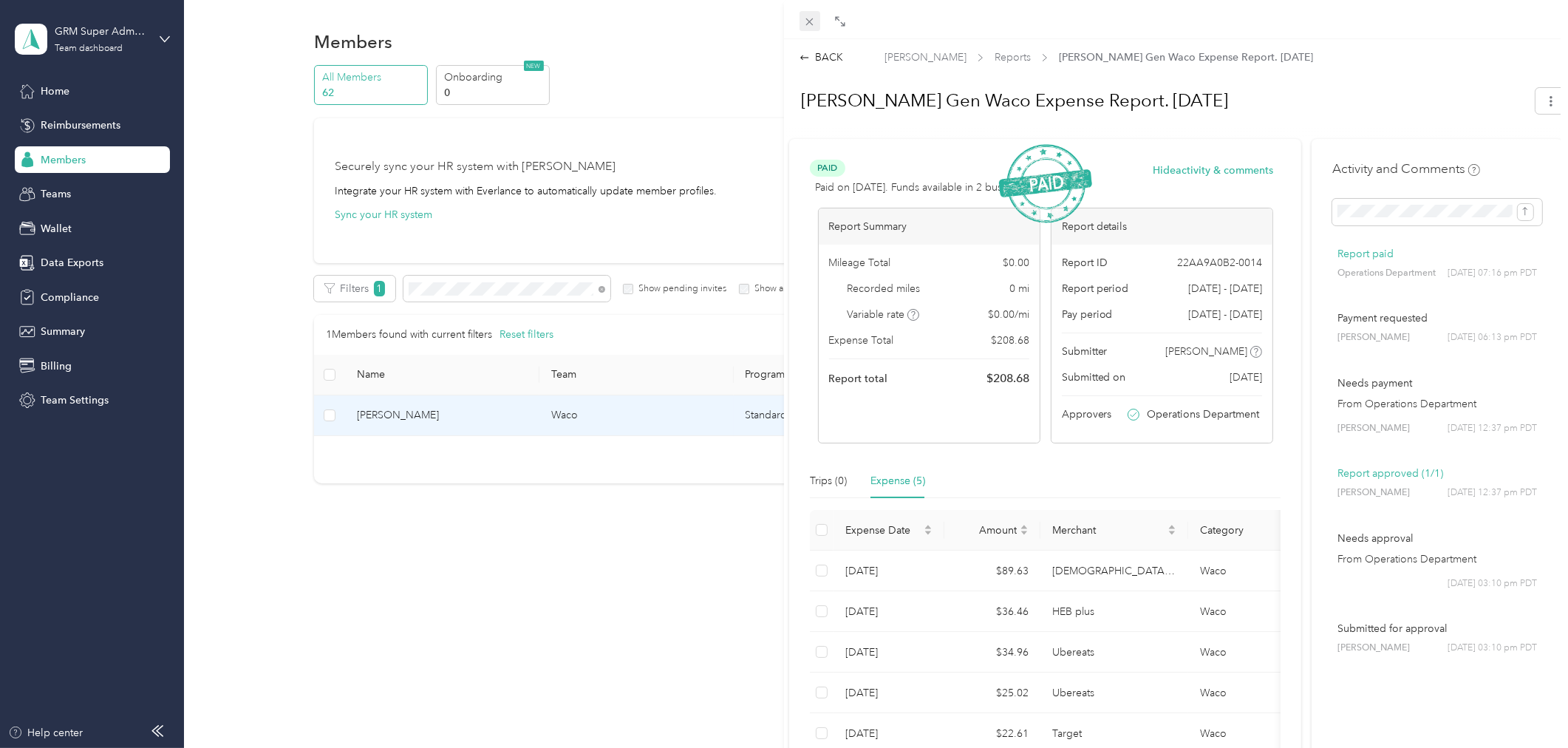
click at [814, 27] on icon at bounding box center [810, 22] width 13 height 13
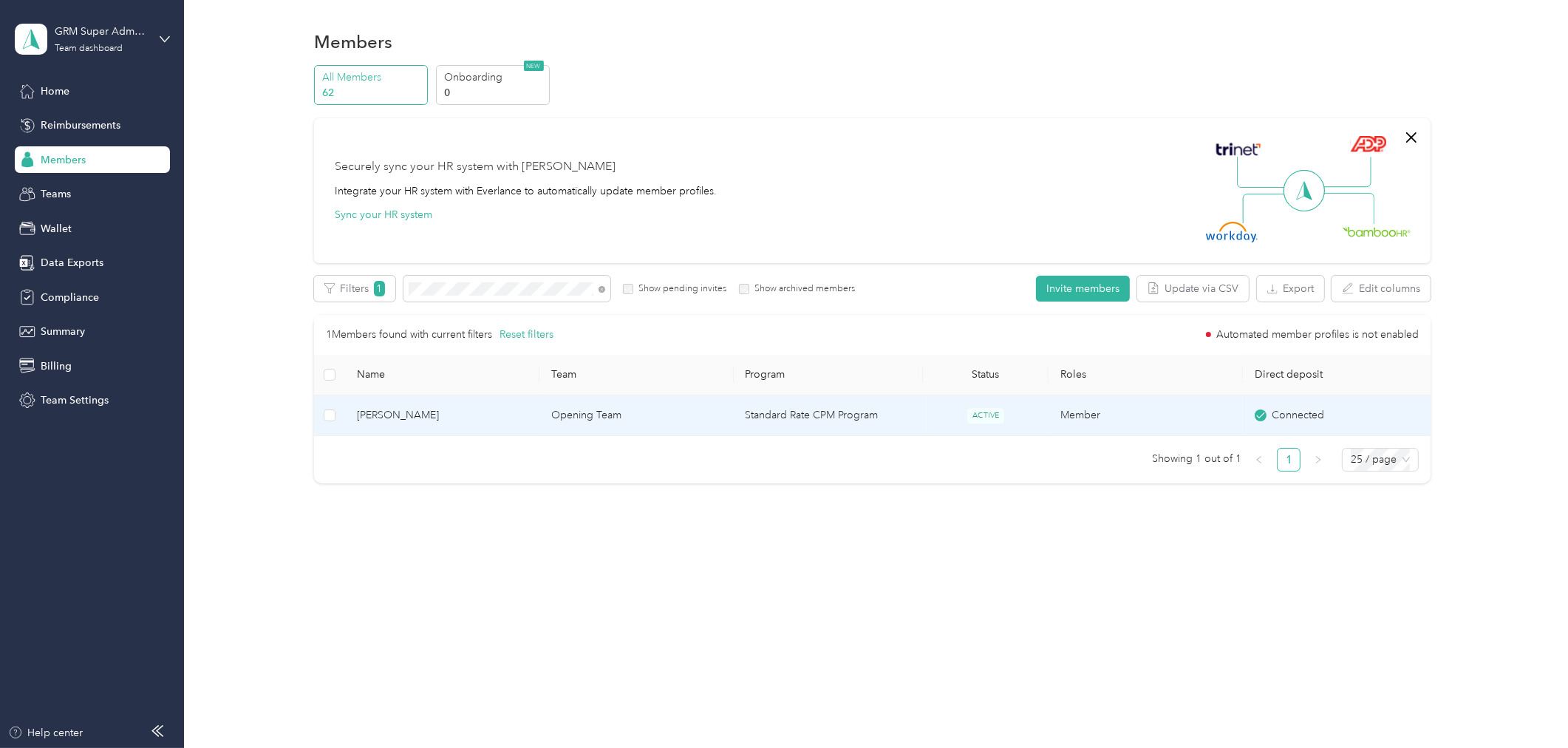
click at [597, 427] on td "Opening Team" at bounding box center [636, 416] width 194 height 40
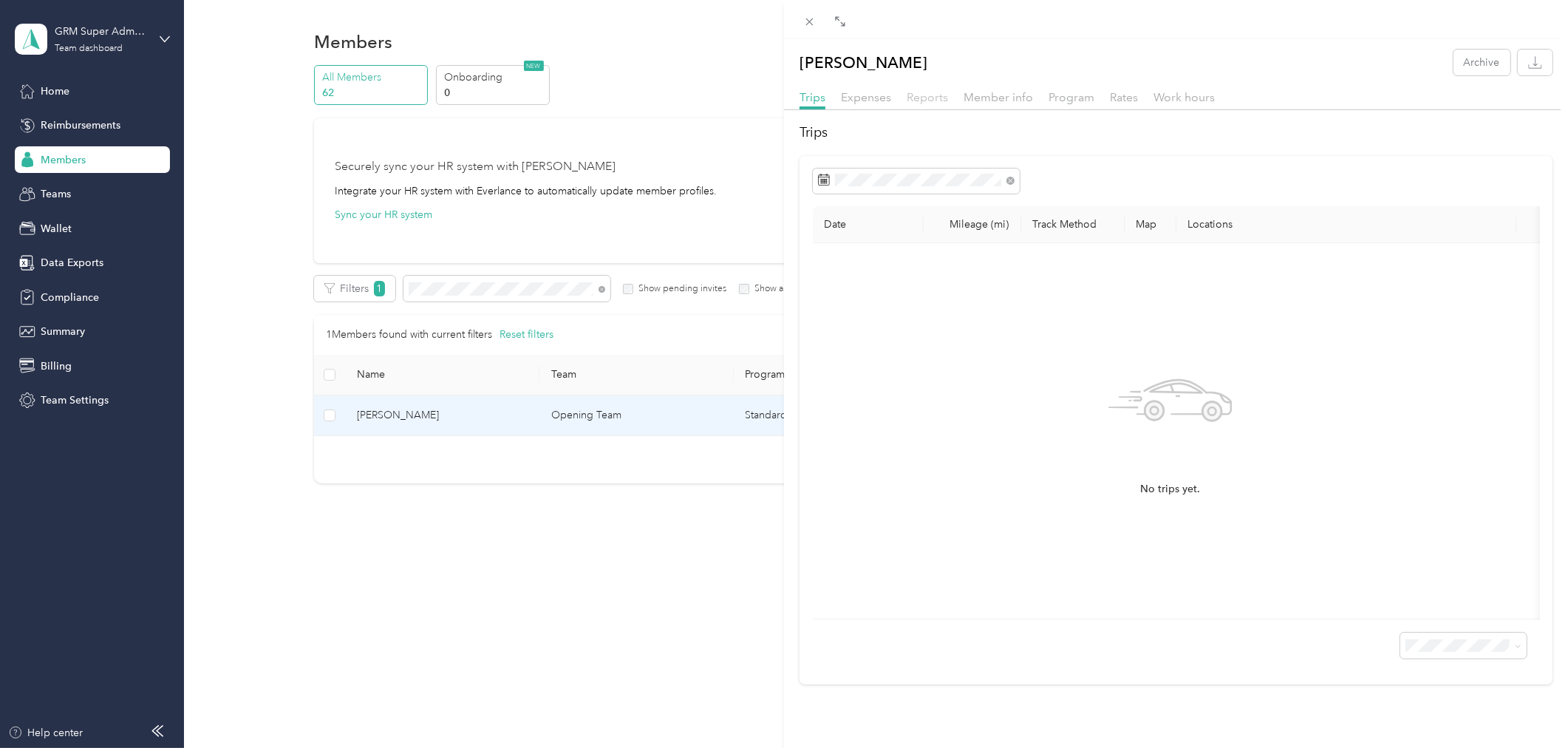
click at [917, 98] on span "Reports" at bounding box center [927, 97] width 41 height 14
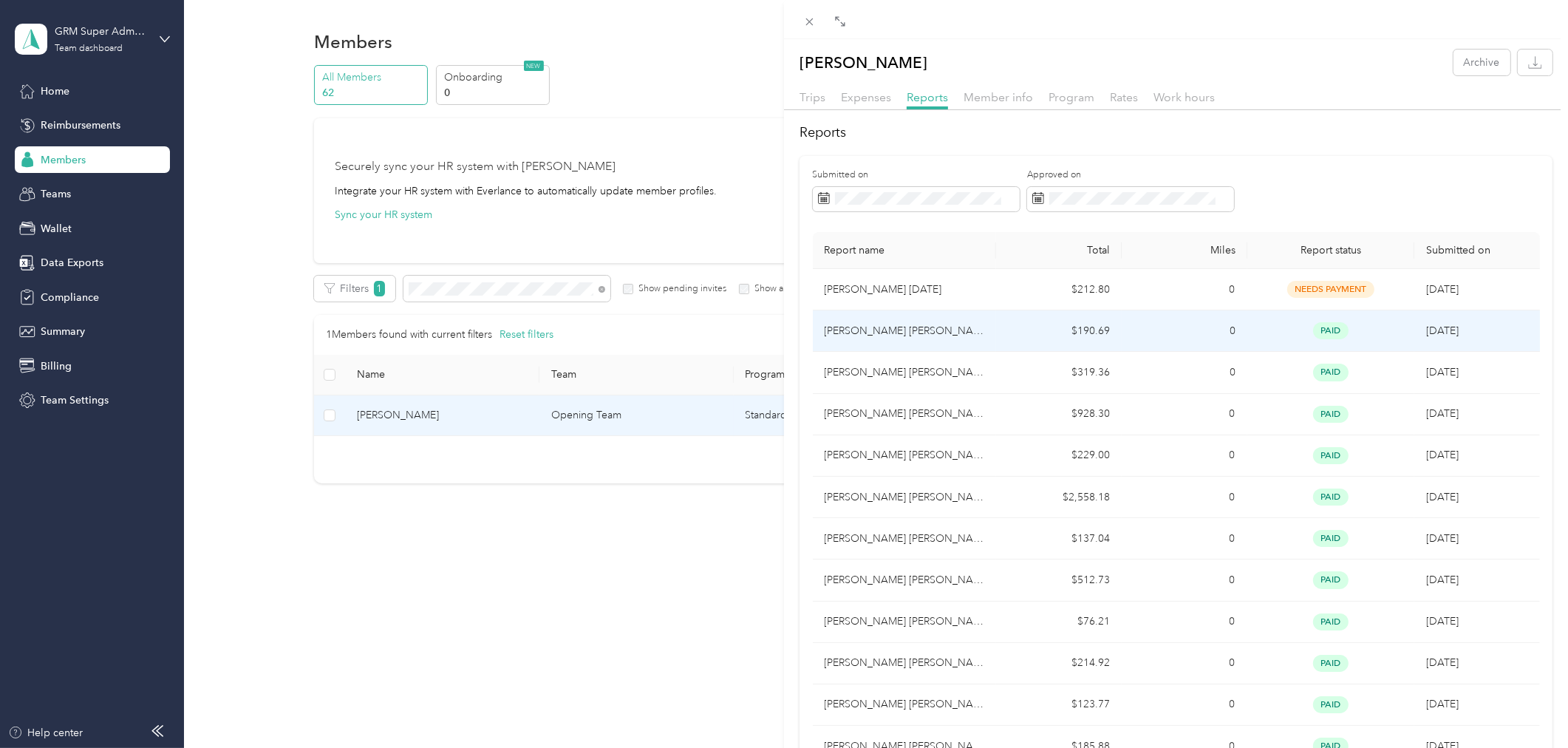
click at [1057, 336] on td "$190.69" at bounding box center [1058, 331] width 125 height 41
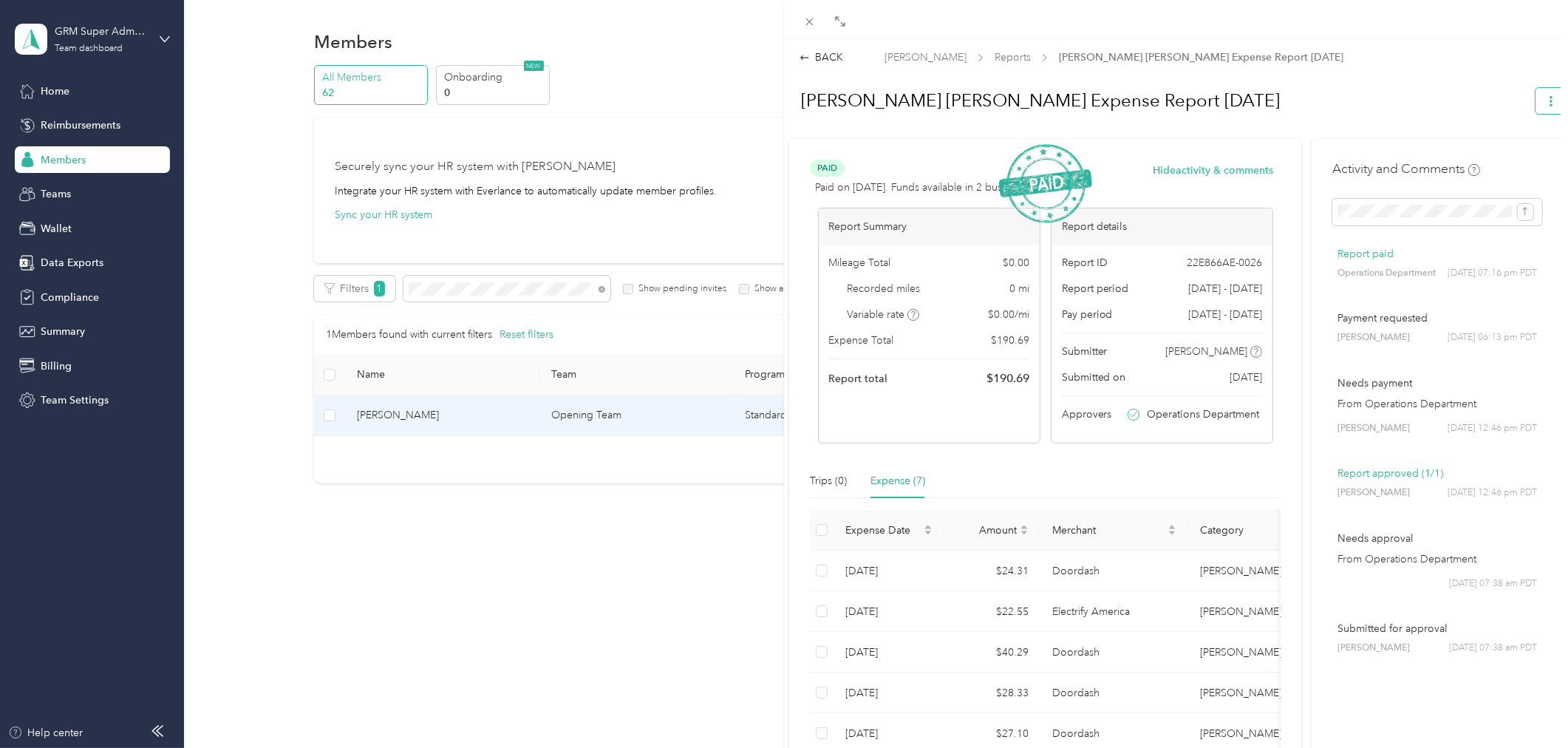
click at [1537, 108] on button "button" at bounding box center [1551, 101] width 31 height 26
click at [1478, 153] on span "Download" at bounding box center [1497, 154] width 48 height 15
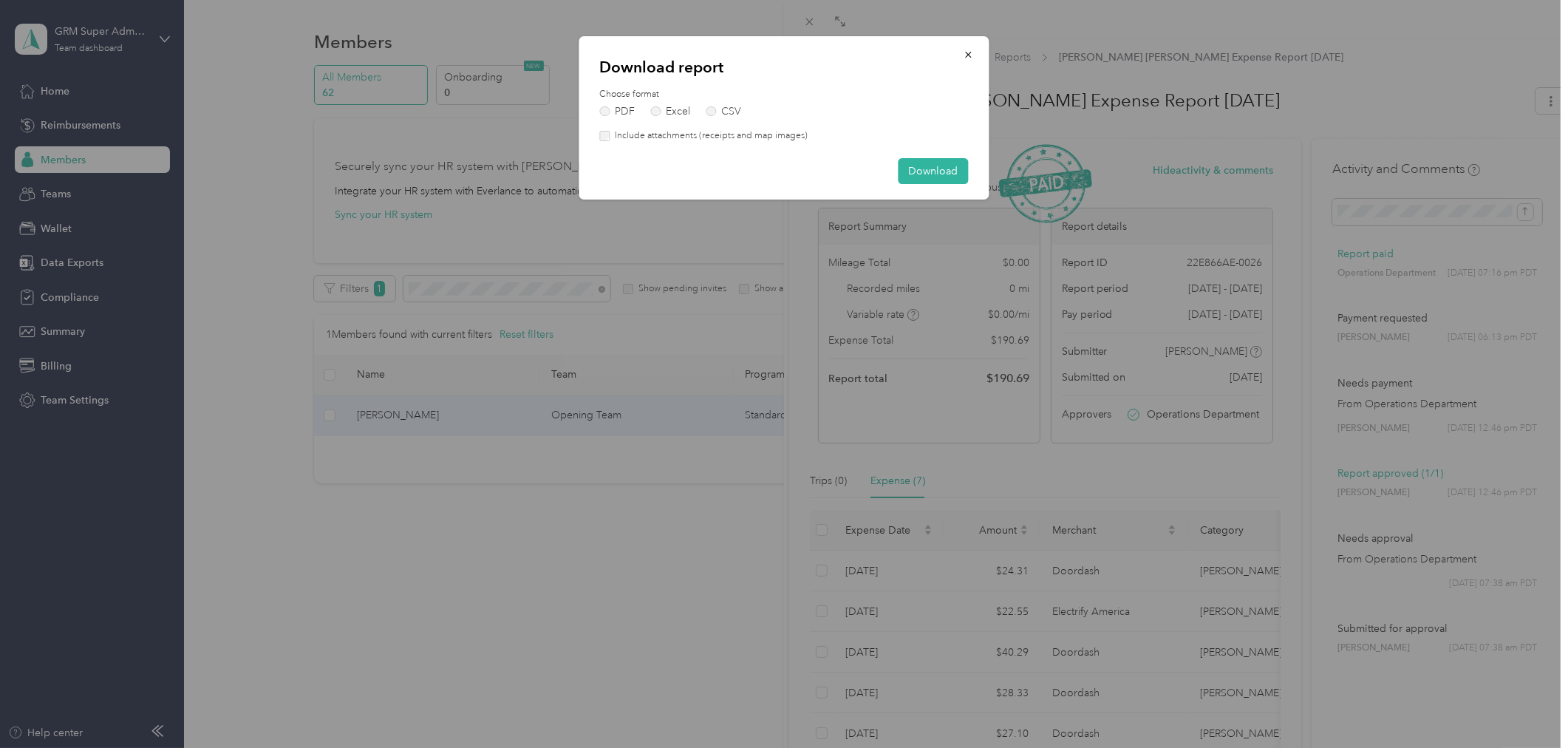
click at [752, 130] on label "Include attachments (receipts and map images)" at bounding box center [708, 136] width 198 height 13
click at [914, 167] on button "Download" at bounding box center [934, 171] width 70 height 26
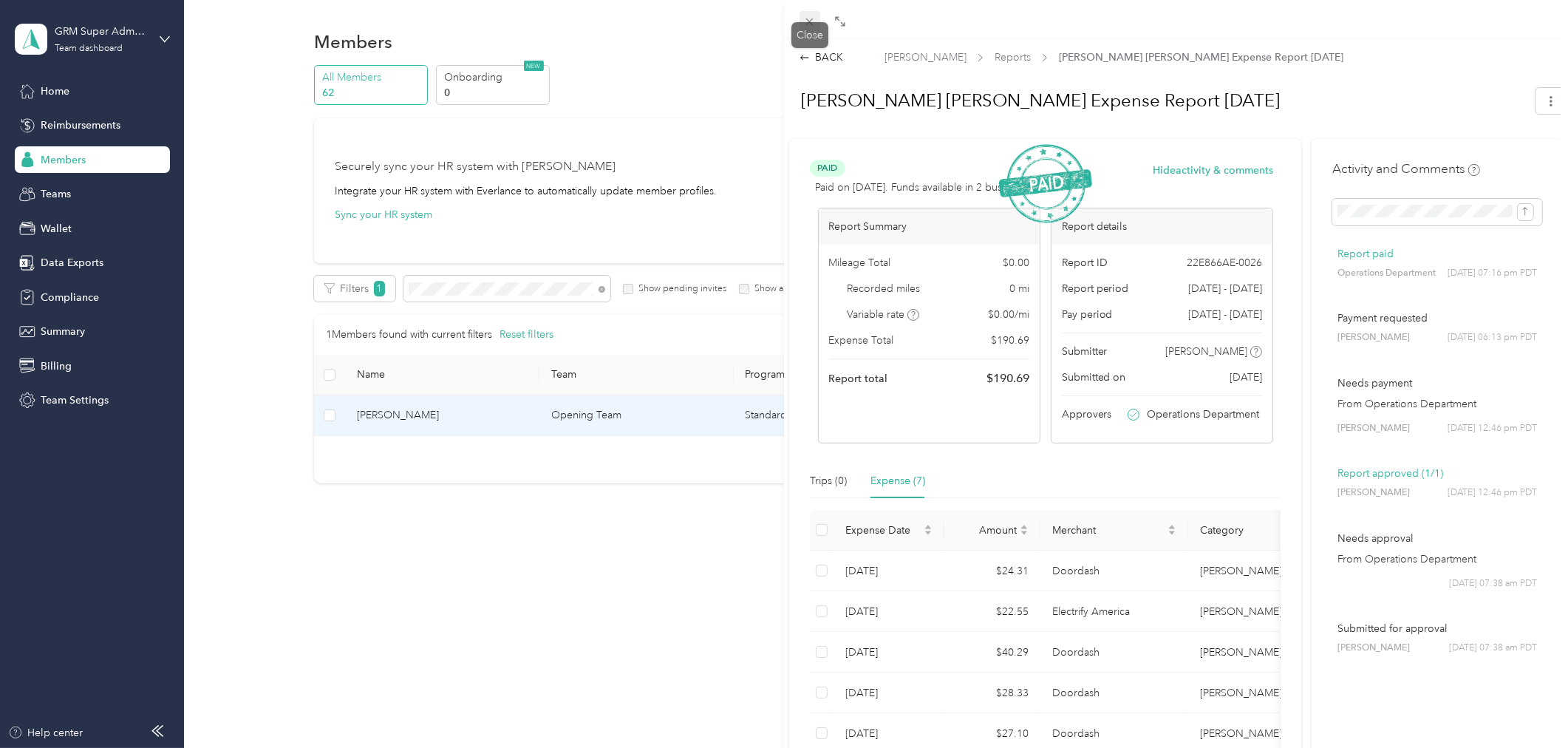
click at [807, 23] on icon at bounding box center [810, 22] width 13 height 13
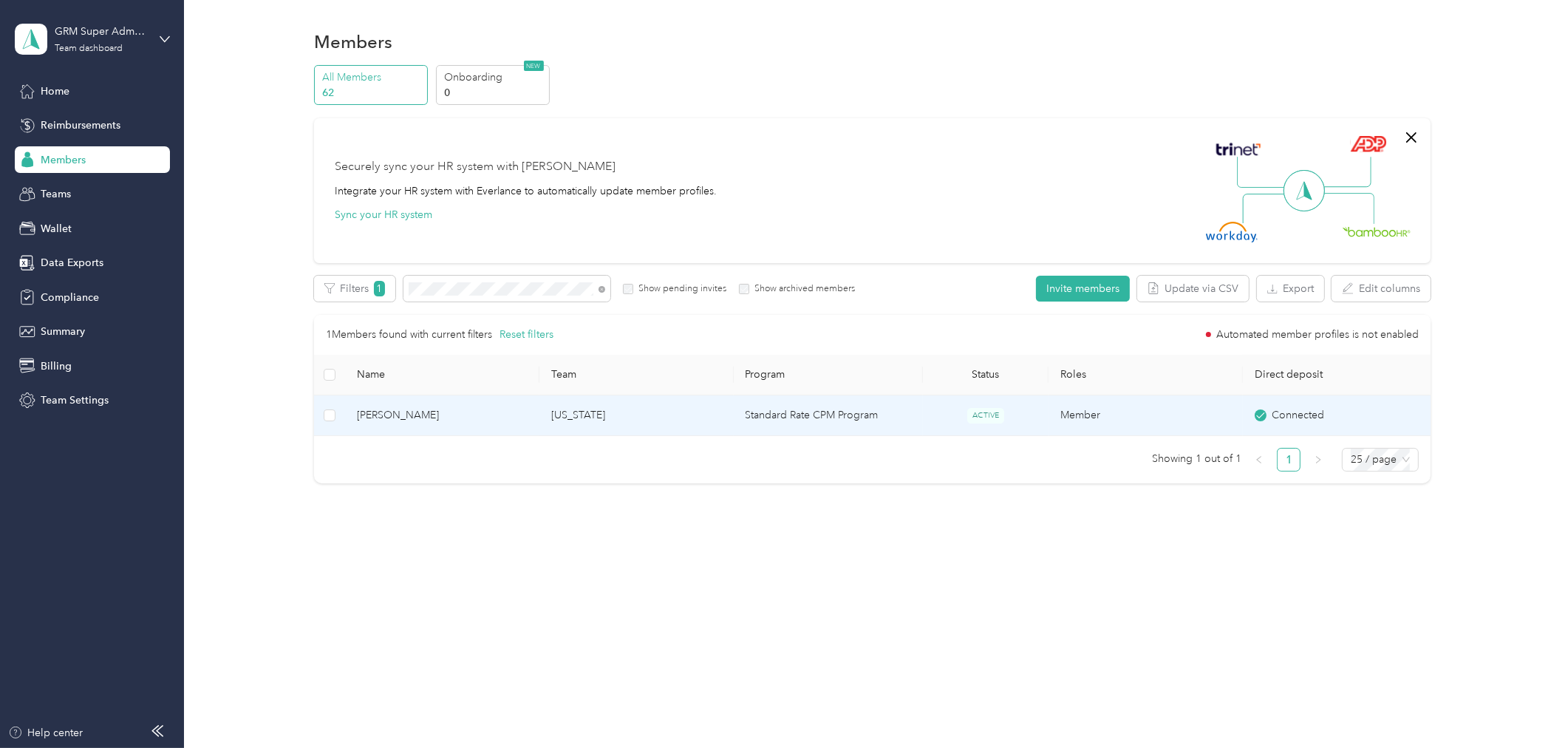
click at [460, 417] on span "[PERSON_NAME]" at bounding box center [442, 416] width 171 height 16
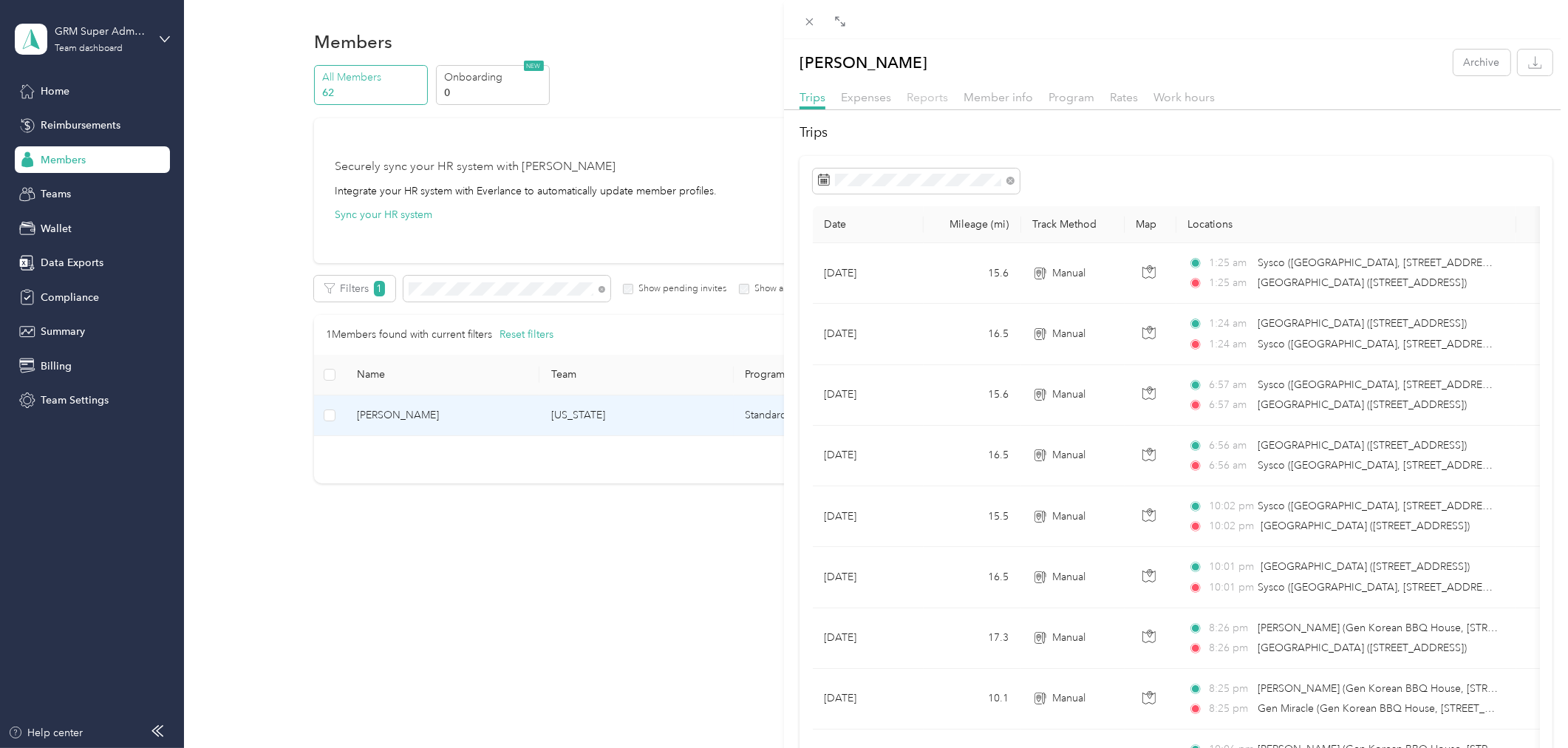
click at [944, 104] on span "Reports" at bounding box center [927, 97] width 41 height 14
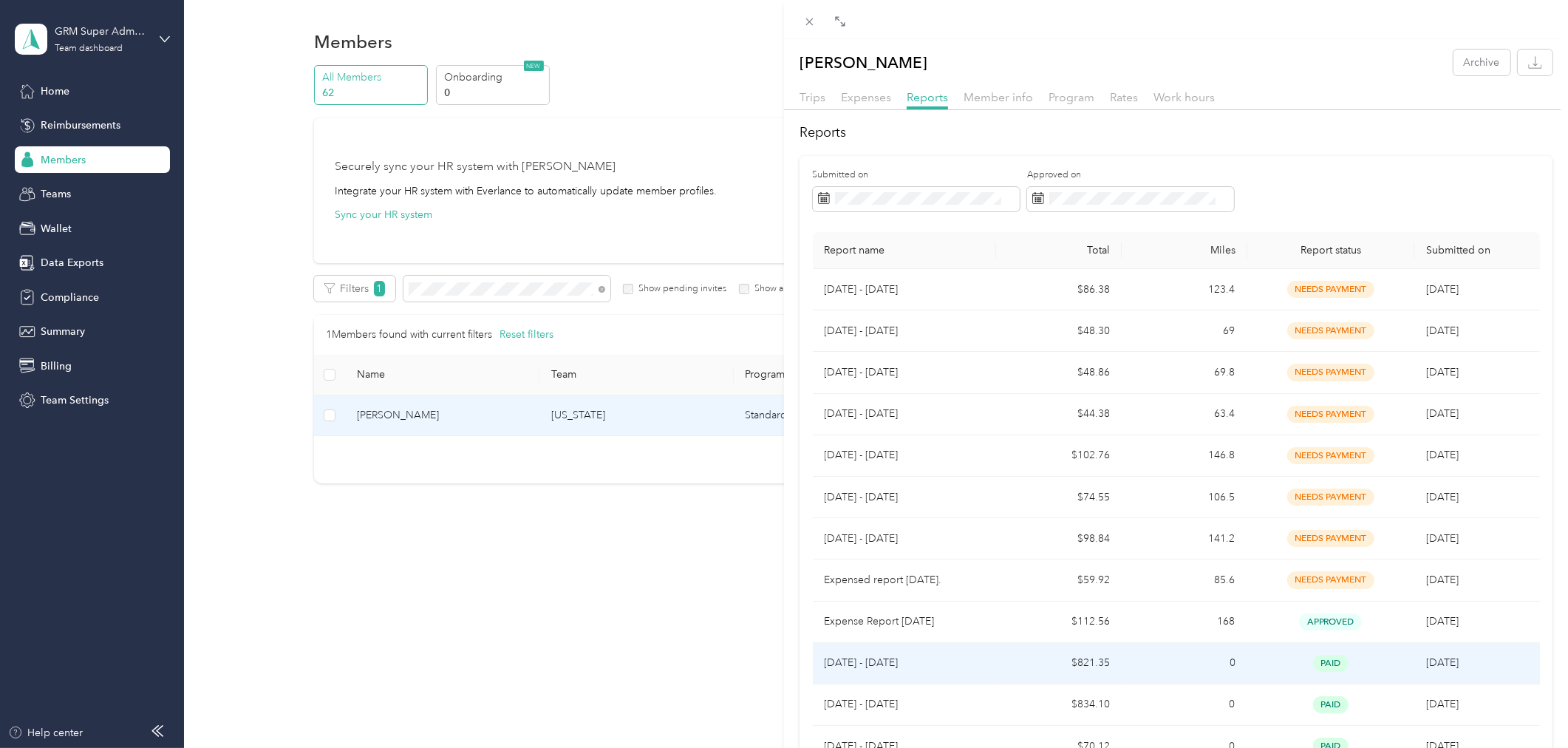
click at [1023, 655] on td "$821.35" at bounding box center [1058, 663] width 125 height 41
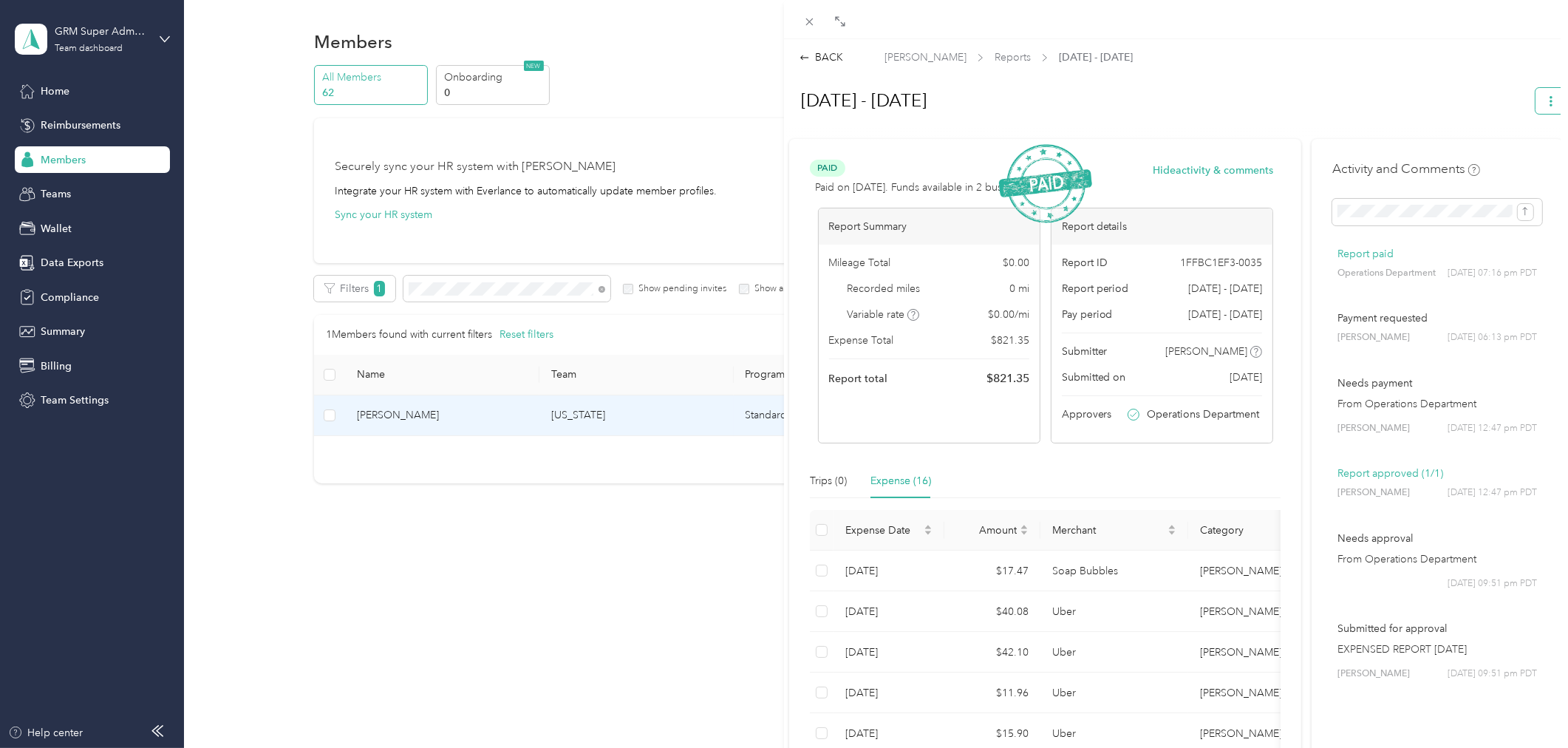
click at [1549, 104] on button "button" at bounding box center [1551, 101] width 31 height 26
click at [1476, 150] on span "Download" at bounding box center [1497, 154] width 48 height 15
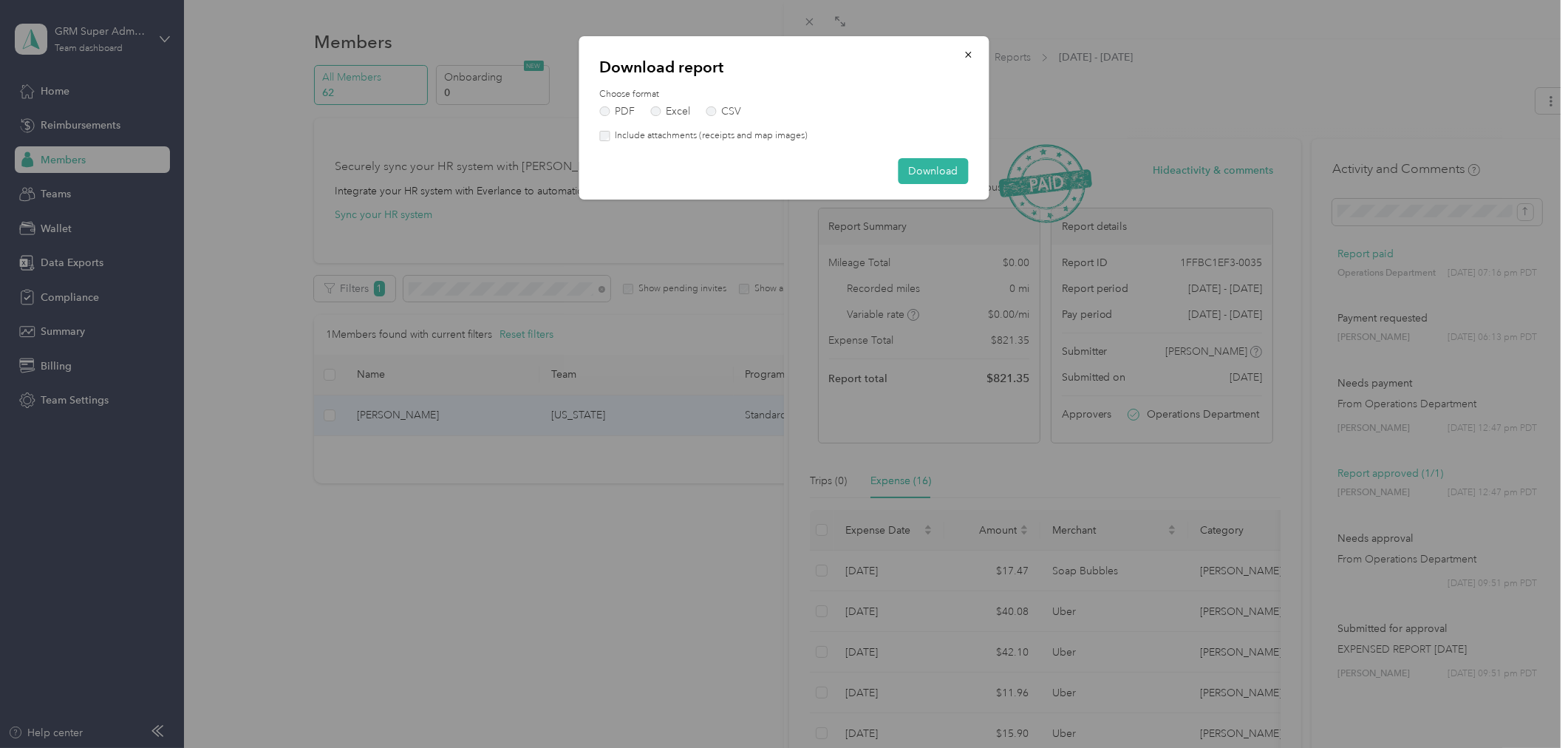
click at [698, 142] on label "Include attachments (receipts and map images)" at bounding box center [708, 136] width 198 height 13
click at [914, 166] on button "Download" at bounding box center [934, 171] width 70 height 26
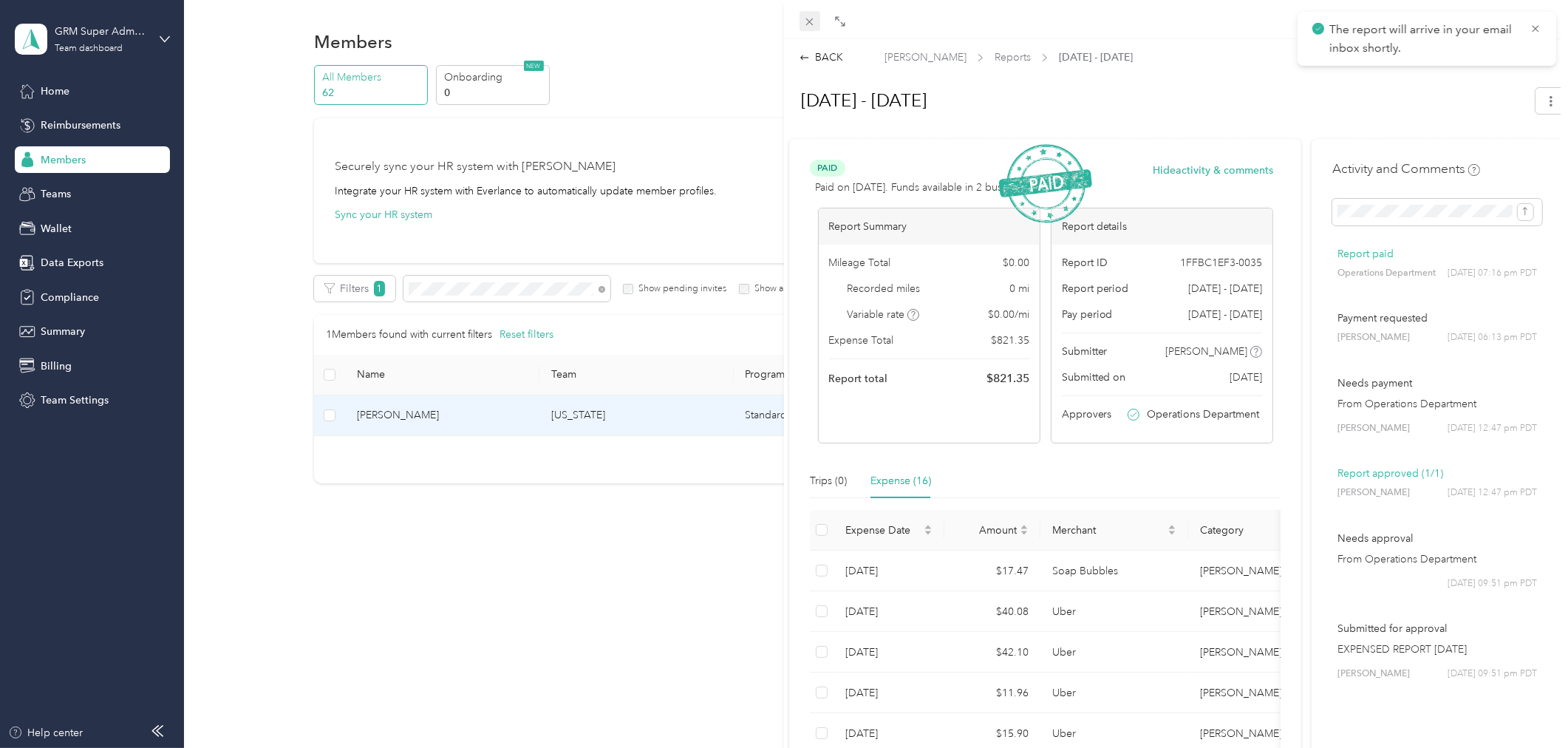
click at [811, 22] on icon at bounding box center [810, 22] width 13 height 13
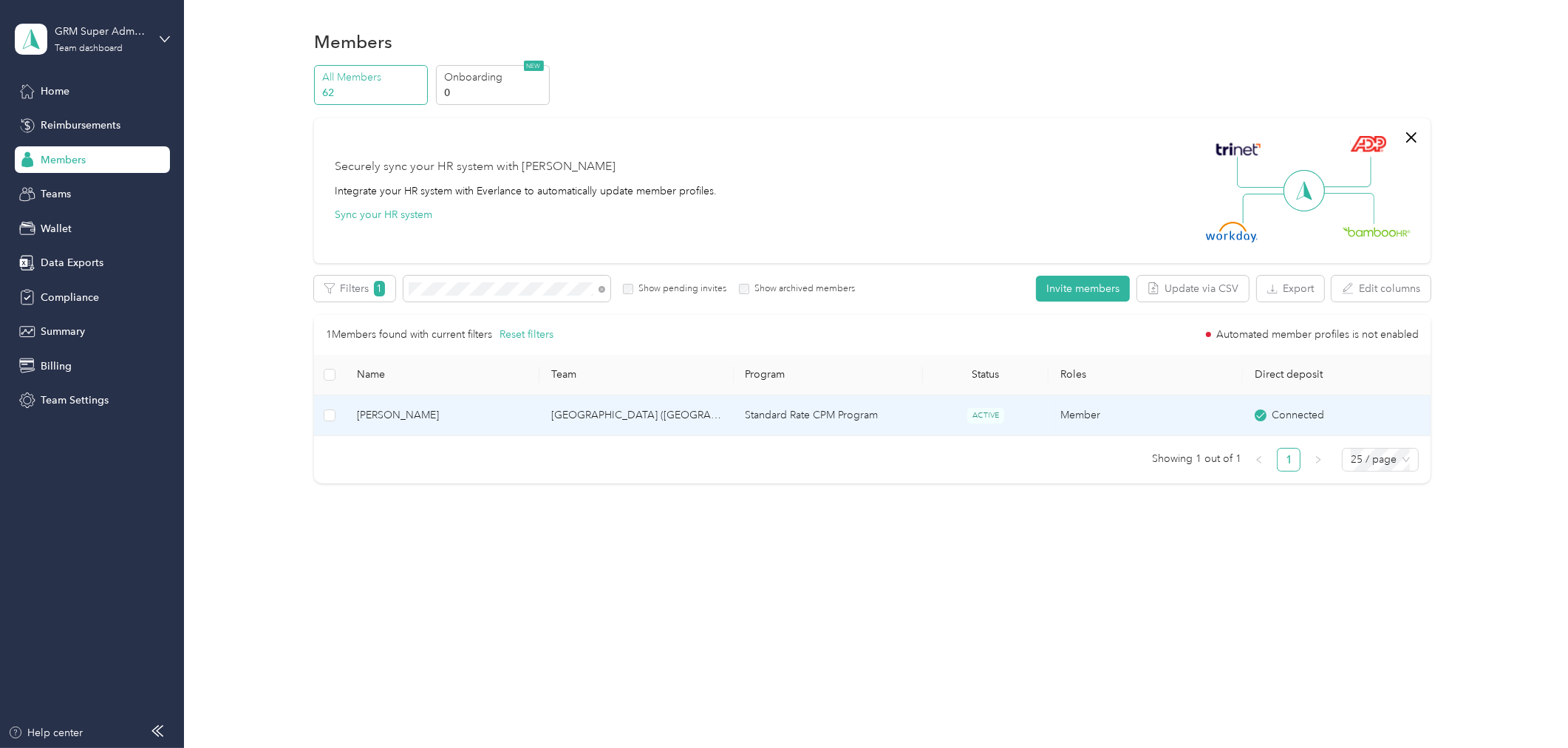
click at [525, 411] on span "[PERSON_NAME]" at bounding box center [442, 416] width 171 height 16
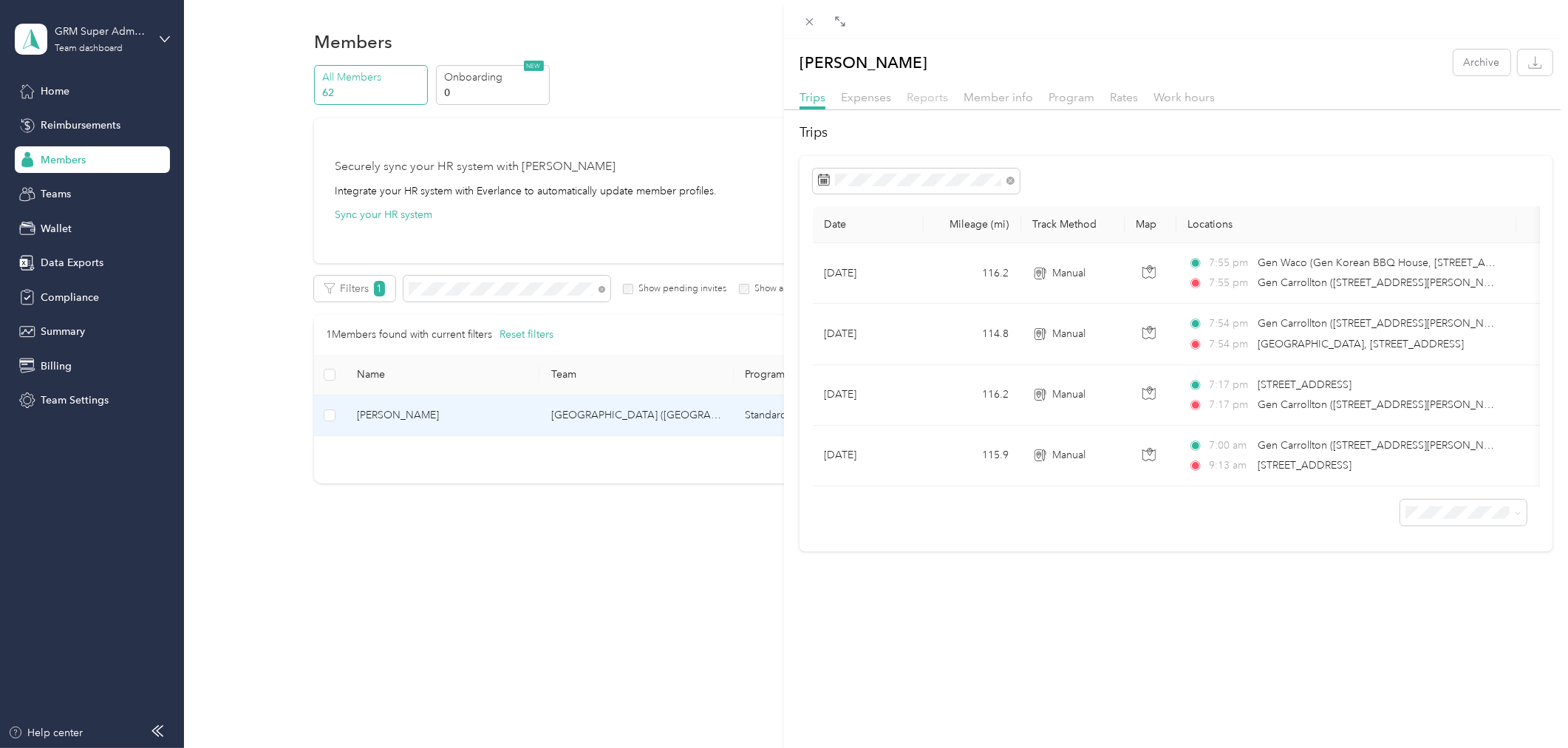
click at [933, 99] on span "Reports" at bounding box center [927, 97] width 41 height 14
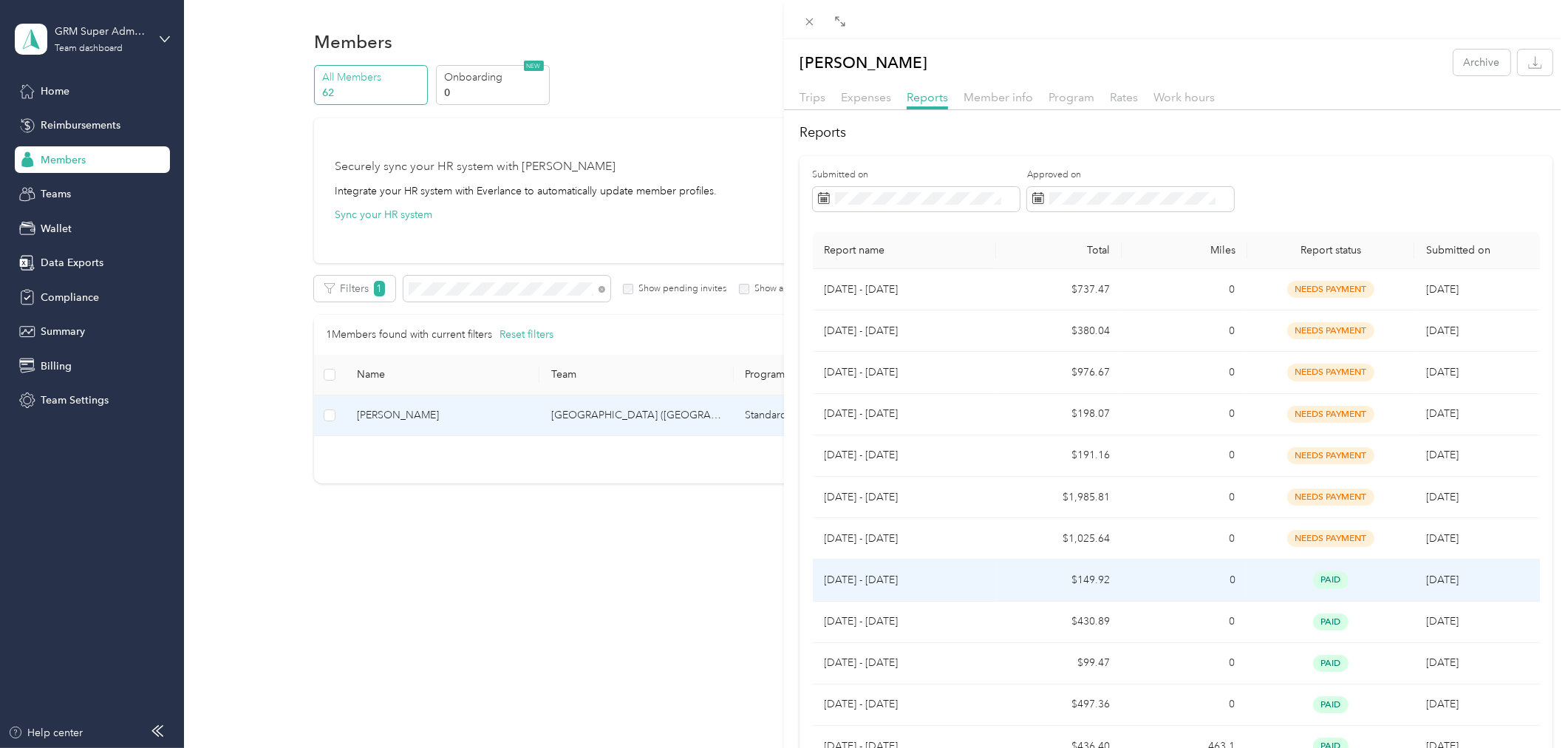
click at [1033, 581] on td "$149.92" at bounding box center [1058, 580] width 125 height 41
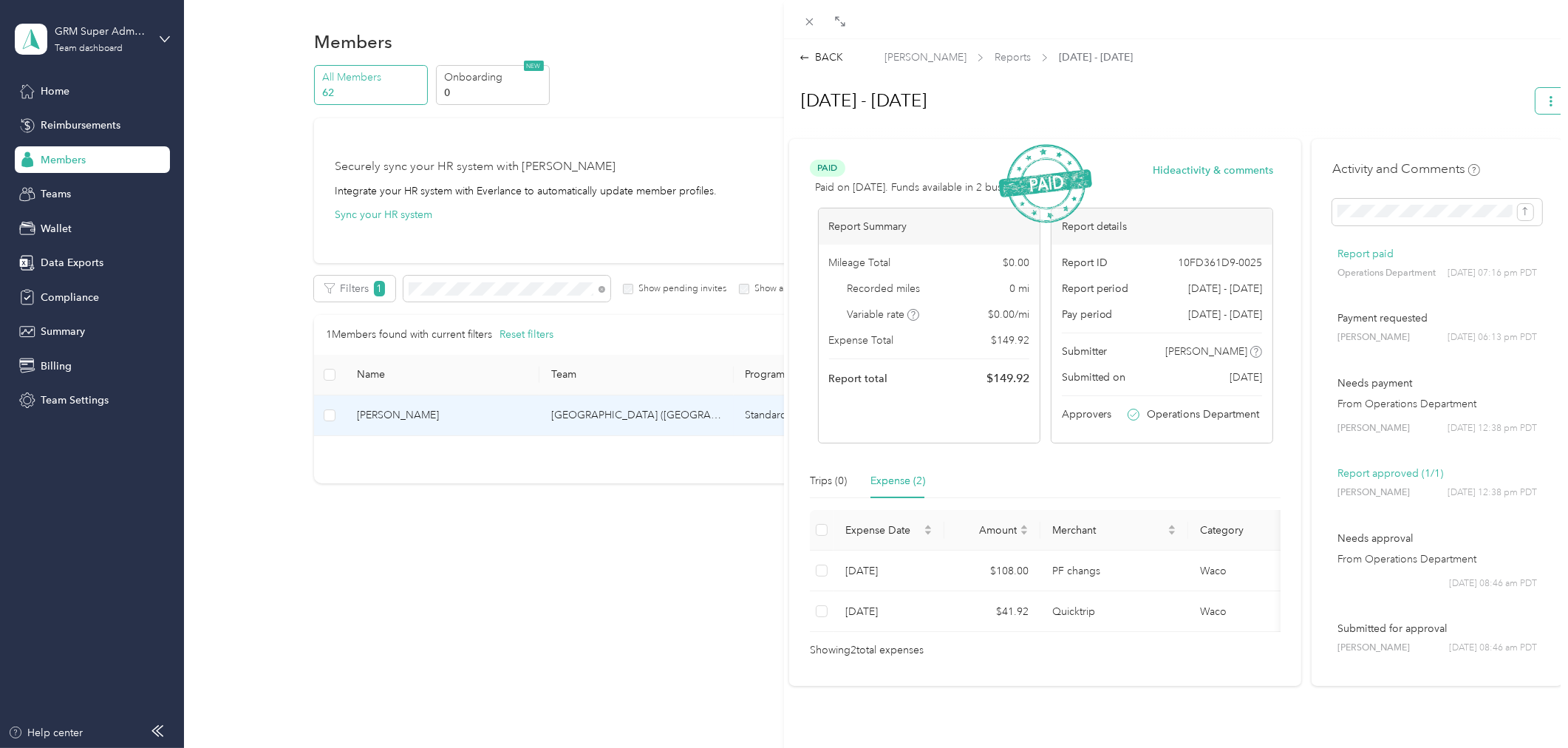
click at [1545, 101] on icon "button" at bounding box center [1550, 101] width 11 height 11
click at [1482, 154] on span "Download" at bounding box center [1497, 154] width 48 height 15
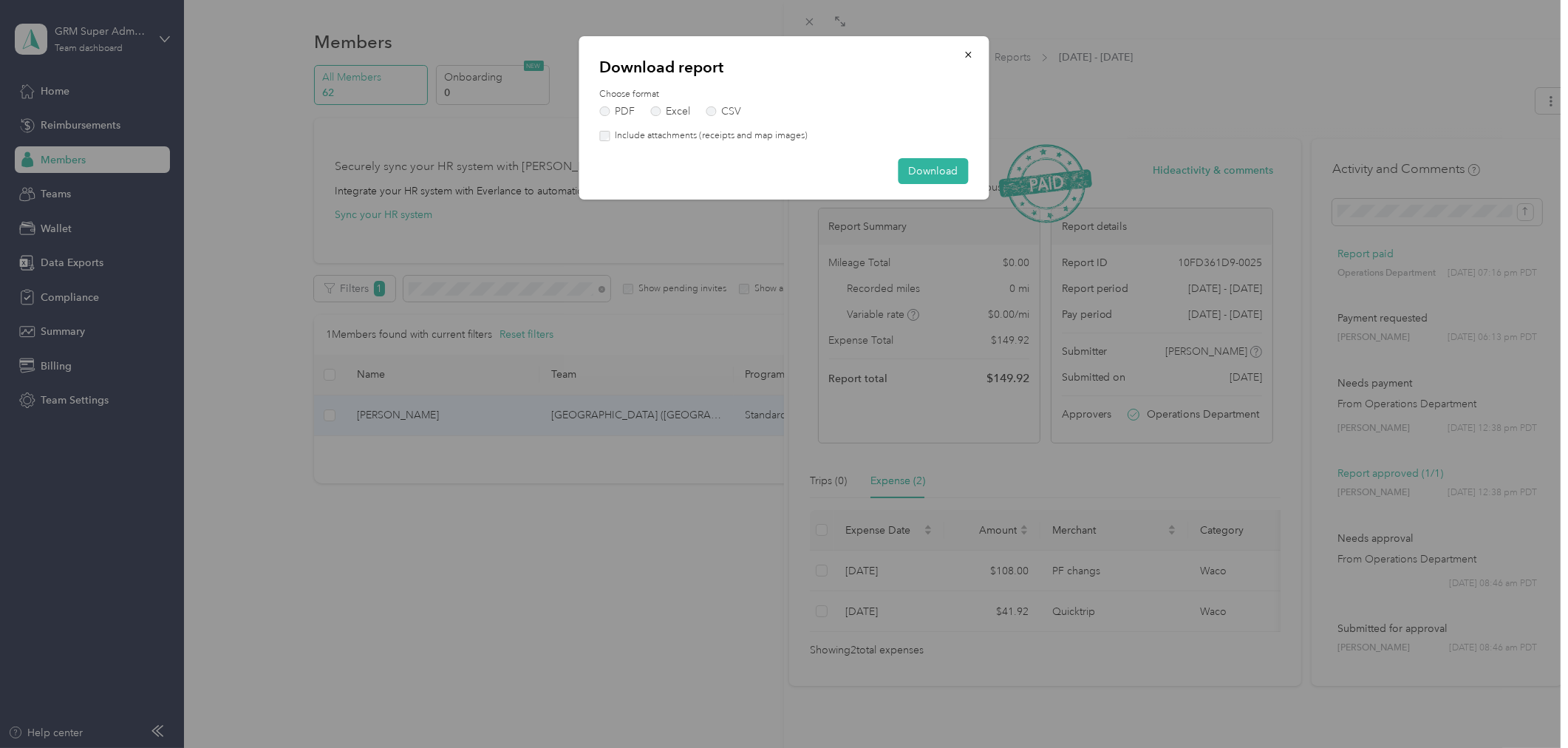
click at [771, 137] on label "Include attachments (receipts and map images)" at bounding box center [708, 136] width 198 height 13
click at [925, 168] on button "Download" at bounding box center [934, 171] width 70 height 26
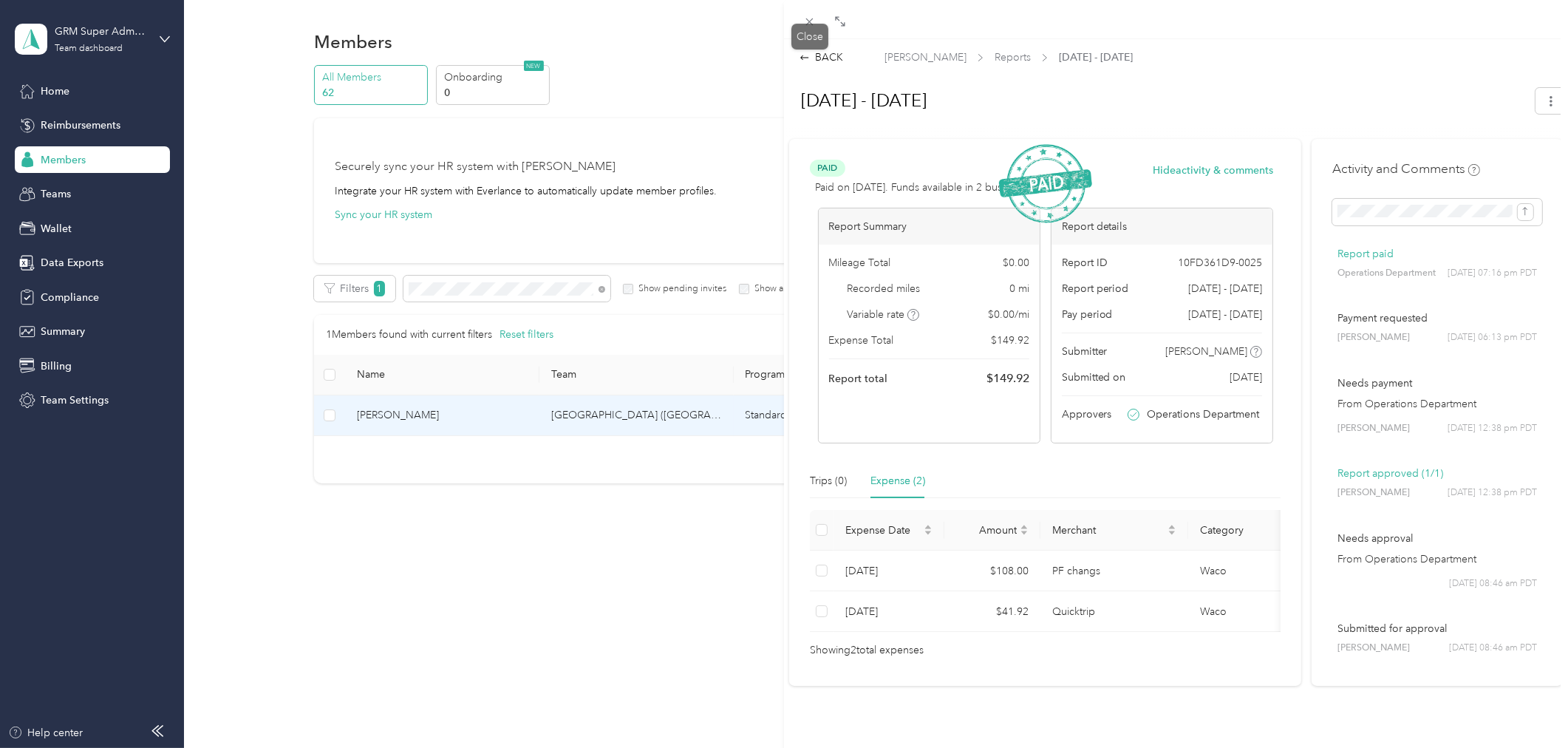
click at [811, 26] on icon at bounding box center [810, 22] width 13 height 13
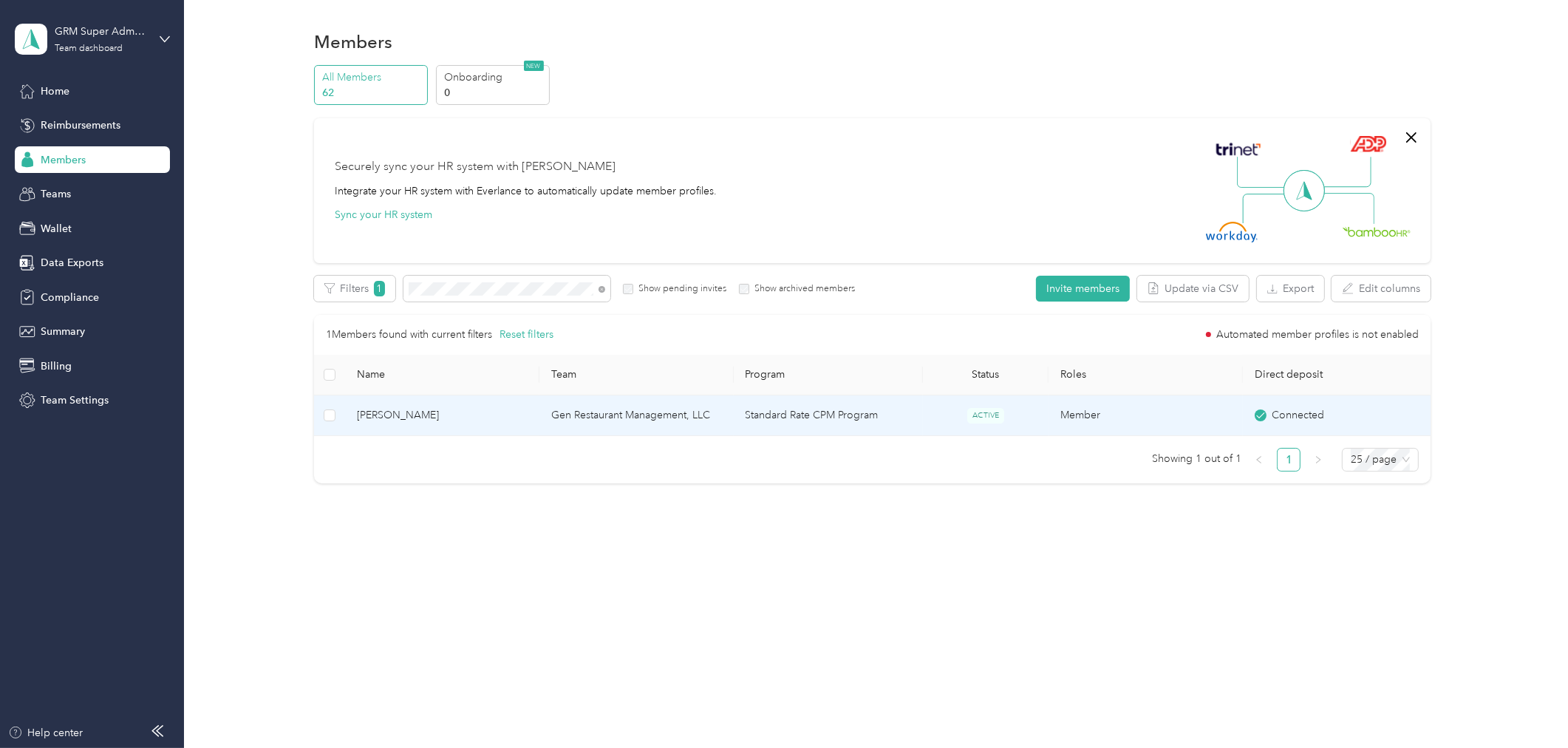
click at [459, 412] on span "[PERSON_NAME]" at bounding box center [442, 416] width 171 height 16
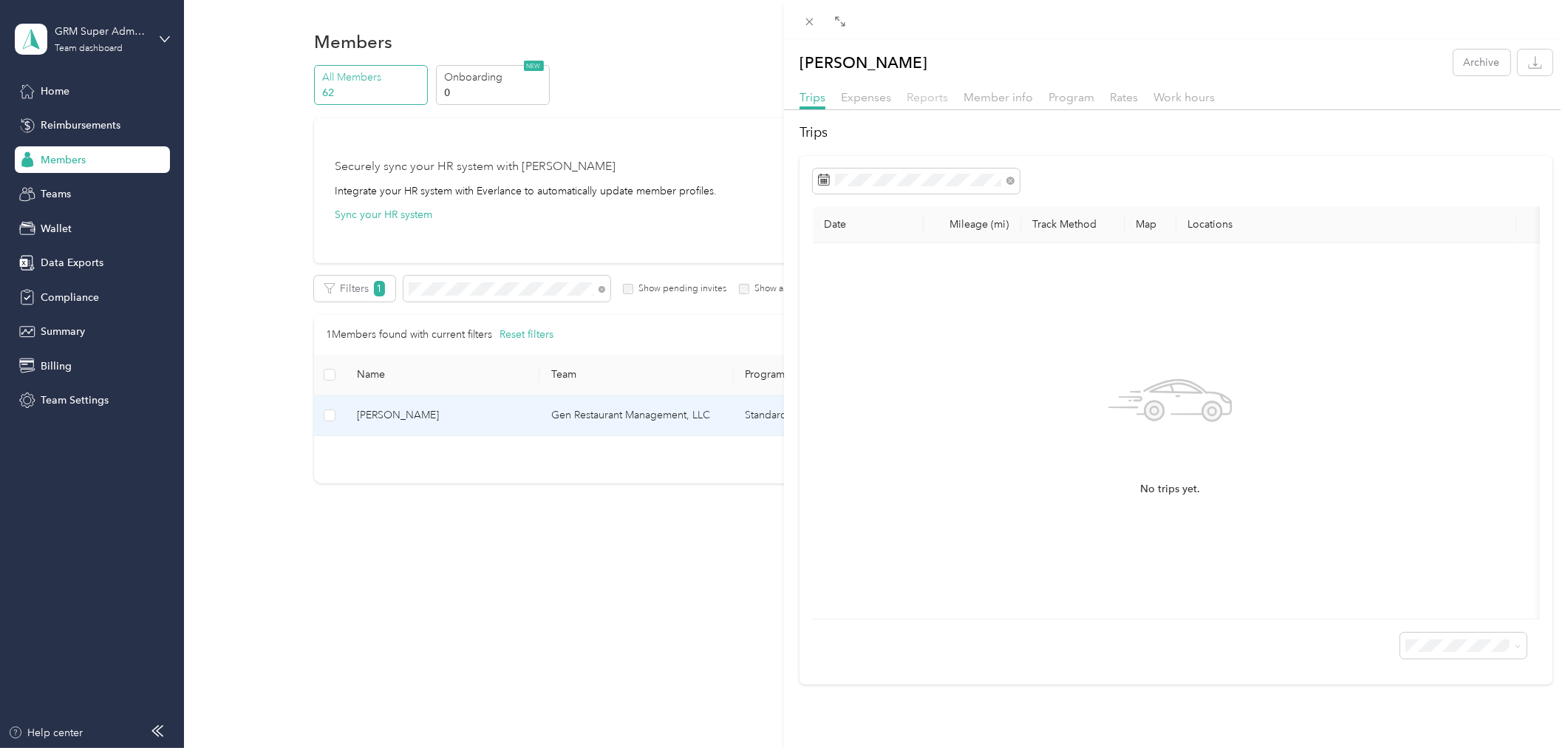
click at [924, 96] on span "Reports" at bounding box center [927, 97] width 41 height 14
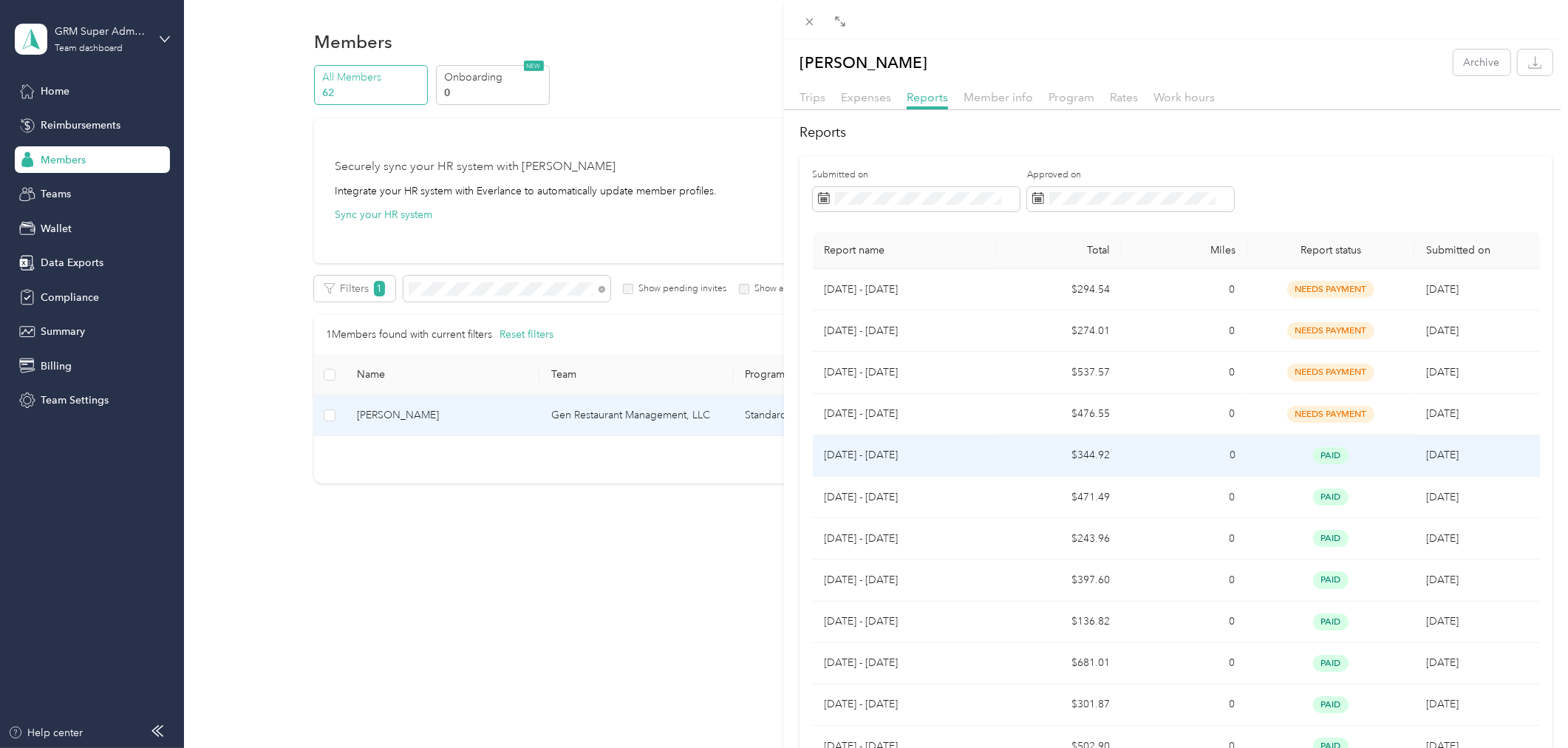
click at [1089, 455] on td "$344.92" at bounding box center [1058, 455] width 125 height 41
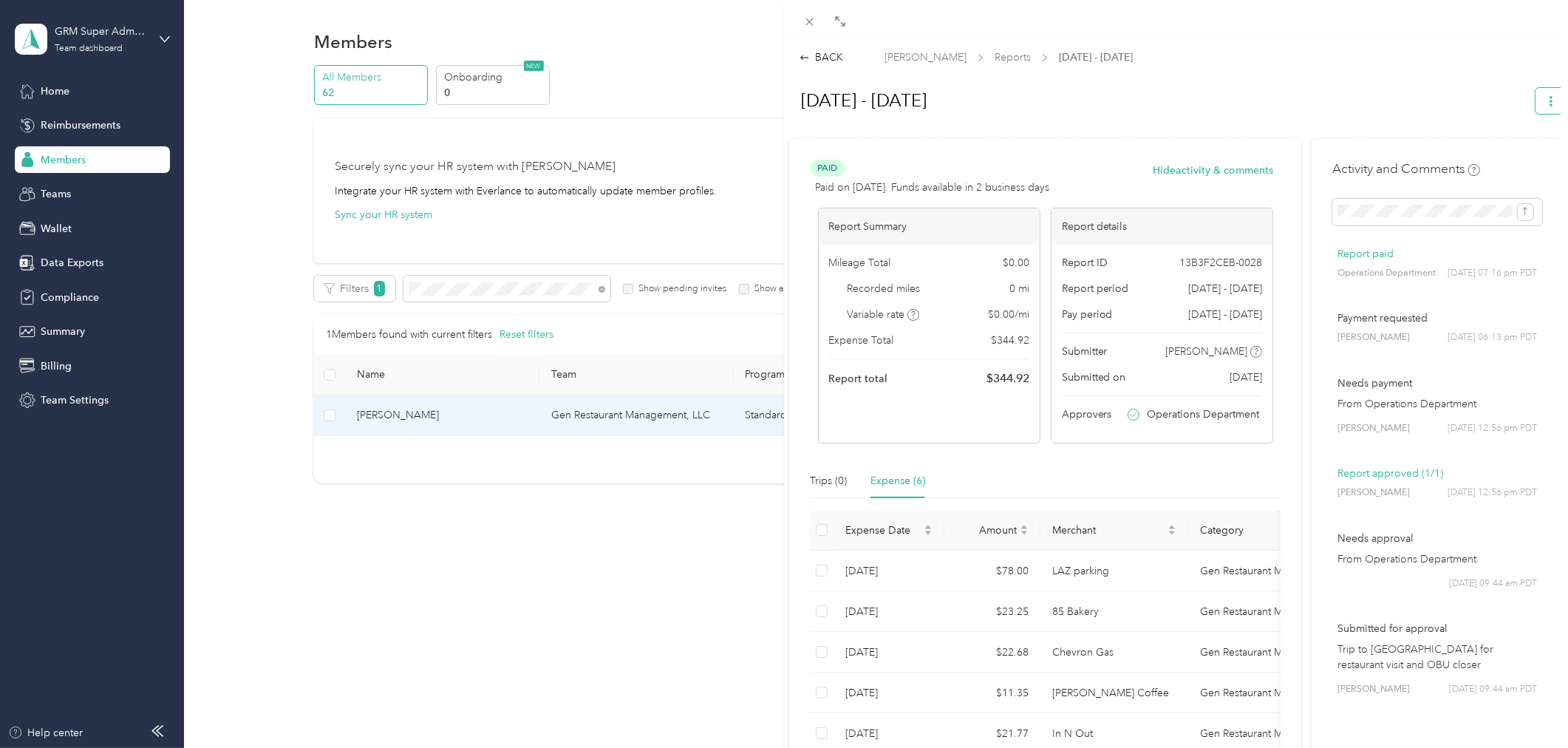
click at [1545, 102] on icon "button" at bounding box center [1550, 101] width 11 height 11
click at [1490, 153] on span "Download" at bounding box center [1497, 154] width 48 height 15
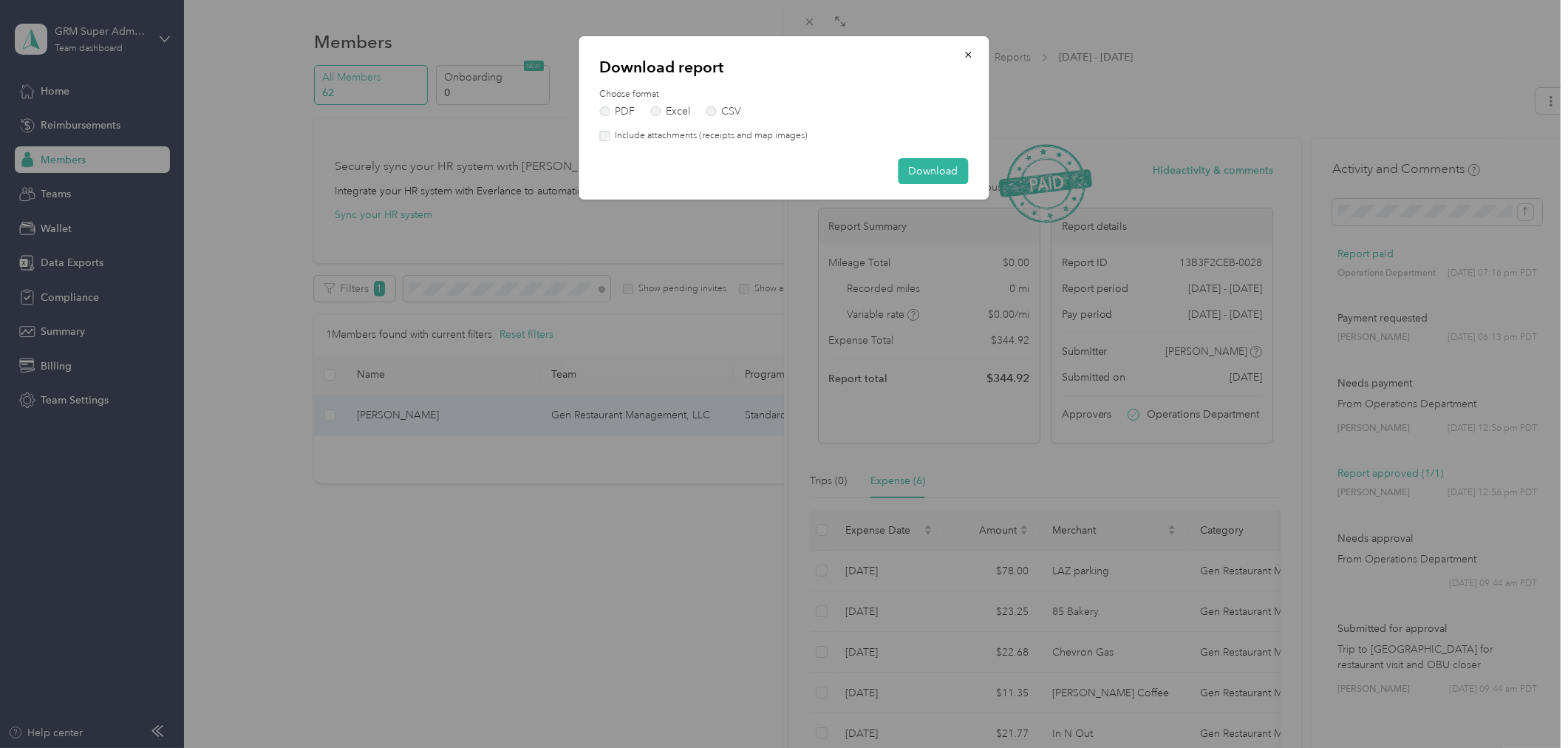
click at [765, 132] on label "Include attachments (receipts and map images)" at bounding box center [708, 136] width 198 height 13
click at [921, 166] on button "Download" at bounding box center [934, 171] width 70 height 26
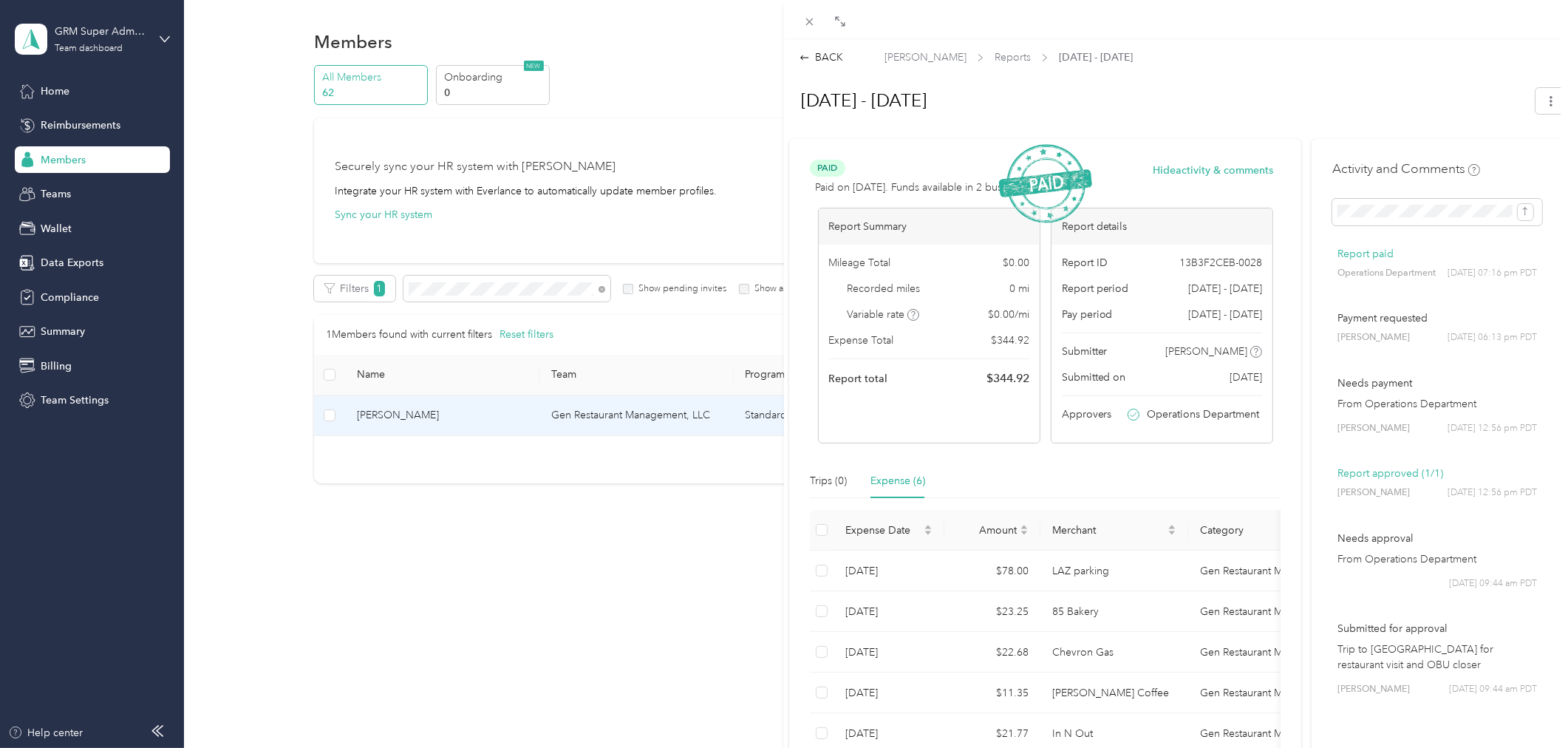
click at [809, 33] on div at bounding box center [1176, 19] width 784 height 39
click at [809, 22] on icon at bounding box center [809, 22] width 7 height 7
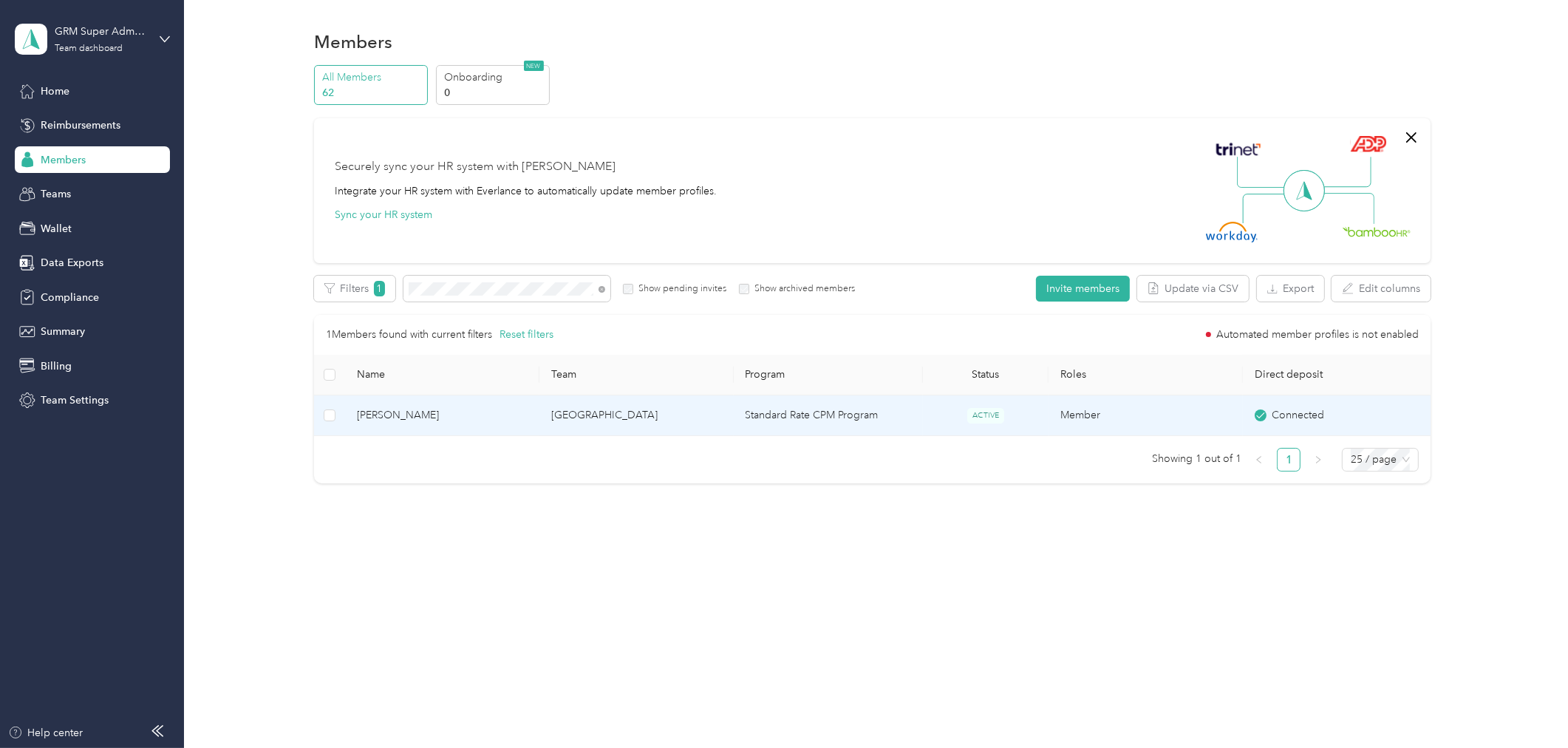
click at [462, 424] on td "[PERSON_NAME]" at bounding box center [442, 416] width 194 height 40
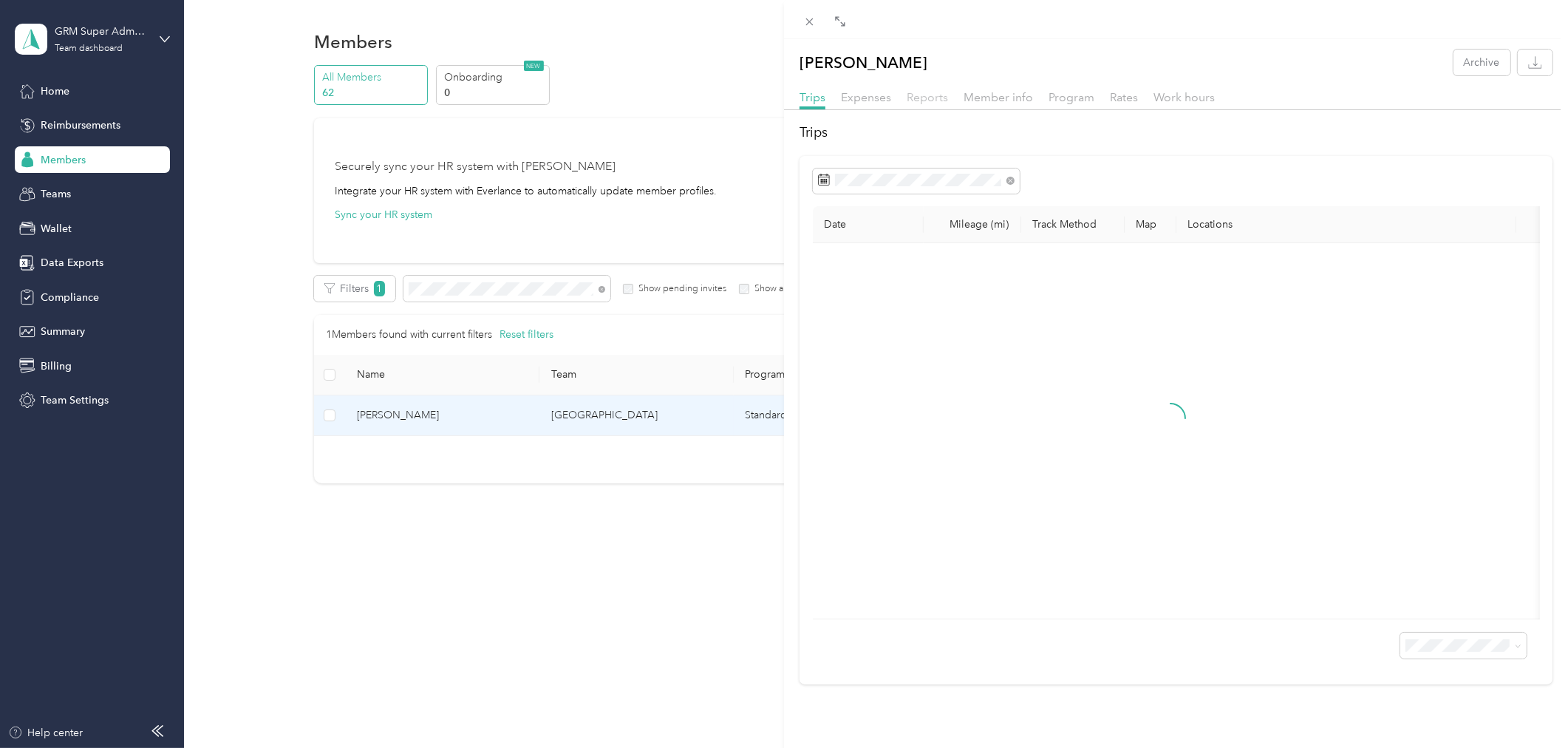
click at [917, 96] on span "Reports" at bounding box center [927, 97] width 41 height 14
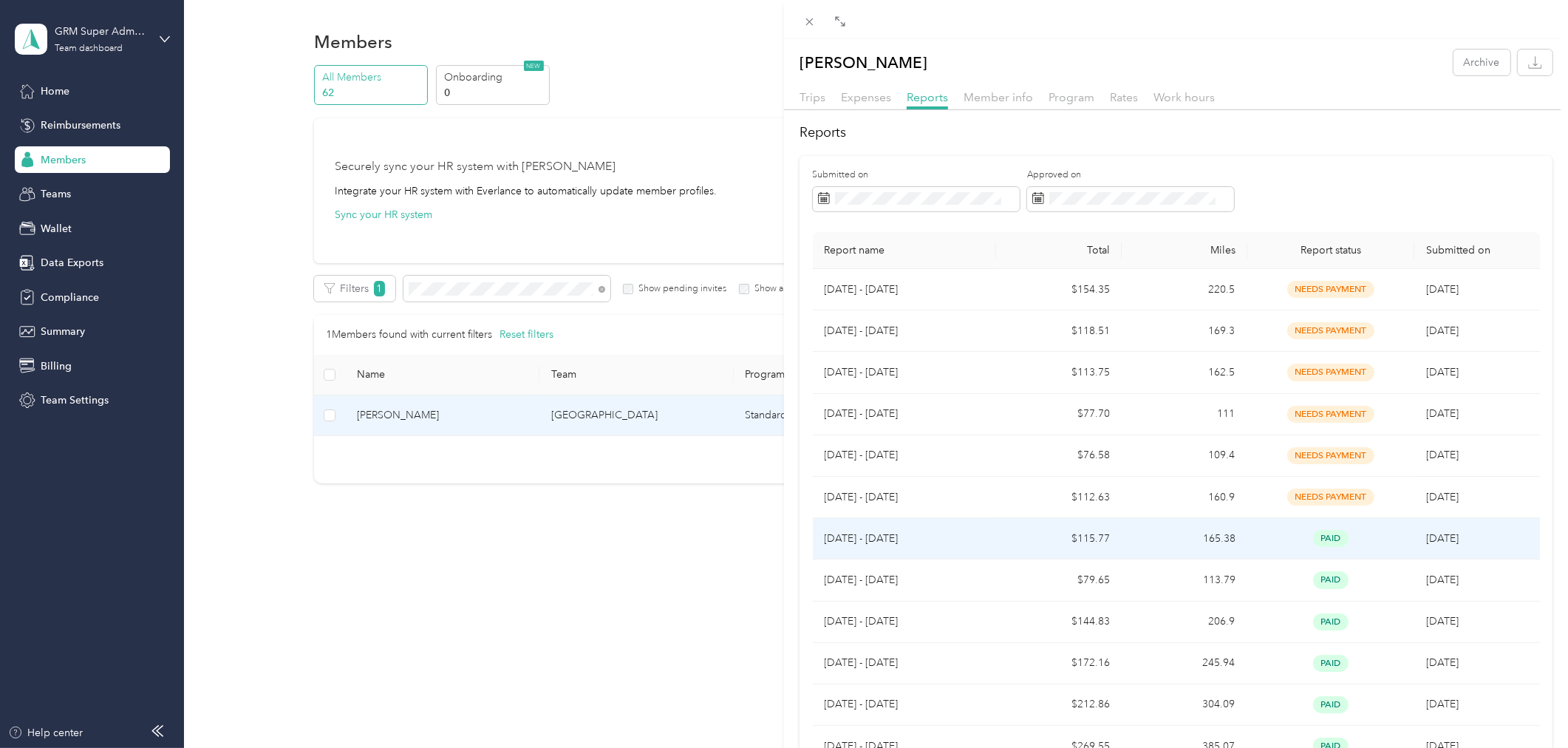
click at [1061, 539] on td "$115.77" at bounding box center [1058, 539] width 125 height 41
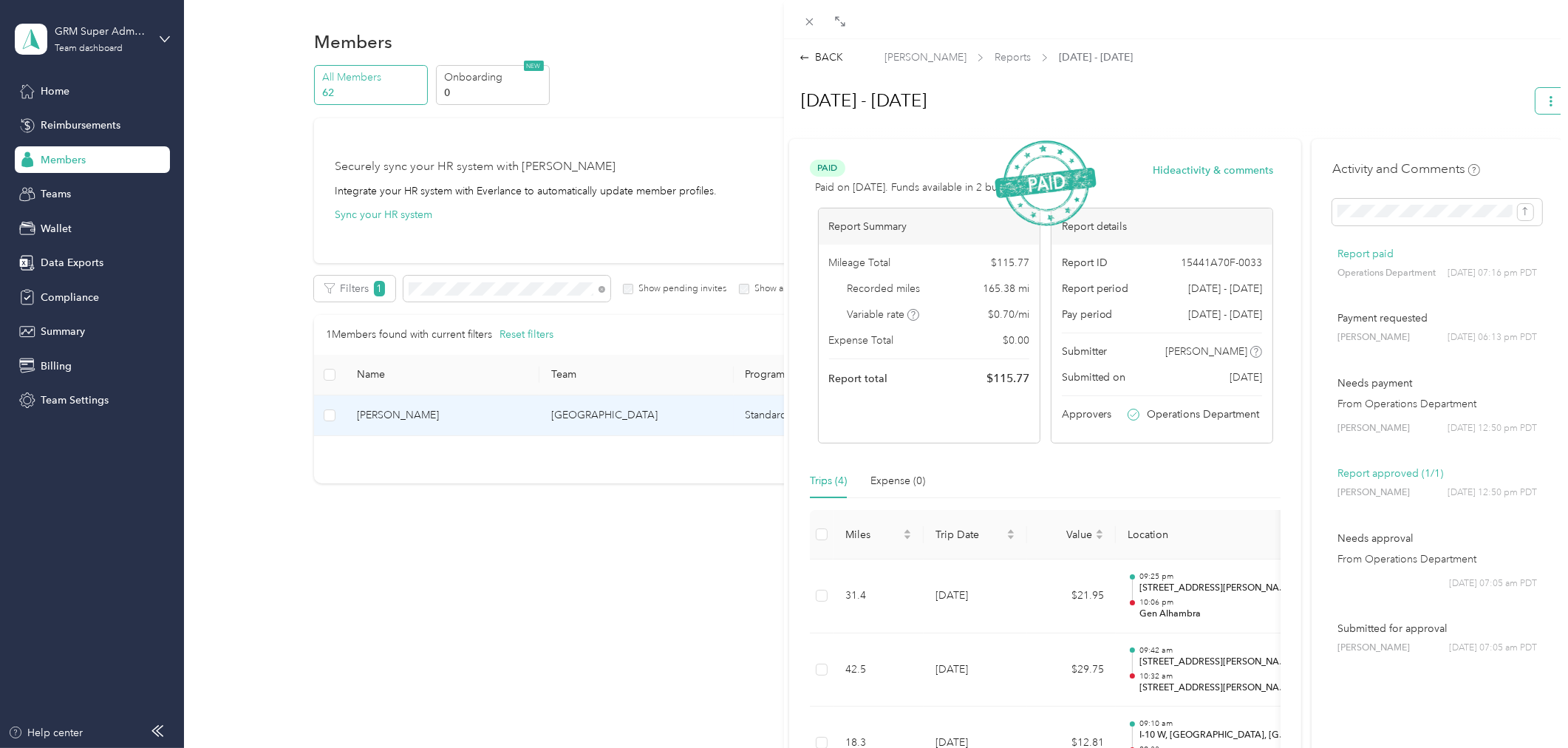
click at [1549, 105] on icon "button" at bounding box center [1551, 101] width 3 height 11
click at [1485, 150] on span "Download" at bounding box center [1497, 154] width 48 height 15
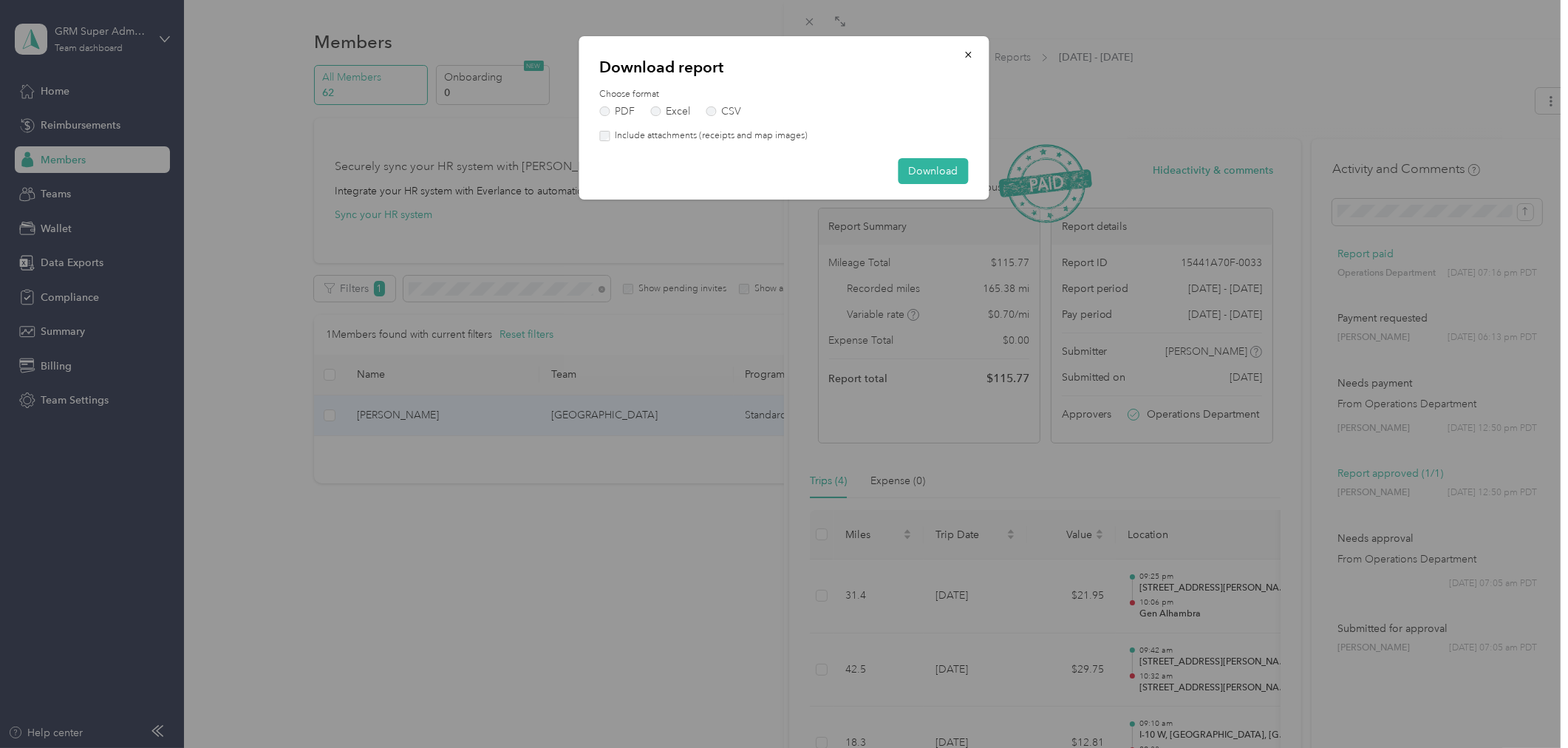
click at [711, 125] on div "Choose format PDF Excel CSV Include attachments (receipts and map images)" at bounding box center [784, 116] width 369 height 55
click at [715, 130] on label "Include attachments (receipts and map images)" at bounding box center [708, 136] width 198 height 13
click at [921, 167] on button "Download" at bounding box center [934, 171] width 70 height 26
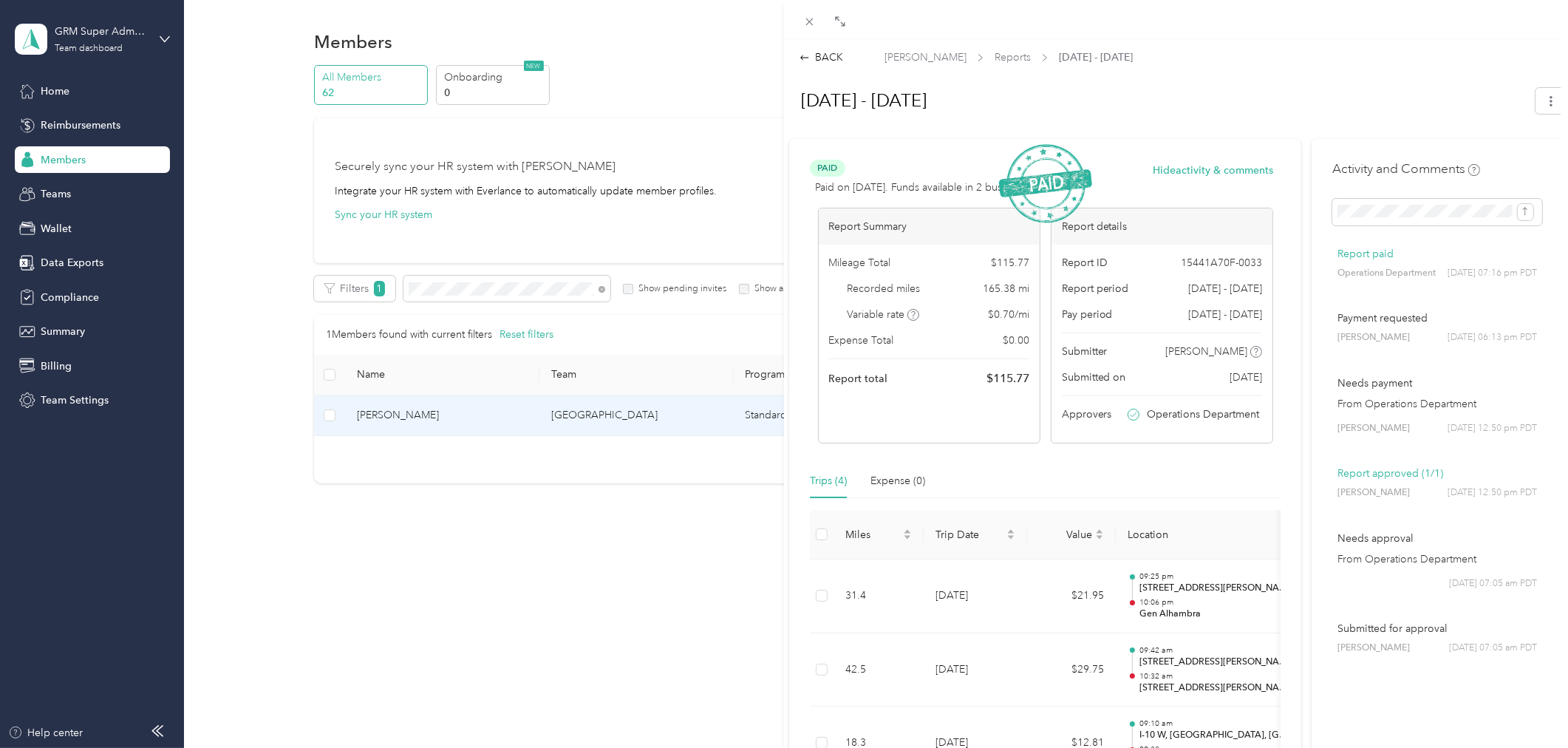
click at [572, 132] on div "BACK [PERSON_NAME] Reports [DATE] - [DATE] [DATE] - [DATE] Paid Paid on [DATE].…" at bounding box center [784, 374] width 1568 height 748
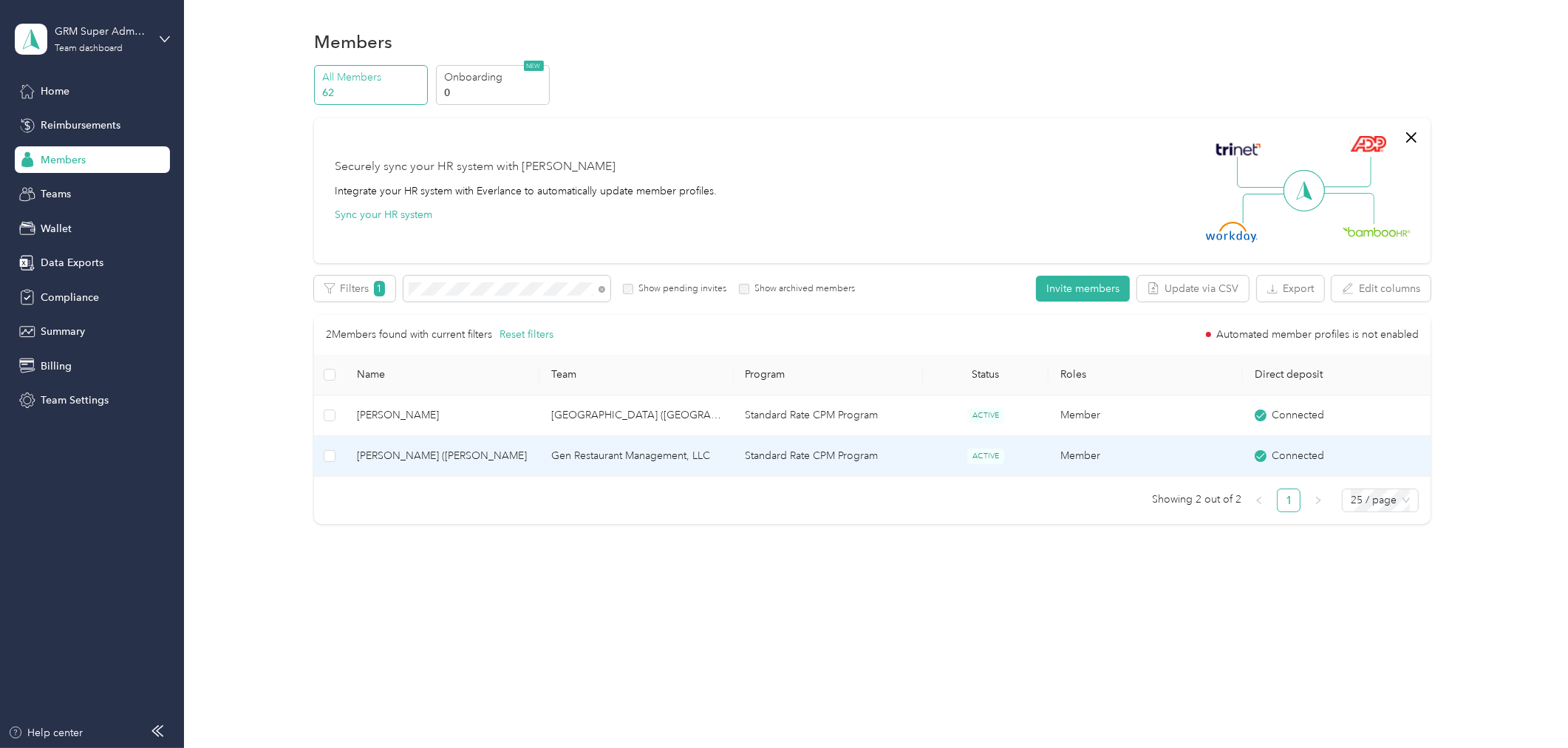
click at [441, 463] on span "[PERSON_NAME] ([PERSON_NAME]" at bounding box center [442, 456] width 171 height 16
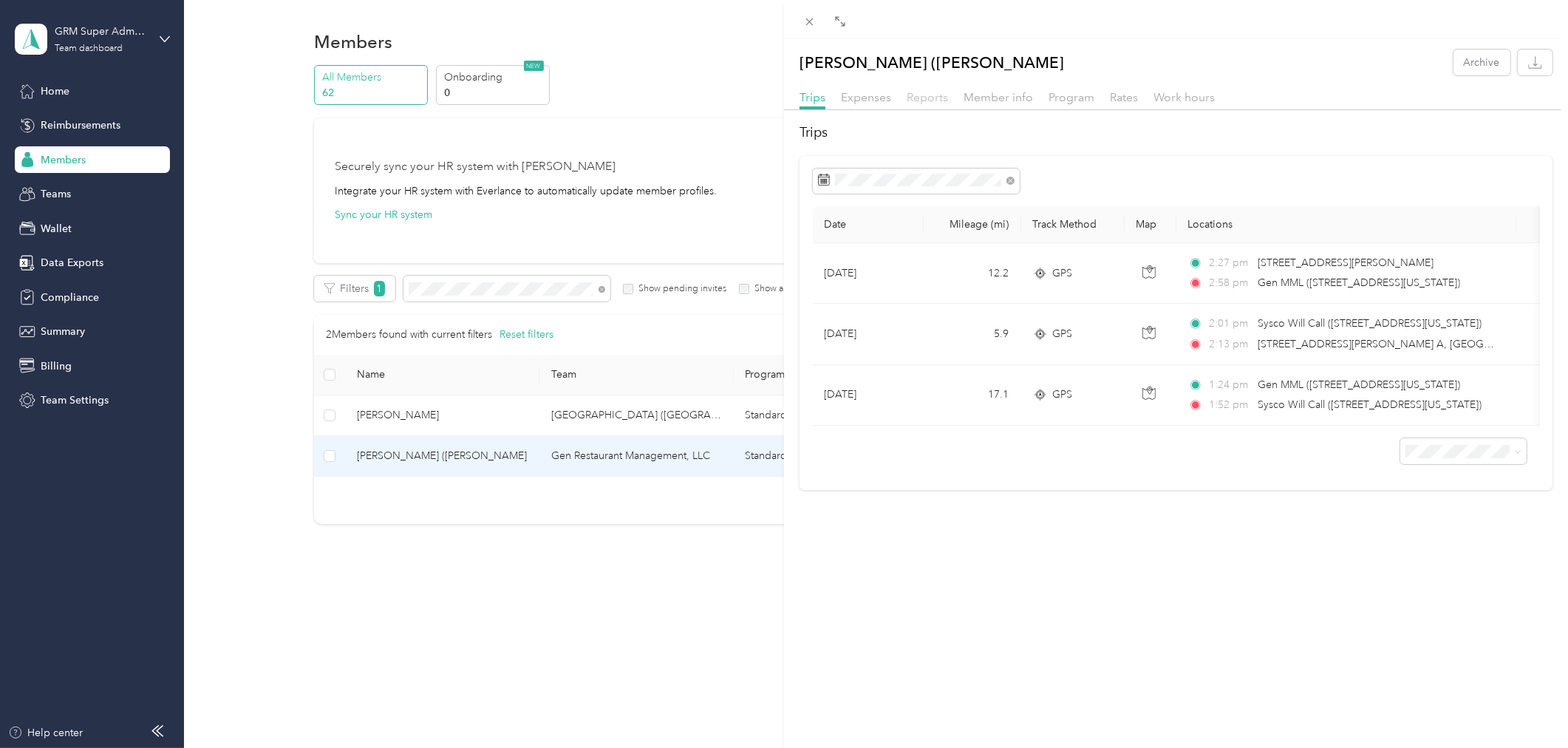
click at [931, 92] on span "Reports" at bounding box center [927, 97] width 41 height 14
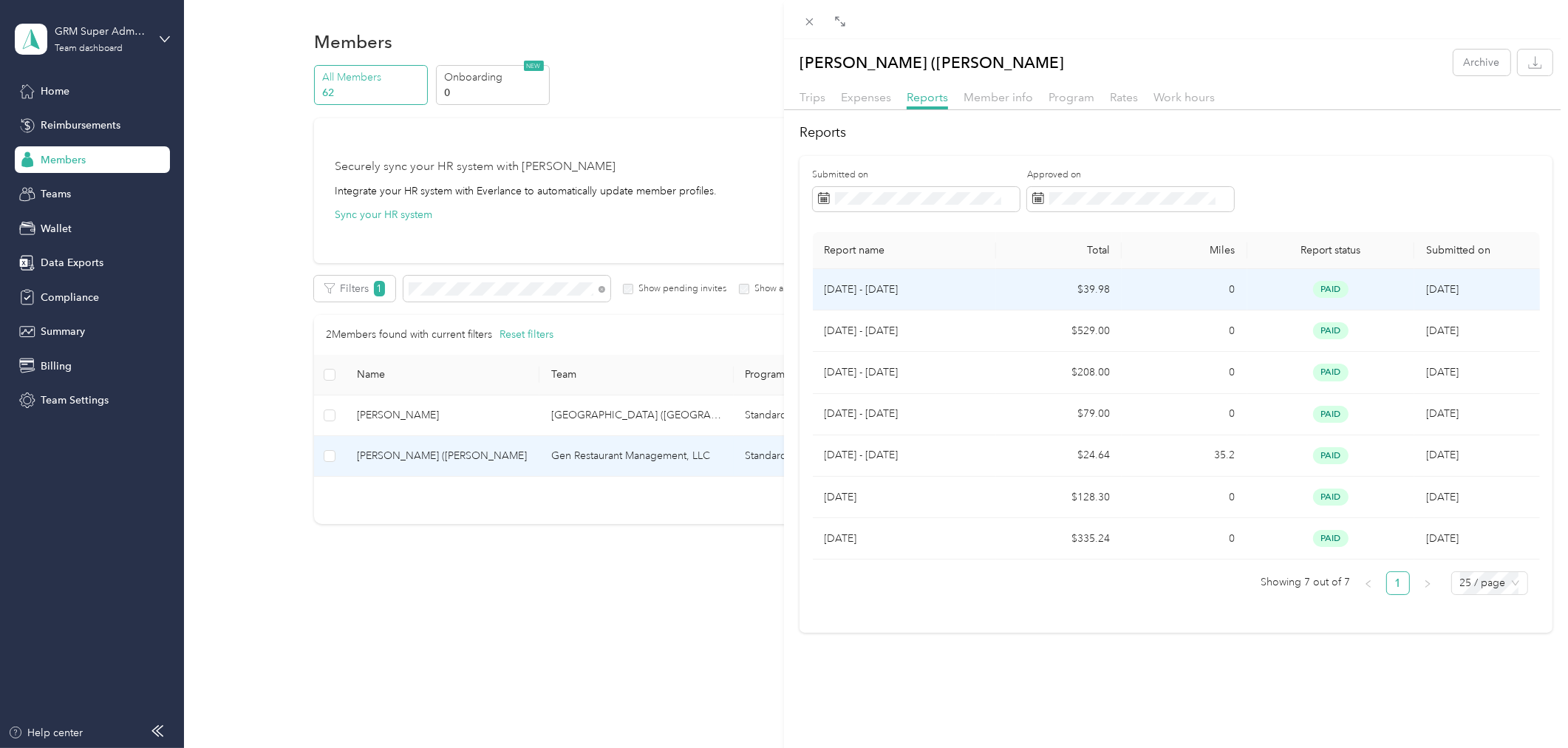
click at [1106, 285] on td "$39.98" at bounding box center [1058, 289] width 125 height 41
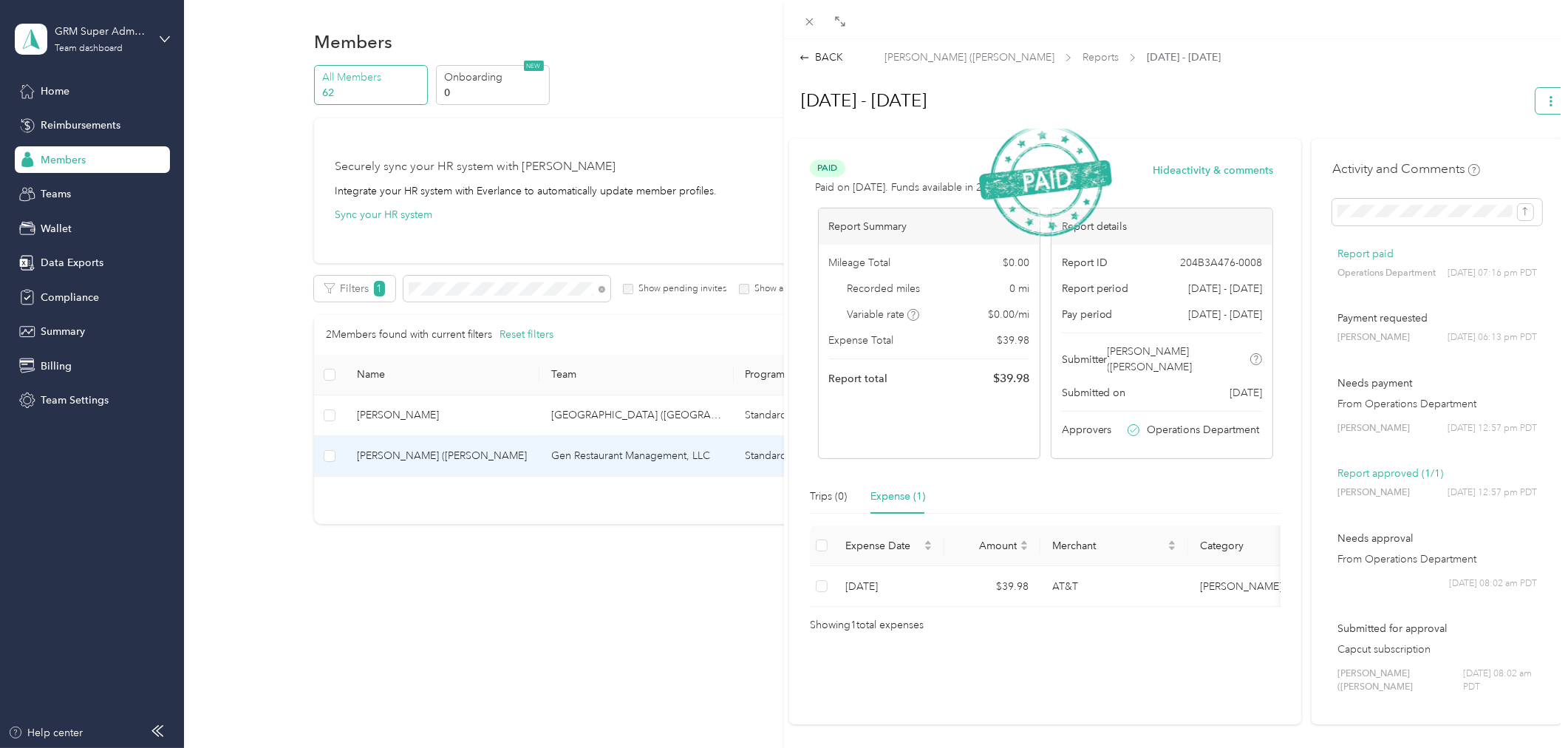
click at [1549, 105] on button "button" at bounding box center [1551, 101] width 31 height 26
click at [1491, 159] on span "Download" at bounding box center [1497, 154] width 48 height 15
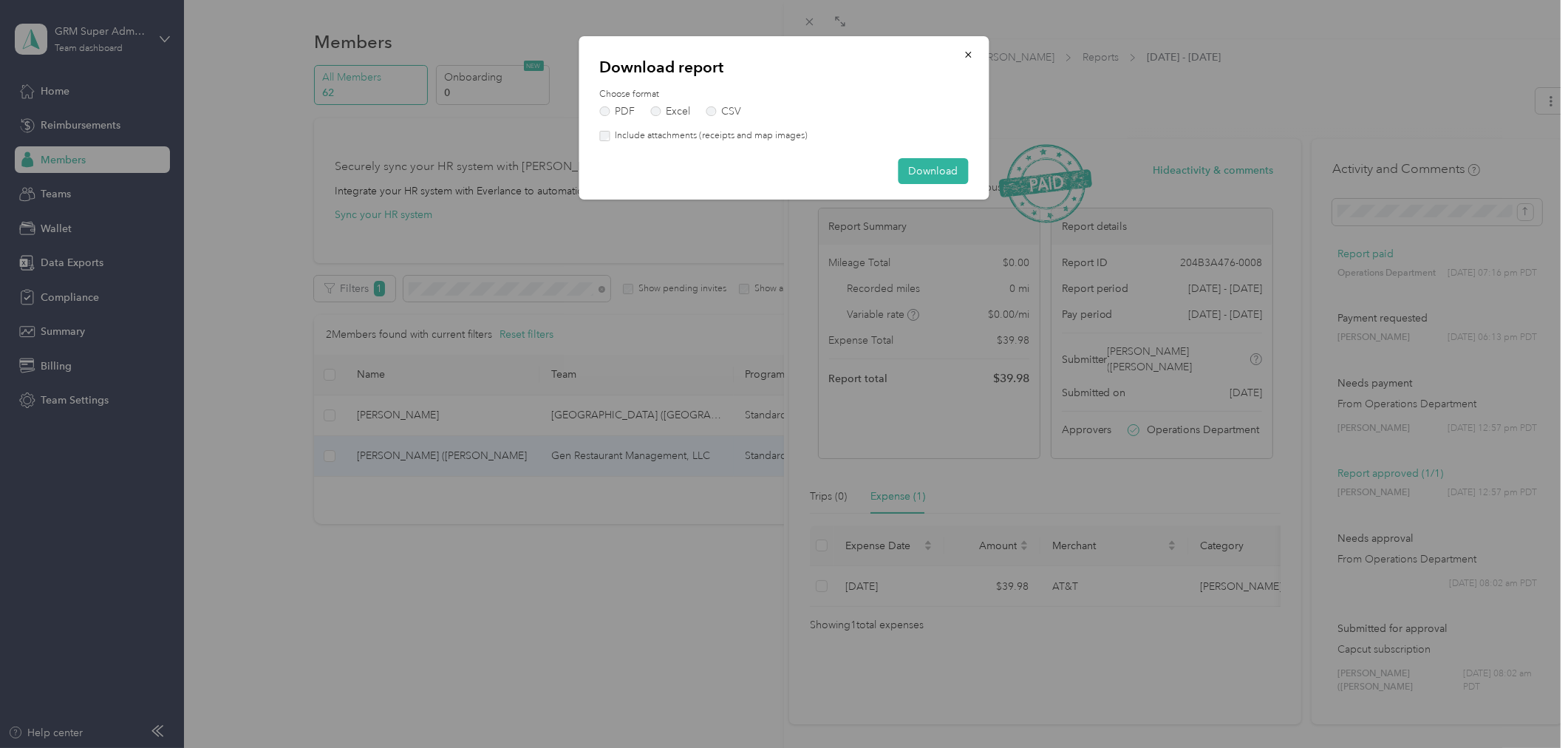
click at [774, 137] on label "Include attachments (receipts and map images)" at bounding box center [708, 136] width 198 height 13
click at [932, 167] on button "Download" at bounding box center [934, 171] width 70 height 26
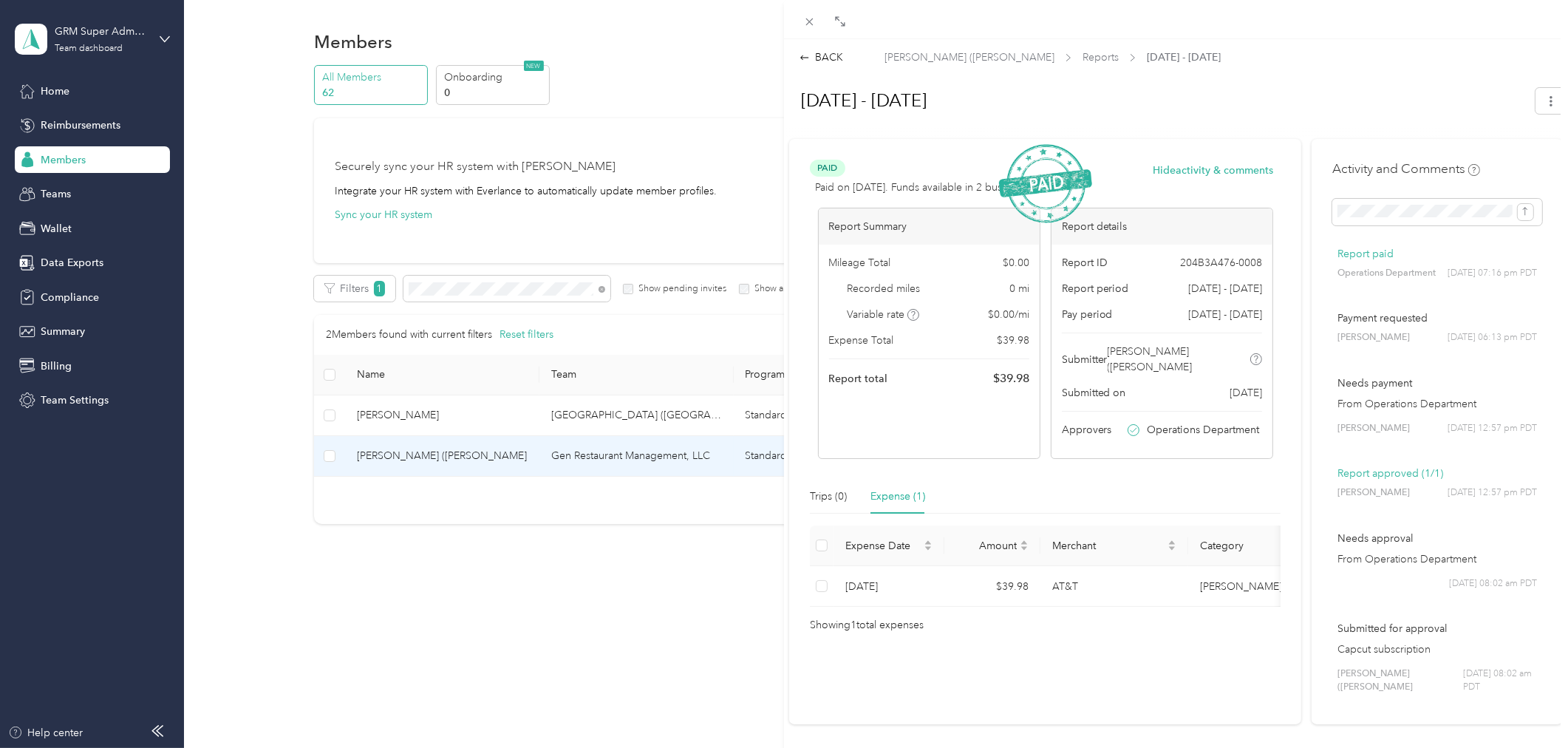
click at [607, 50] on div "BACK [PERSON_NAME] (Sue) Seo Reports [DATE] - [DATE] [DATE] - [DATE] Paid Paid …" at bounding box center [784, 374] width 1568 height 748
